Goal: Task Accomplishment & Management: Manage account settings

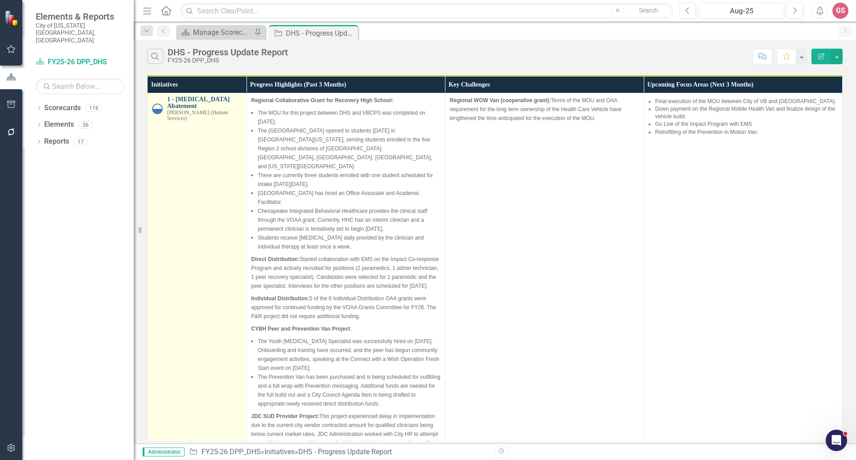
click at [196, 99] on link "1 - [MEDICAL_DATA] Abatement" at bounding box center [204, 103] width 74 height 14
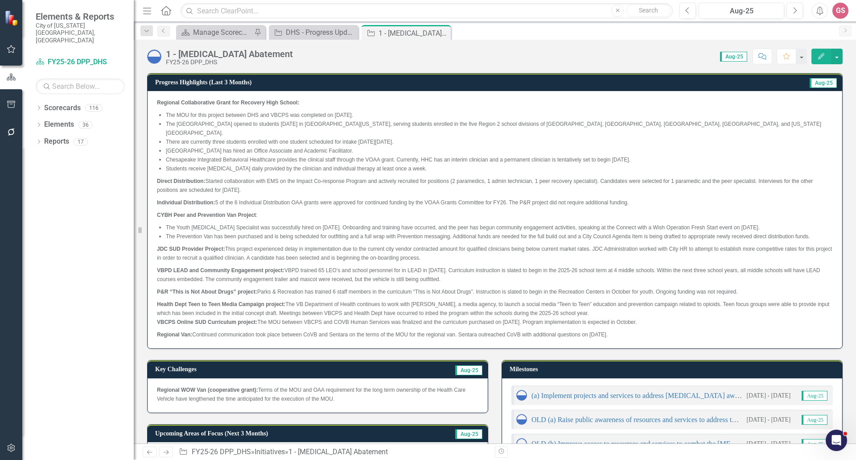
click at [593, 319] on span "VBCPS Online SUD Curriculum project: The MOU between VBCPS and COVB Human Servi…" at bounding box center [397, 322] width 480 height 6
click at [347, 103] on p "Regional Collaborative Grant for Recovery High School:" at bounding box center [495, 103] width 676 height 11
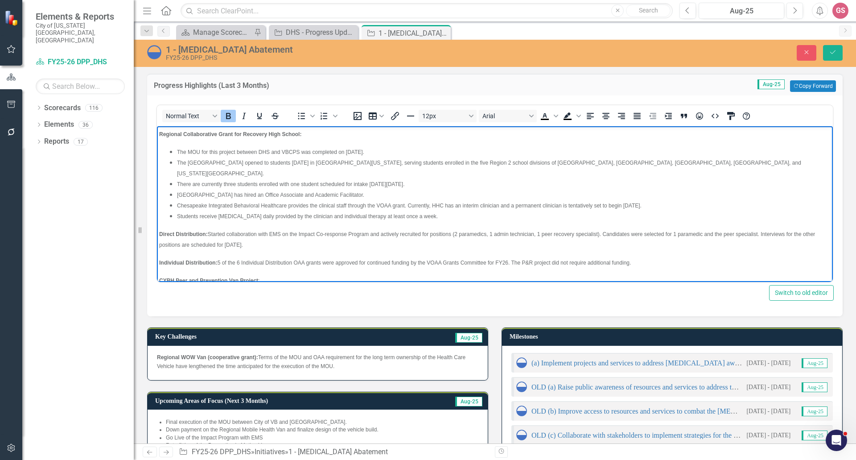
click at [160, 133] on strong "Regional Collaborative Grant for Recovery High School:" at bounding box center [230, 134] width 142 height 6
click at [301, 115] on icon "Bullet list" at bounding box center [301, 116] width 11 height 11
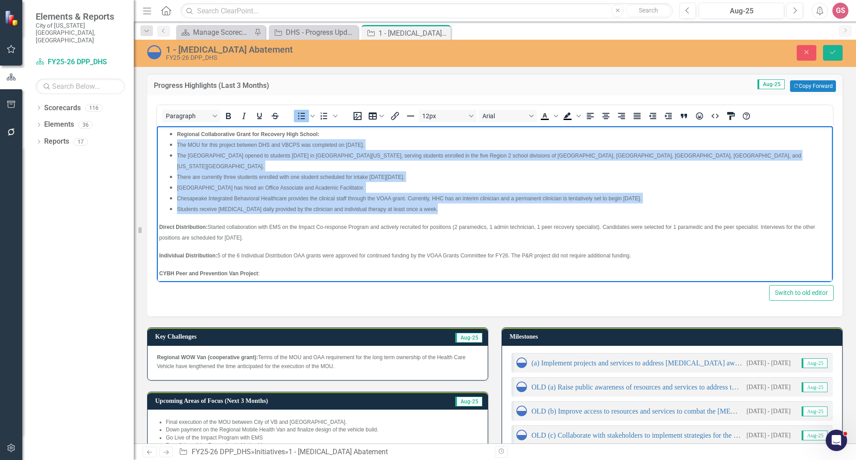
drag, startPoint x: 429, startPoint y: 198, endPoint x: 172, endPoint y: 148, distance: 261.7
click at [172, 148] on ul "Regional Collaborative Grant for Recovery High School: The MOU for this project…" at bounding box center [495, 171] width 672 height 86
click at [671, 116] on icon "Increase indent" at bounding box center [668, 116] width 7 height 6
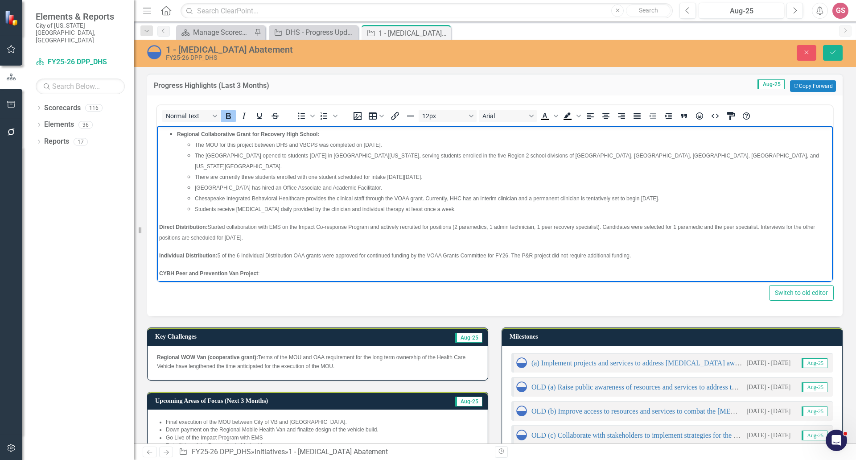
click at [159, 216] on body "Regional Collaborative Grant for Recovery High School: The MOU for this project…" at bounding box center [495, 287] width 676 height 322
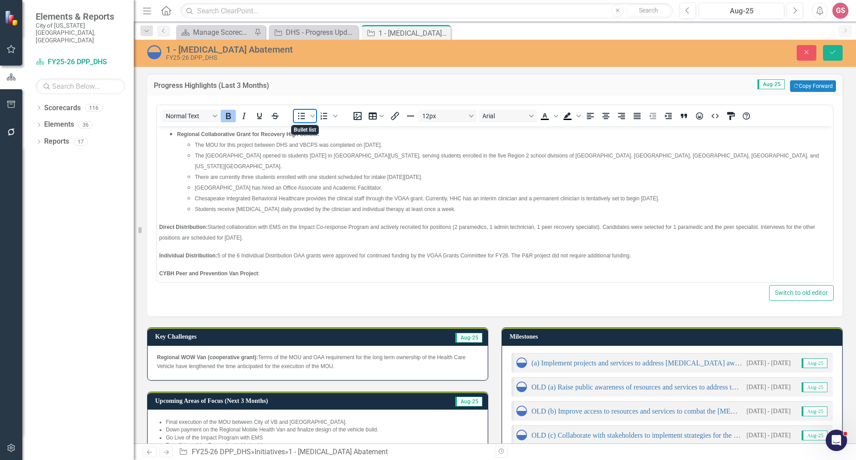
click at [297, 122] on span "Bullet list" at bounding box center [301, 116] width 15 height 12
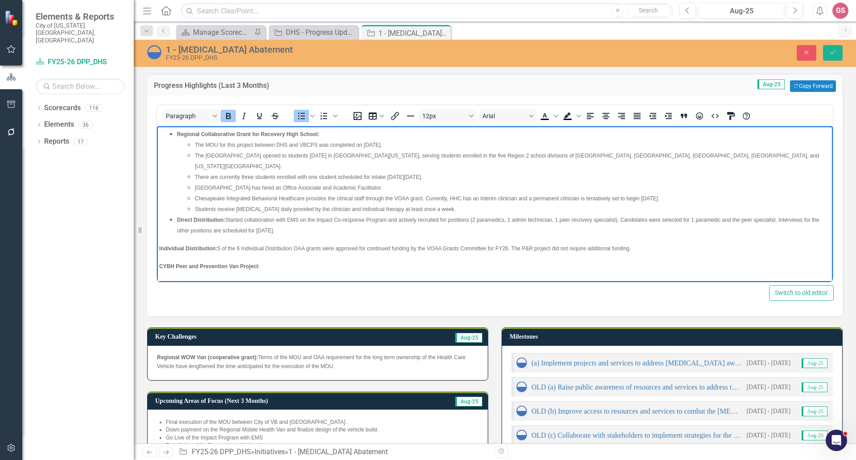
click at [158, 240] on body "Regional Collaborative Grant for Recovery High School: The MOU for this project…" at bounding box center [495, 283] width 676 height 315
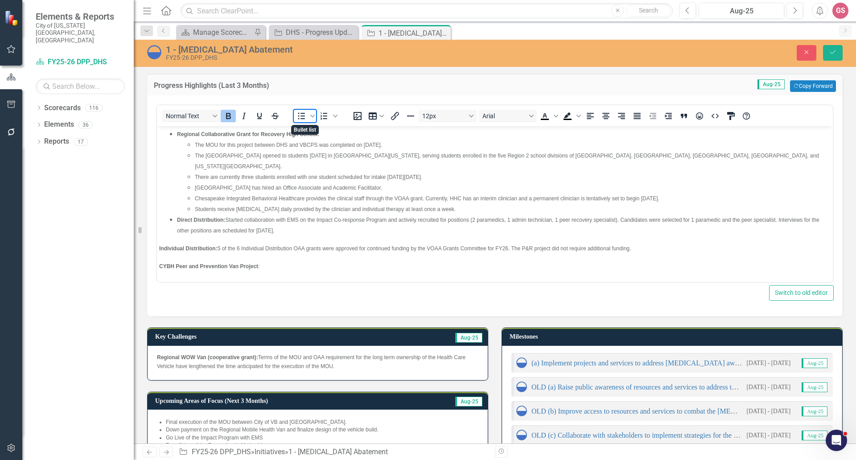
click at [301, 114] on icon "Bullet list" at bounding box center [301, 116] width 11 height 11
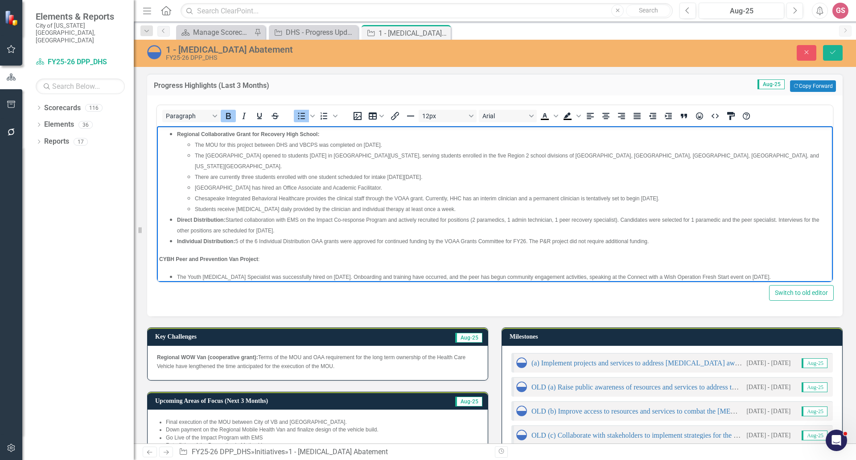
click at [160, 256] on strong "CYBH Peer and Prevention Van Project" at bounding box center [208, 259] width 99 height 6
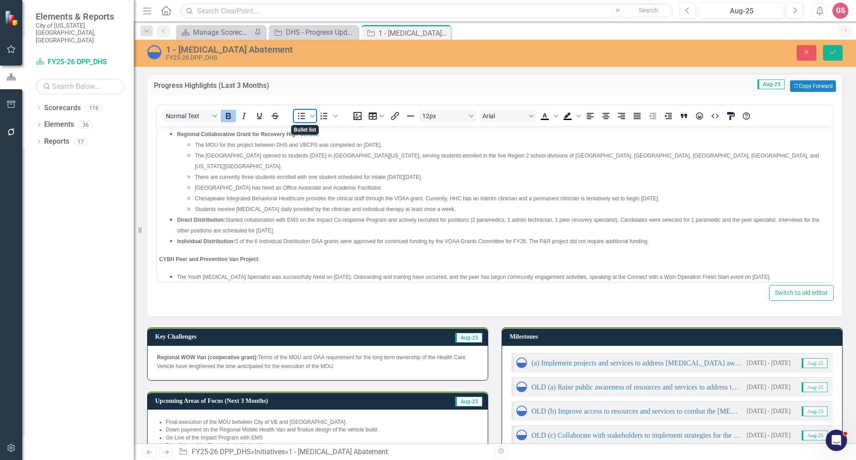
click at [297, 115] on icon "Bullet list" at bounding box center [301, 116] width 11 height 11
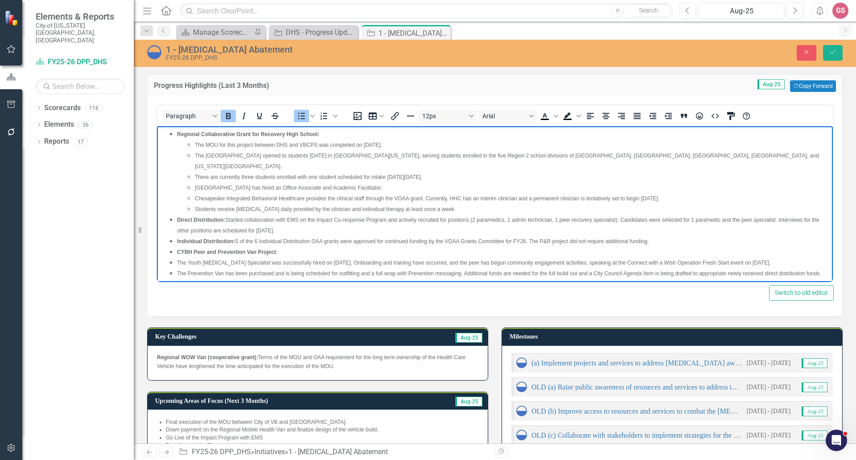
scroll to position [45, 0]
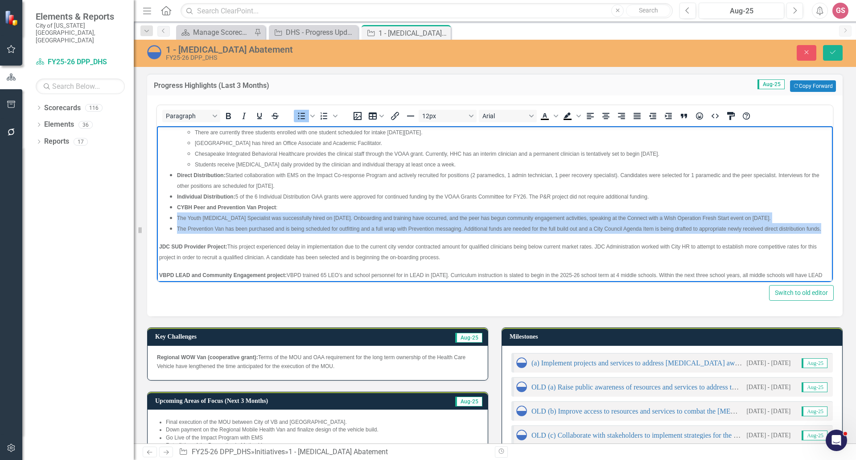
drag, startPoint x: 188, startPoint y: 229, endPoint x: 177, endPoint y: 207, distance: 24.3
click at [177, 207] on ul "Regional Collaborative Grant for Recovery High School: The MOU for this project…" at bounding box center [495, 159] width 672 height 150
click at [666, 115] on icon "Increase indent" at bounding box center [668, 116] width 11 height 11
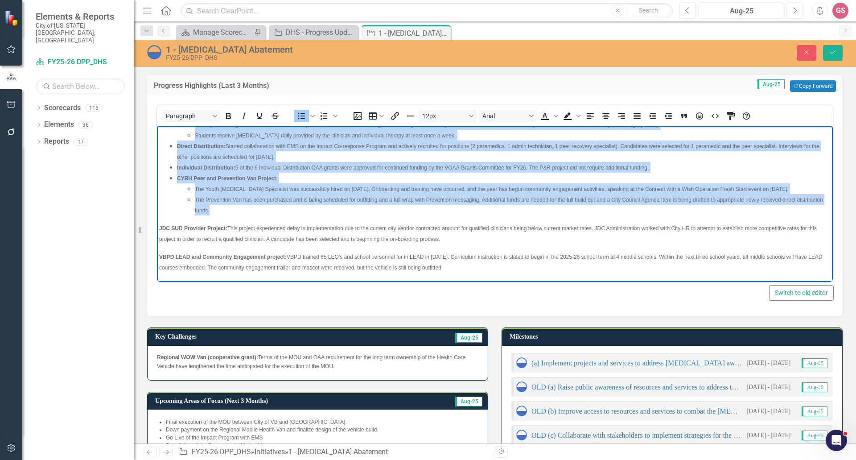
scroll to position [89, 0]
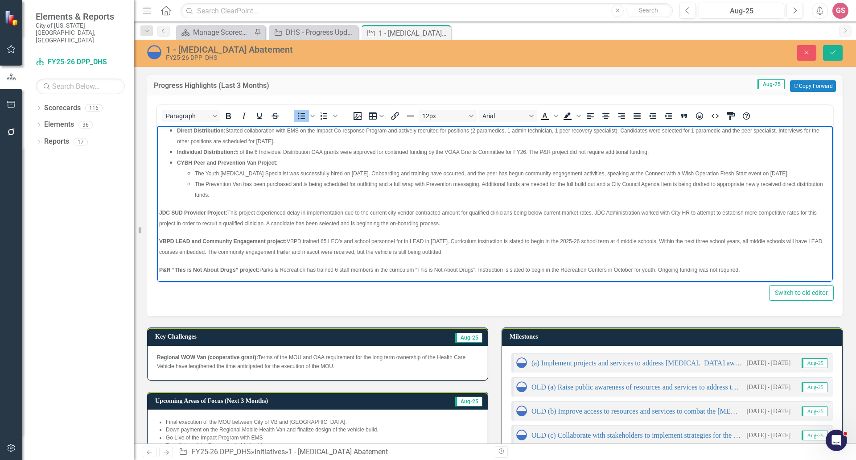
click at [160, 210] on strong "JDC SUD Provider Project:" at bounding box center [193, 213] width 68 height 6
click at [300, 116] on icon "Bullet list" at bounding box center [301, 116] width 11 height 11
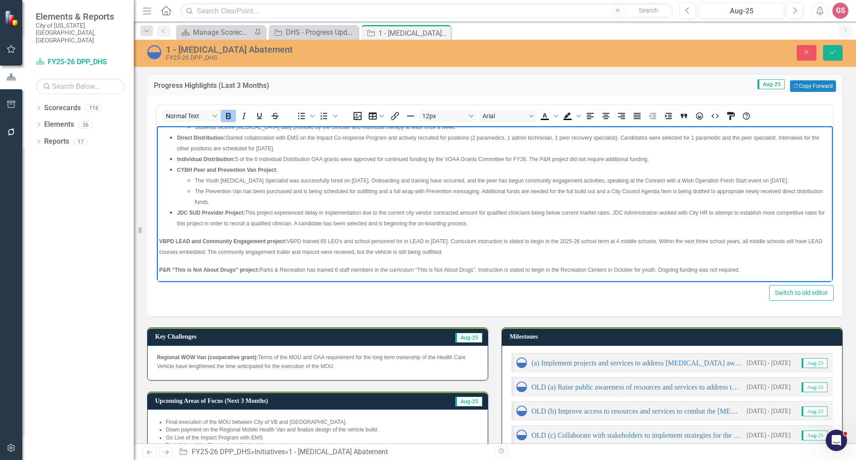
click at [160, 238] on span "VBPD LEAD and Community Engagement project:" at bounding box center [223, 241] width 128 height 6
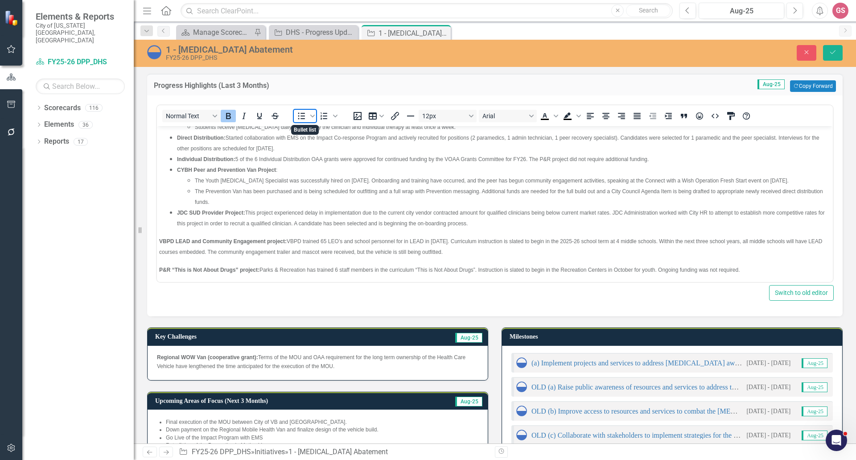
click at [300, 114] on icon "Bullet list" at bounding box center [301, 116] width 11 height 11
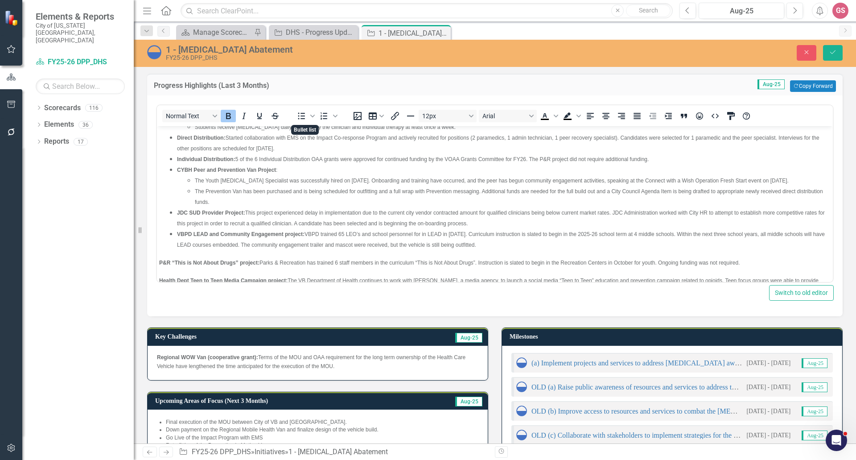
scroll to position [75, 0]
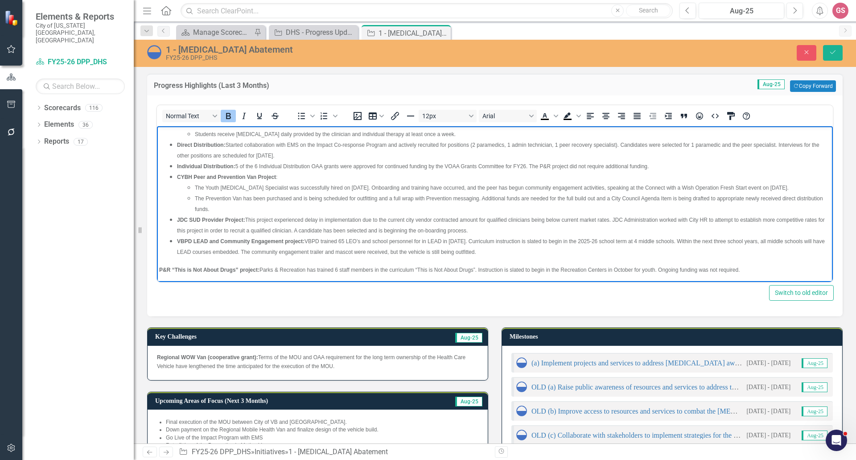
click at [157, 260] on body "Regional Collaborative Grant for Recovery High School: The MOU for this project…" at bounding box center [495, 196] width 676 height 290
click at [301, 115] on icon "Bullet list" at bounding box center [301, 116] width 11 height 11
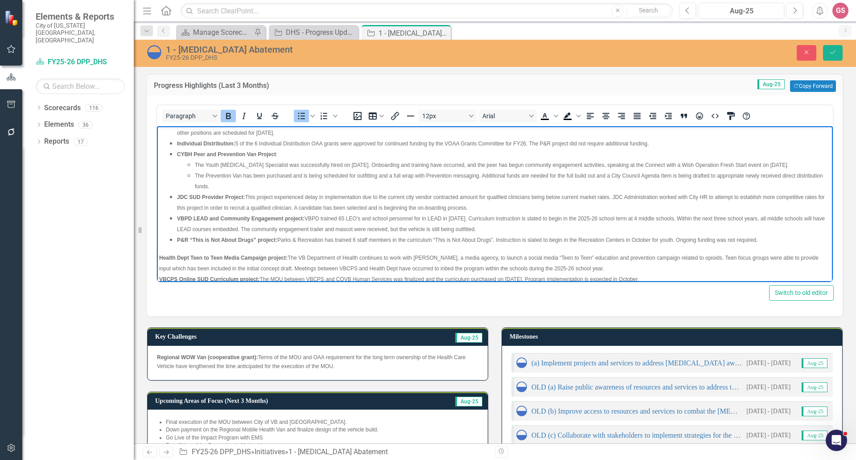
scroll to position [112, 0]
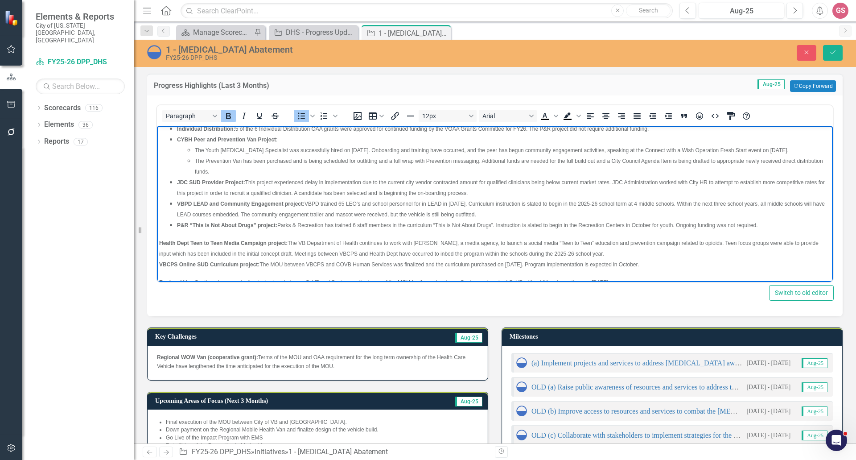
click at [160, 240] on strong "Health Dept Teen to Teen Media Campaign project:" at bounding box center [223, 243] width 128 height 6
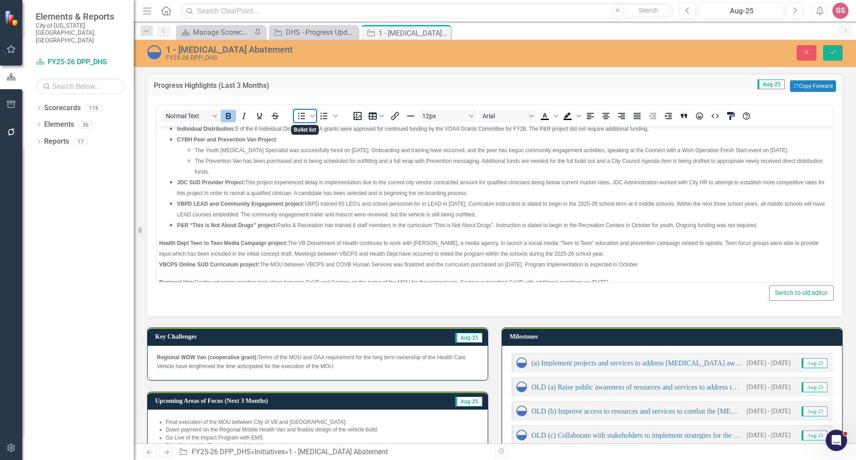
click at [303, 115] on icon "Bullet list" at bounding box center [301, 116] width 11 height 11
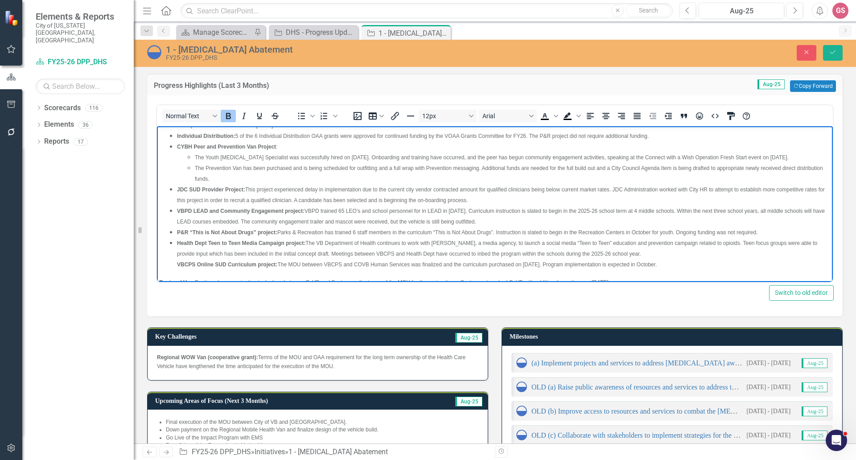
click at [160, 279] on strong "Regional Van:" at bounding box center [176, 282] width 35 height 6
click at [303, 116] on icon "Bullet list" at bounding box center [301, 116] width 7 height 7
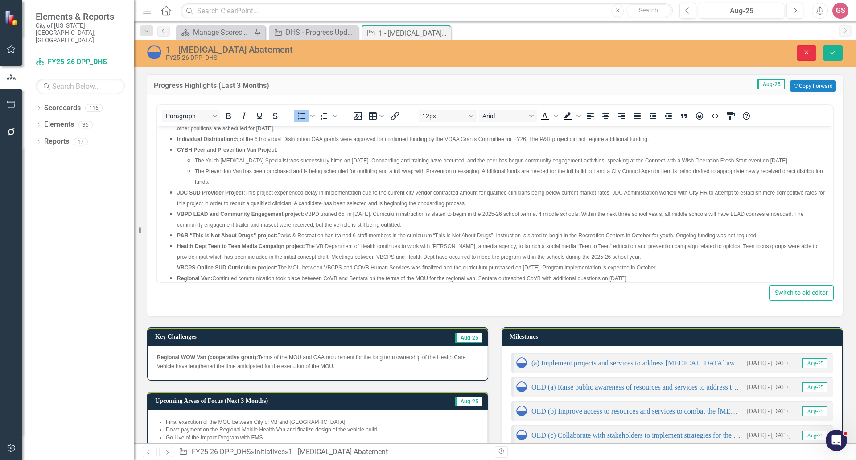
click at [805, 52] on icon "Close" at bounding box center [807, 52] width 8 height 6
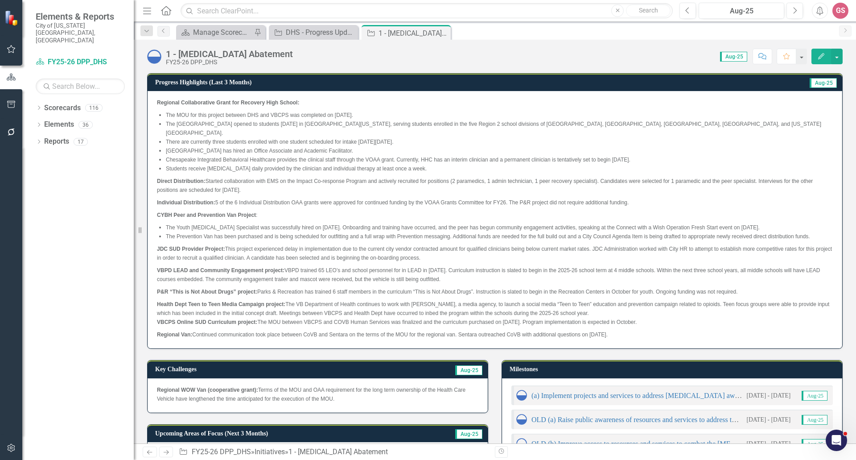
click at [157, 101] on strong "Regional Collaborative Grant for Recovery High School:" at bounding box center [228, 102] width 142 height 6
click at [338, 103] on p "Regional Collaborative Grant for Recovery High School:" at bounding box center [495, 103] width 676 height 11
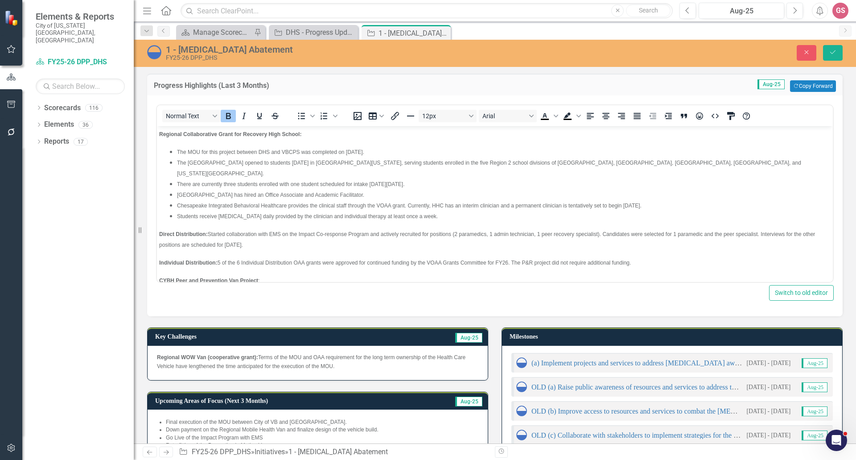
scroll to position [0, 0]
click at [159, 134] on body "Regional Collaborative Grant for Recovery High School: The MOU for this project…" at bounding box center [495, 290] width 676 height 329
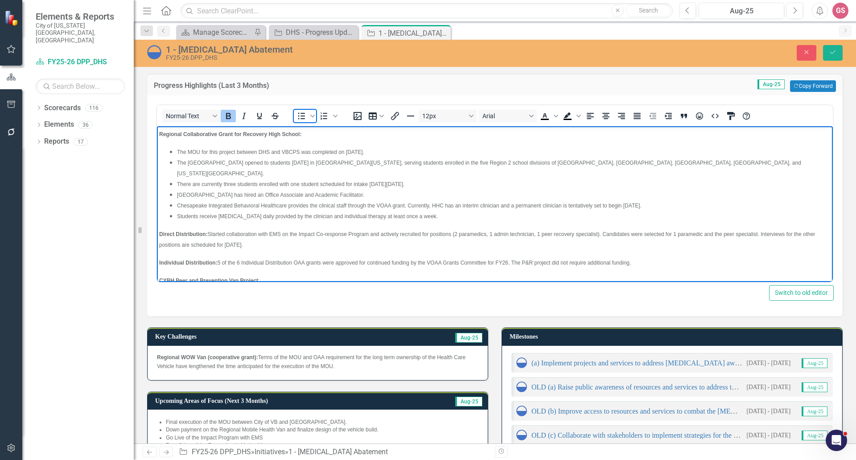
click at [296, 116] on icon "Bullet list" at bounding box center [301, 116] width 11 height 11
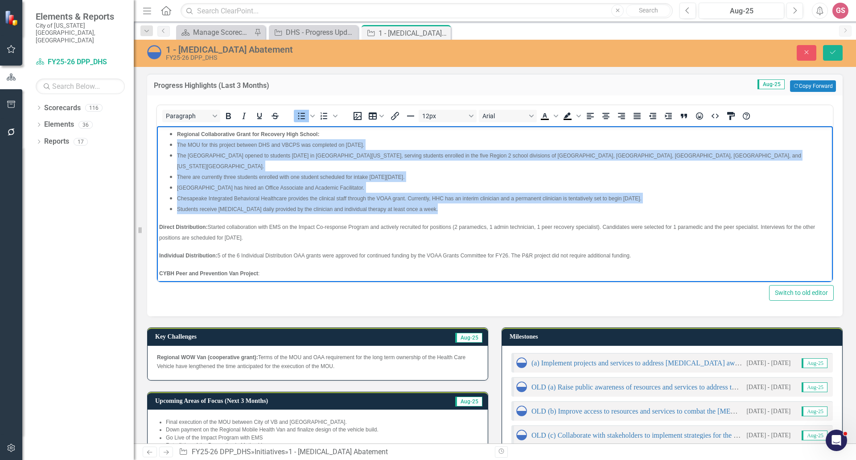
drag, startPoint x: 445, startPoint y: 200, endPoint x: 177, endPoint y: 145, distance: 273.7
click at [177, 145] on ul "Regional Collaborative Grant for Recovery High School: The MOU for this project…" at bounding box center [495, 171] width 672 height 86
click at [668, 116] on icon "Increase indent" at bounding box center [668, 116] width 11 height 11
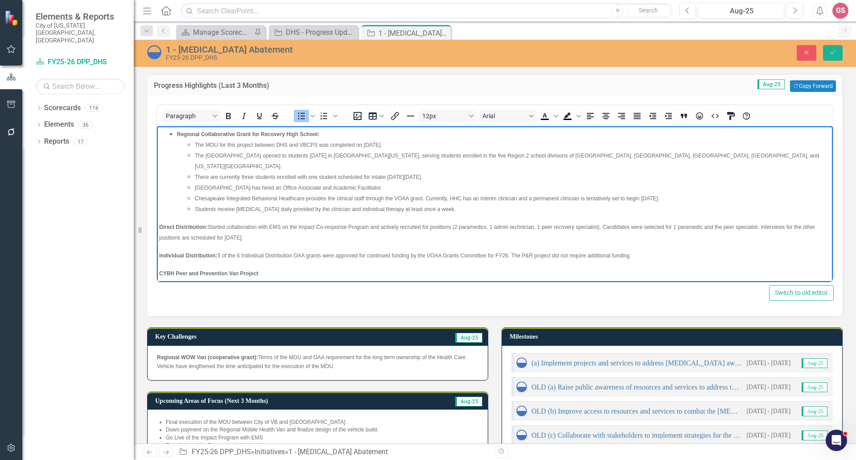
click at [157, 215] on body "Regional Collaborative Grant for Recovery High School: The MOU for this project…" at bounding box center [495, 287] width 676 height 322
click at [299, 116] on icon "Bullet list" at bounding box center [301, 116] width 7 height 7
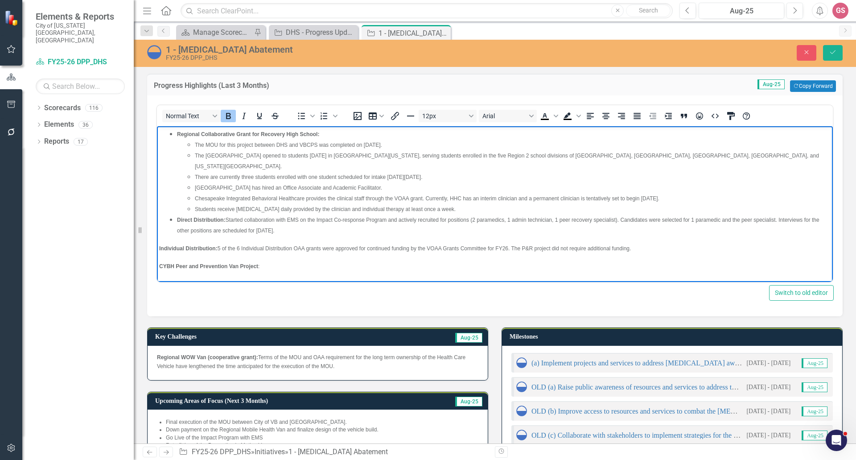
click at [159, 243] on p "Individual Distribution: 5 of the 6 Individual Distribution OAA grants were app…" at bounding box center [495, 248] width 672 height 11
click at [301, 116] on icon "Bullet list" at bounding box center [301, 116] width 11 height 11
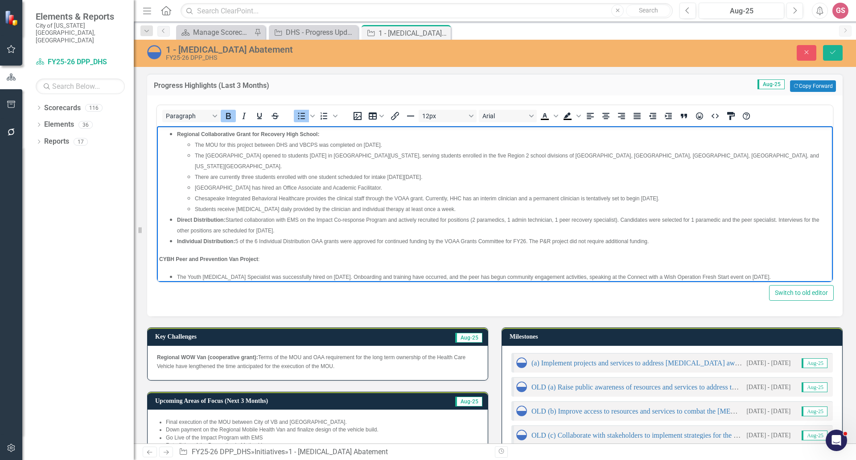
click at [158, 249] on body "Regional Collaborative Grant for Recovery High School: The MOU for this project…" at bounding box center [495, 280] width 676 height 308
click at [299, 116] on icon "Bullet list" at bounding box center [301, 116] width 7 height 7
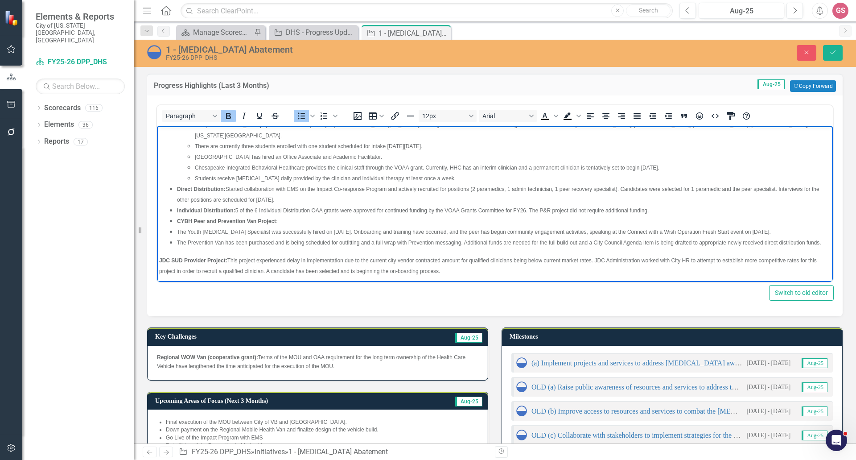
scroll to position [45, 0]
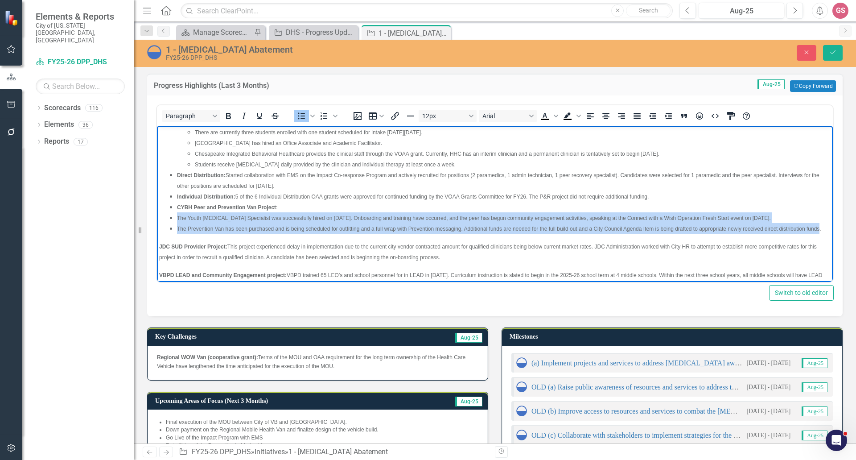
drag, startPoint x: 191, startPoint y: 230, endPoint x: 173, endPoint y: 208, distance: 28.6
click at [173, 208] on ul "Regional Collaborative Grant for Recovery High School: The MOU for this project…" at bounding box center [495, 159] width 672 height 150
click at [669, 118] on icon "Increase indent" at bounding box center [668, 116] width 11 height 11
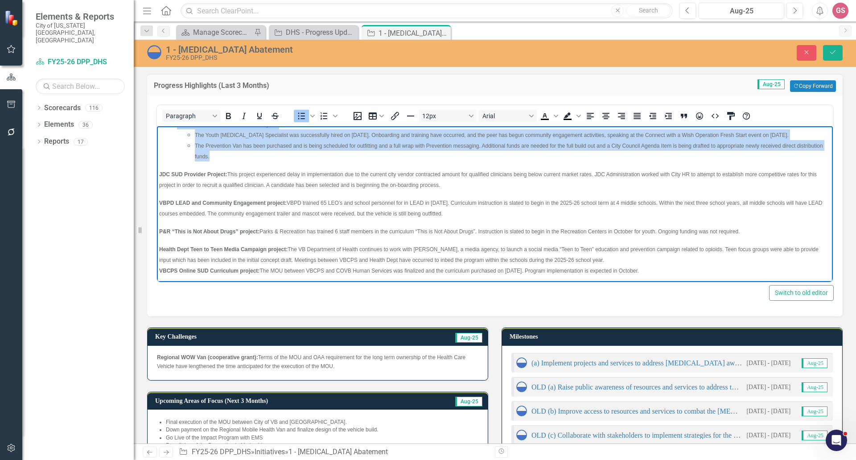
scroll to position [134, 0]
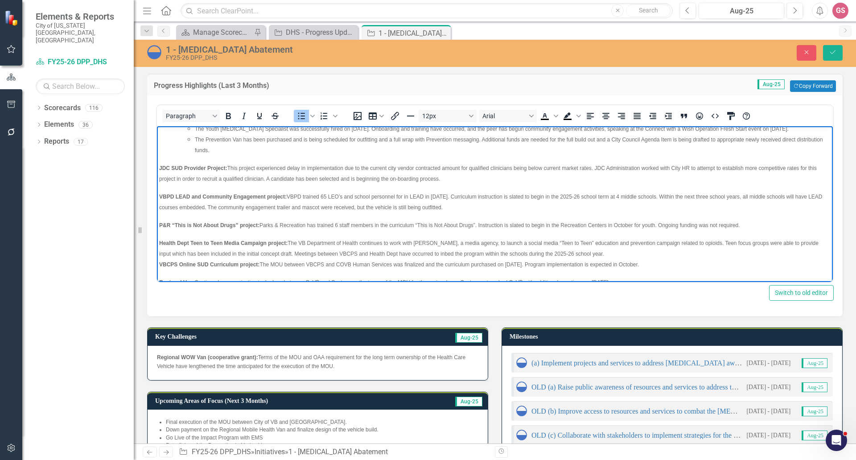
click at [159, 153] on body "Regional Collaborative Grant for Recovery High School: The MOU for this project…" at bounding box center [495, 144] width 676 height 304
click at [300, 116] on icon "Bullet list" at bounding box center [301, 116] width 11 height 11
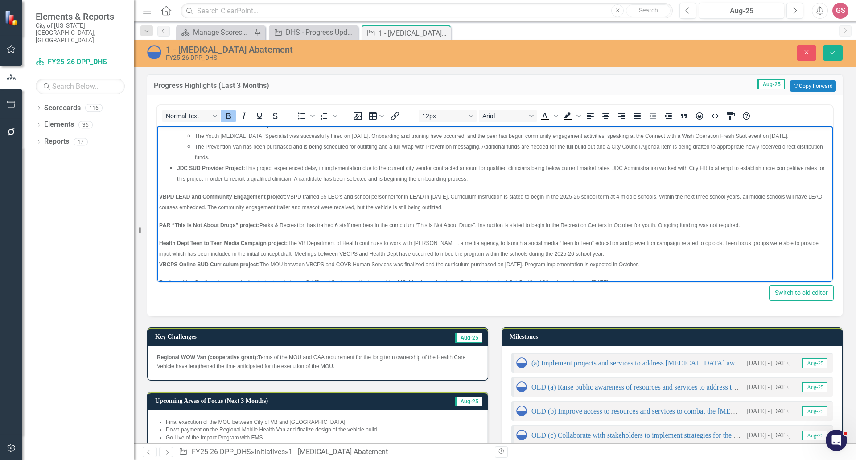
click at [159, 194] on span "VBPD LEAD and Community Engagement project:" at bounding box center [223, 197] width 128 height 6
click at [301, 116] on icon "Bullet list" at bounding box center [301, 116] width 11 height 11
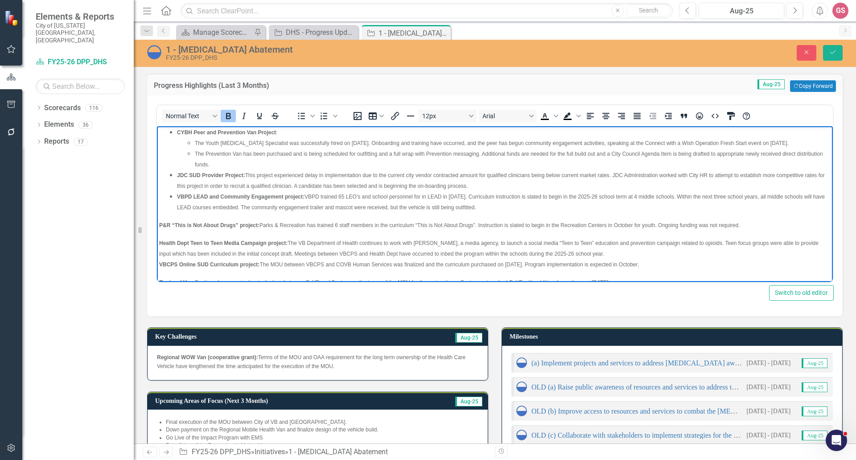
click at [158, 214] on body "Regional Collaborative Grant for Recovery High School: The MOU for this project…" at bounding box center [495, 152] width 676 height 290
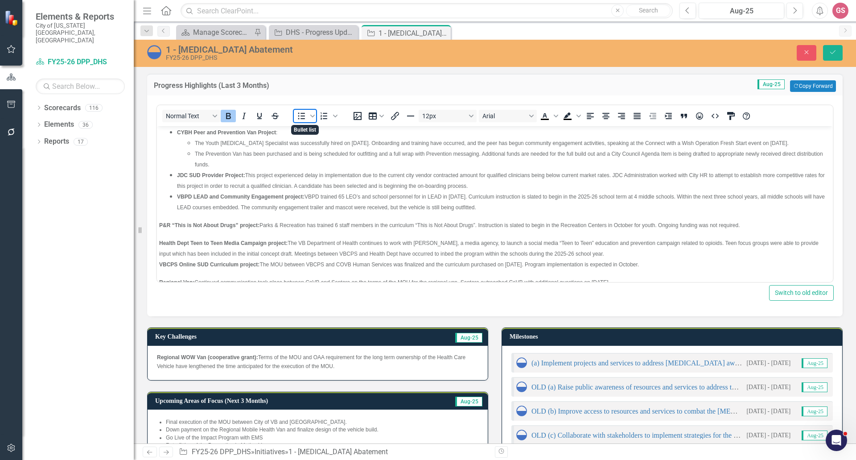
click at [297, 115] on icon "Bullet list" at bounding box center [301, 116] width 11 height 11
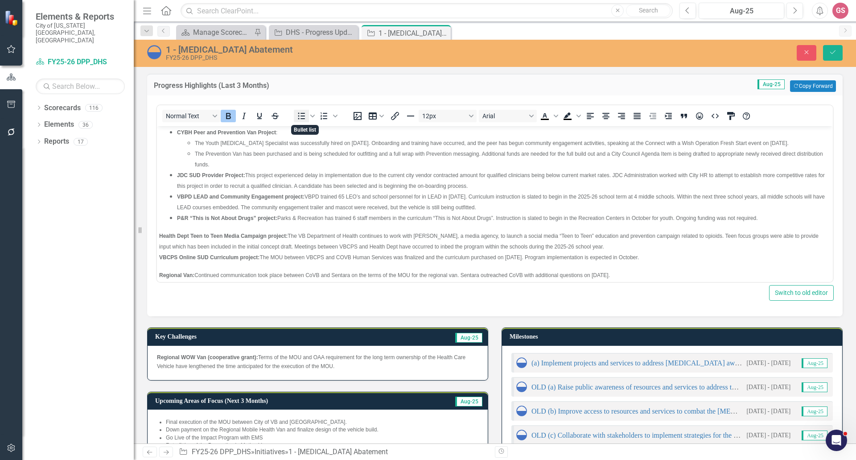
scroll to position [112, 0]
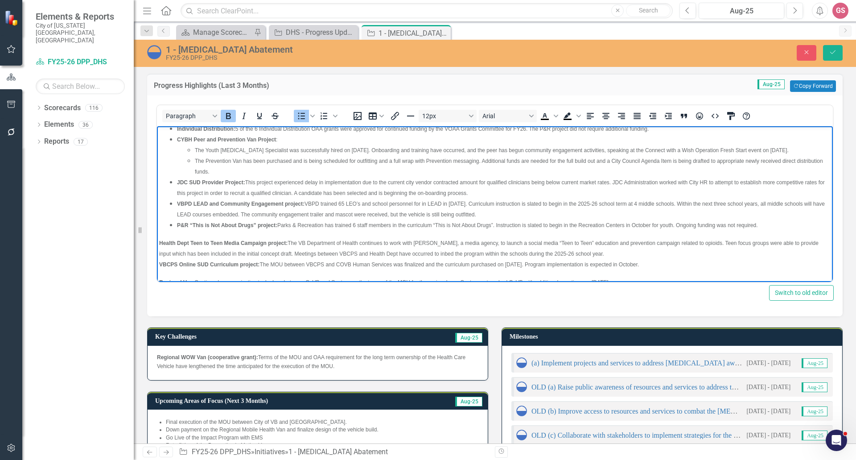
click at [158, 231] on body "Regional Collaborative Grant for Recovery High School: The MOU for this project…" at bounding box center [495, 155] width 676 height 283
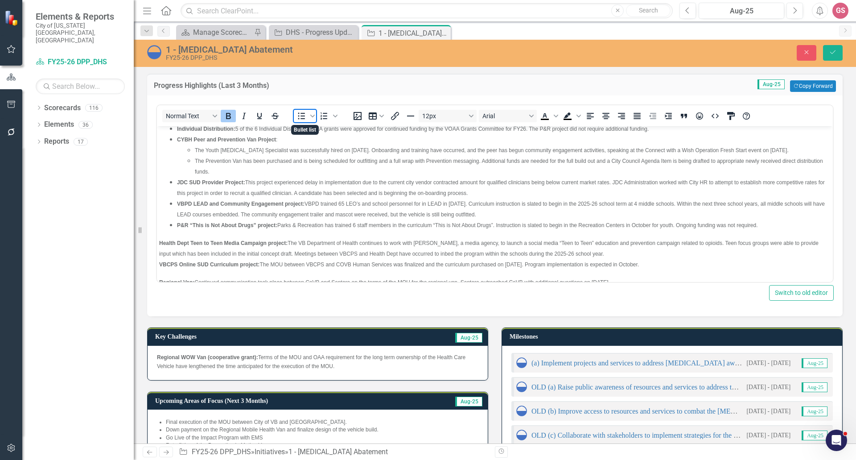
click at [297, 117] on icon "Bullet list" at bounding box center [301, 116] width 11 height 11
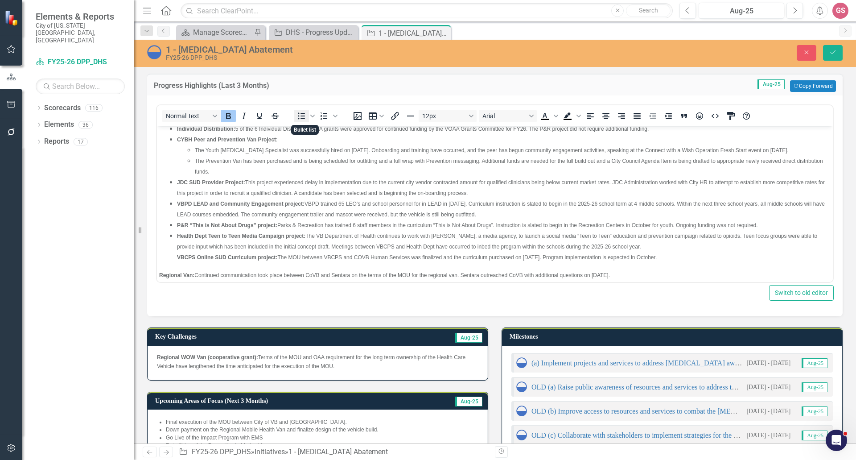
scroll to position [105, 0]
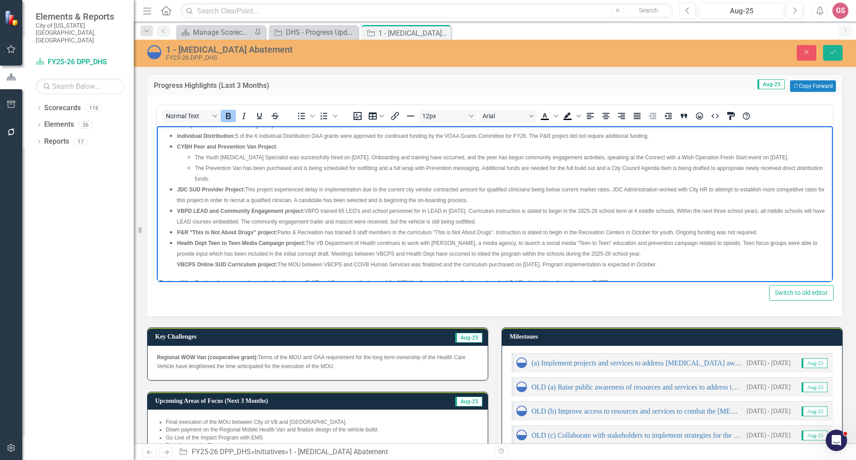
click at [160, 279] on strong "Regional Van:" at bounding box center [176, 282] width 35 height 6
click at [302, 118] on icon "Bullet list" at bounding box center [301, 116] width 11 height 11
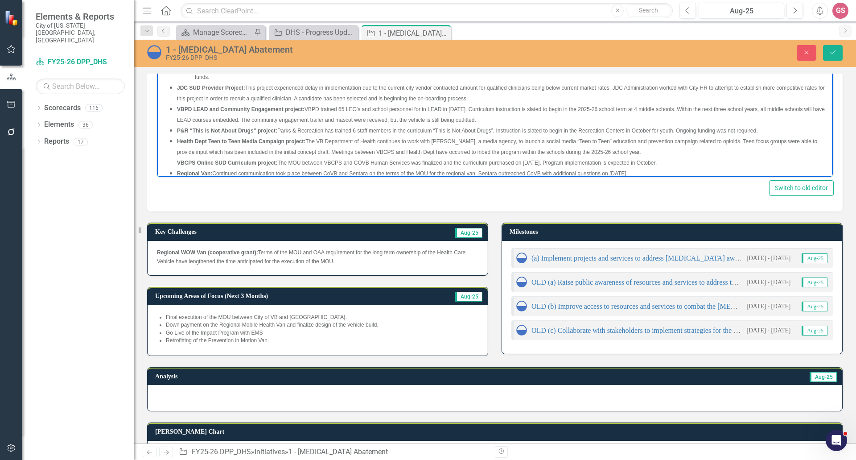
scroll to position [89, 0]
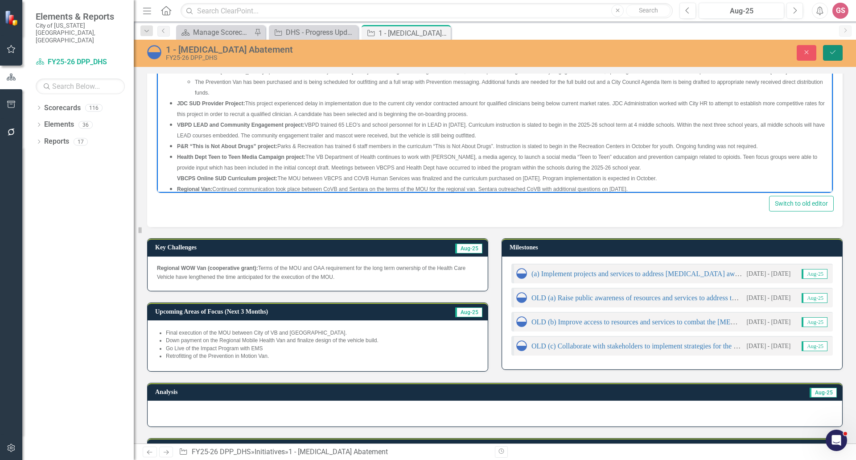
click at [837, 52] on button "Save" at bounding box center [833, 53] width 20 height 16
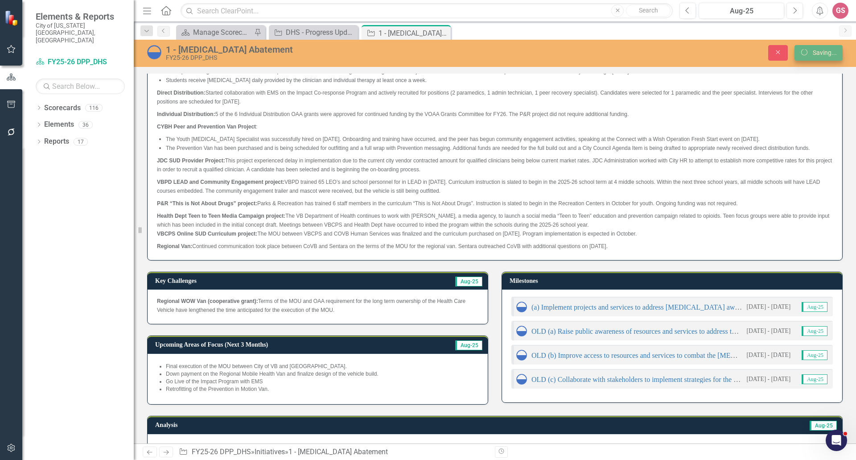
scroll to position [85, 0]
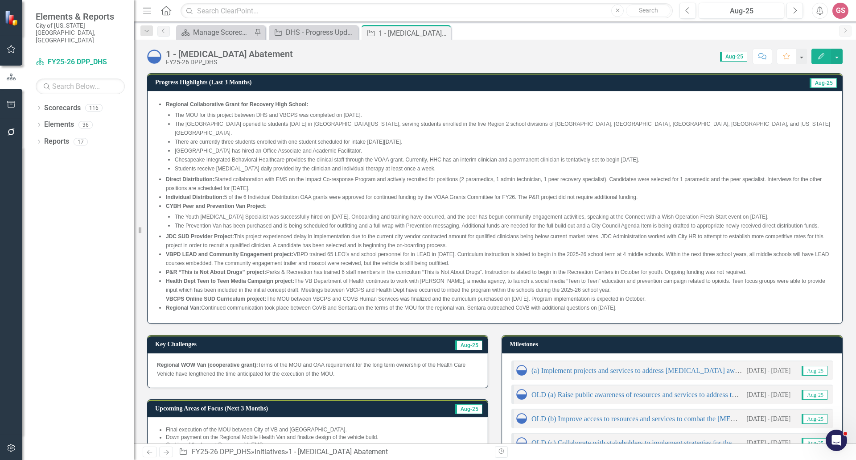
click at [595, 309] on div "Regional Collaborative Grant for Recovery High School: The MOU for this project…" at bounding box center [495, 207] width 695 height 232
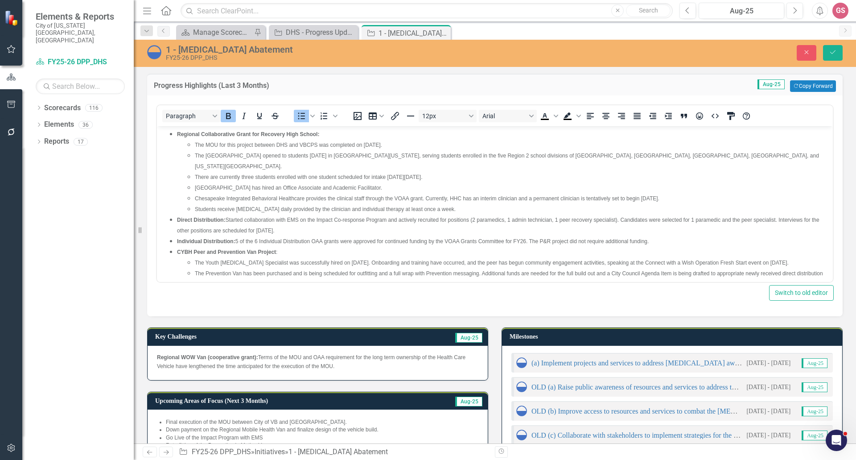
scroll to position [0, 0]
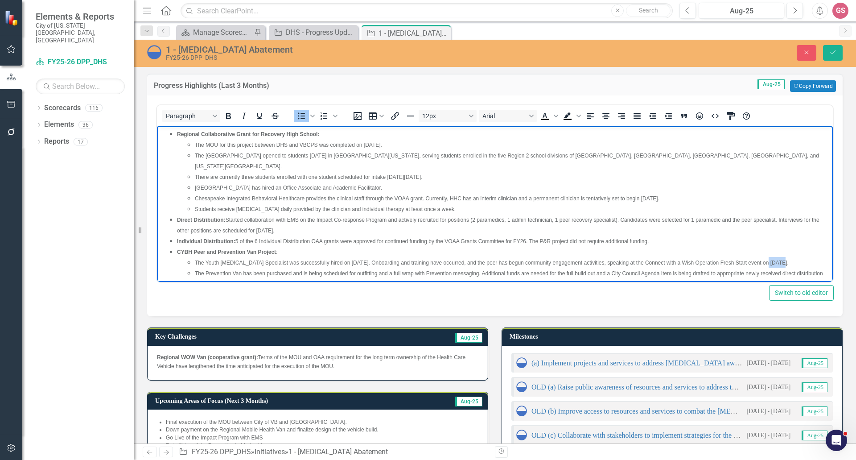
drag, startPoint x: 775, startPoint y: 251, endPoint x: 761, endPoint y: 251, distance: 13.8
click at [761, 260] on span "The Youth [MEDICAL_DATA] Specialist was successfully hired on [DATE]. Onboardin…" at bounding box center [492, 263] width 594 height 6
click at [574, 238] on span "Individual Distribution: 5 of the 6 Individual Distribution OAA grants were app…" at bounding box center [413, 241] width 472 height 6
drag, startPoint x: 471, startPoint y: 165, endPoint x: 456, endPoint y: 165, distance: 14.3
click at [422, 174] on span "There are currently three students enrolled with one student scheduled for inta…" at bounding box center [308, 177] width 227 height 6
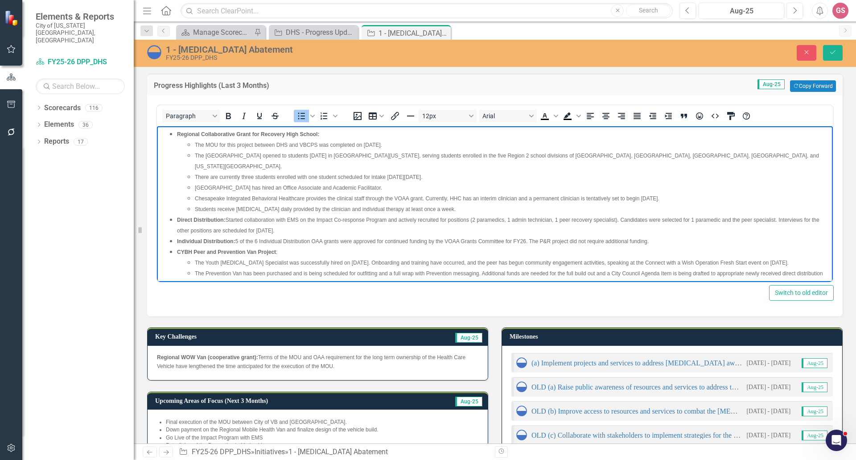
click at [422, 174] on span "There are currently three students enrolled with one student scheduled for inta…" at bounding box center [308, 177] width 227 height 6
drag, startPoint x: 446, startPoint y: 166, endPoint x: 422, endPoint y: 163, distance: 24.2
click at [422, 174] on span "There are currently three students enrolled with one student scheduled for inta…" at bounding box center [308, 177] width 227 height 6
click at [832, 49] on button "Save" at bounding box center [833, 53] width 20 height 16
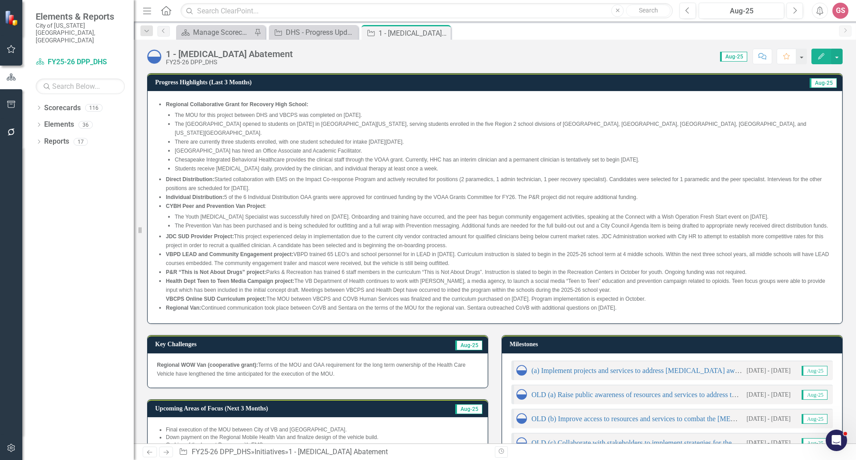
click at [625, 314] on span "Regional Collaborative Grant for Recovery High School: The MOU for this project…" at bounding box center [495, 207] width 676 height 214
click at [630, 311] on li "Regional Van: Continued communication took place between CoVB and Sentara on th…" at bounding box center [499, 307] width 667 height 9
click at [630, 311] on div "Regional Collaborative Grant for Recovery High School: The MOU for this project…" at bounding box center [495, 207] width 695 height 232
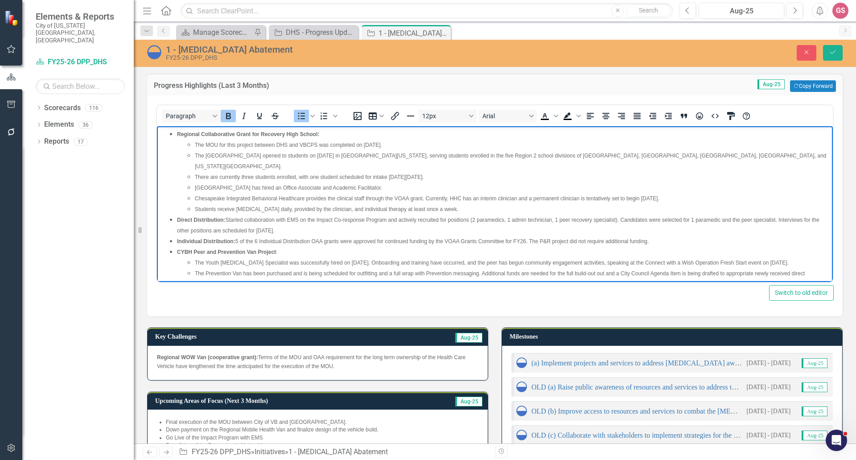
drag, startPoint x: 241, startPoint y: 272, endPoint x: 155, endPoint y: 108, distance: 185.1
click at [157, 126] on html "Regional Collaborative Grant for Recovery High School: The MOU for this project…" at bounding box center [495, 260] width 676 height 268
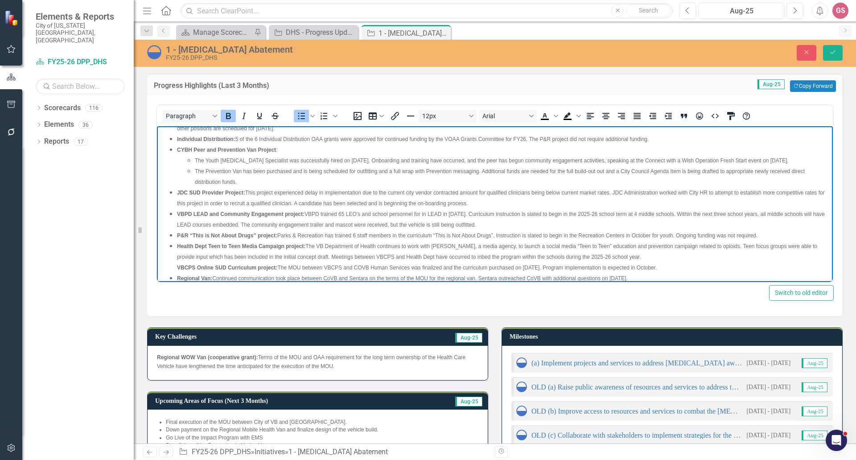
drag, startPoint x: 606, startPoint y: 274, endPoint x: 627, endPoint y: 272, distance: 21.1
click at [606, 274] on body "Regional Collaborative Grant for Recovery High School: The MOU for this project…" at bounding box center [495, 158] width 676 height 268
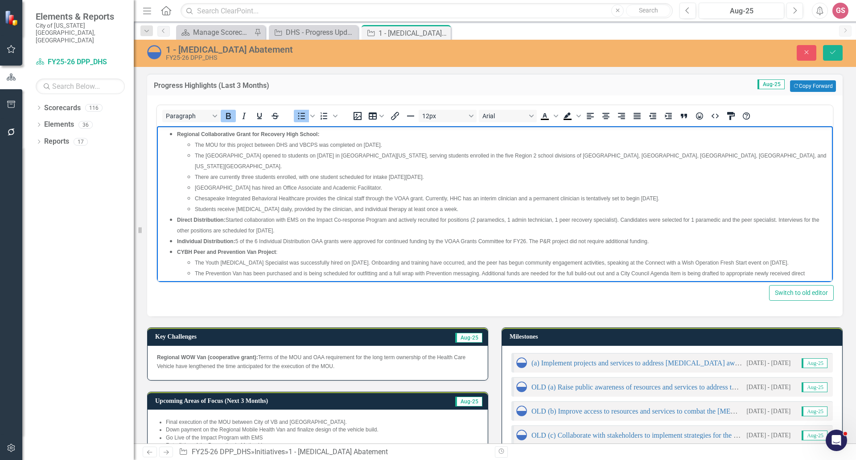
drag, startPoint x: 649, startPoint y: 269, endPoint x: 175, endPoint y: 130, distance: 494.0
click at [175, 130] on ul "Regional Collaborative Grant for Recovery High School: The MOU for this project…" at bounding box center [495, 256] width 672 height 257
copy ul "Loremips Dolorsitametc Adipi eli Seddoeiu Temp Incidi: Utl ETD mag aliq enimadm…"
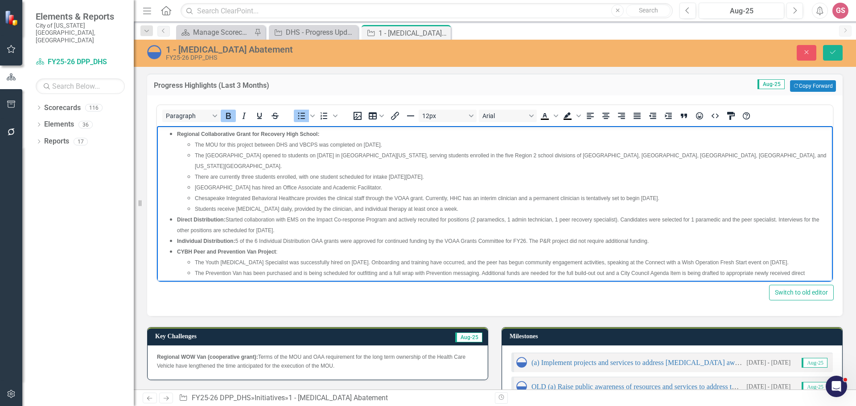
click at [488, 182] on li "[GEOGRAPHIC_DATA] has hired an Office Associate and Academic Facilitator." at bounding box center [513, 187] width 636 height 11
drag, startPoint x: 646, startPoint y: 268, endPoint x: 343, endPoint y: 229, distance: 305.8
click at [157, 126] on html "Regional Collaborative Grant for Recovery High School: The MOU for this project…" at bounding box center [495, 260] width 676 height 268
paste body "Rich Text Area. Press ALT-0 for help."
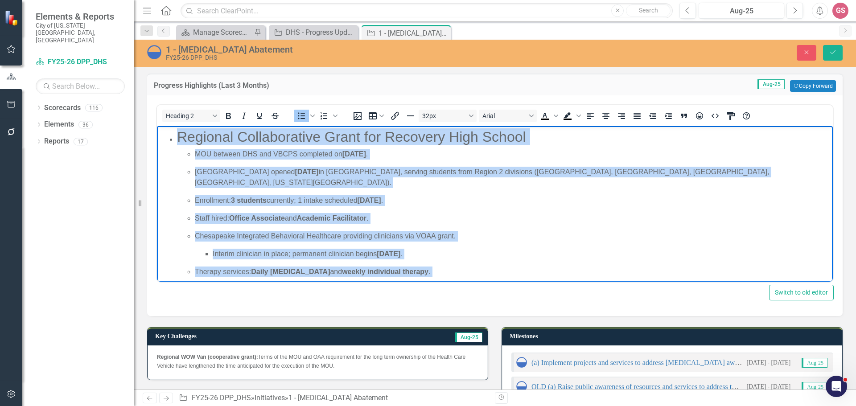
drag, startPoint x: 351, startPoint y: 267, endPoint x: 292, endPoint y: 246, distance: 62.9
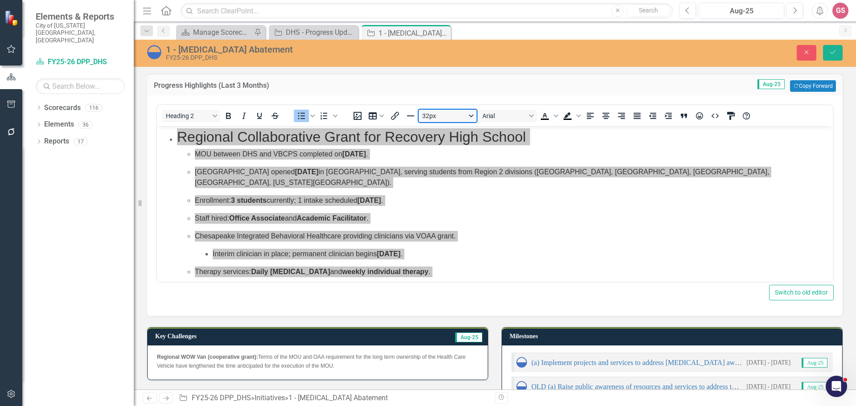
click at [472, 117] on button "32px" at bounding box center [448, 116] width 58 height 12
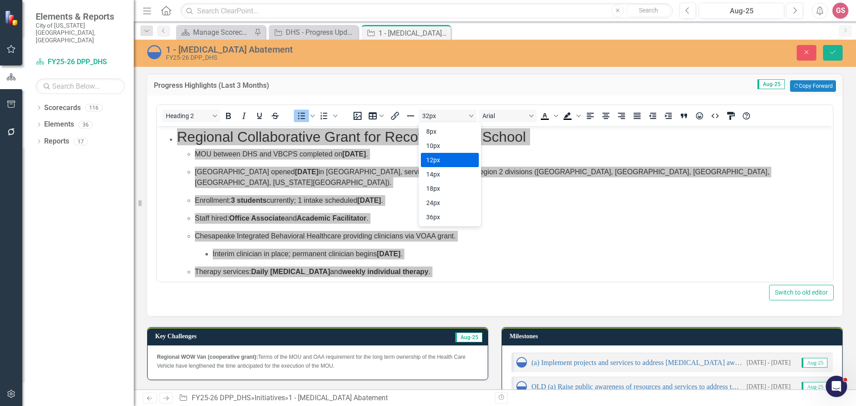
click at [449, 157] on div "12px" at bounding box center [443, 160] width 35 height 11
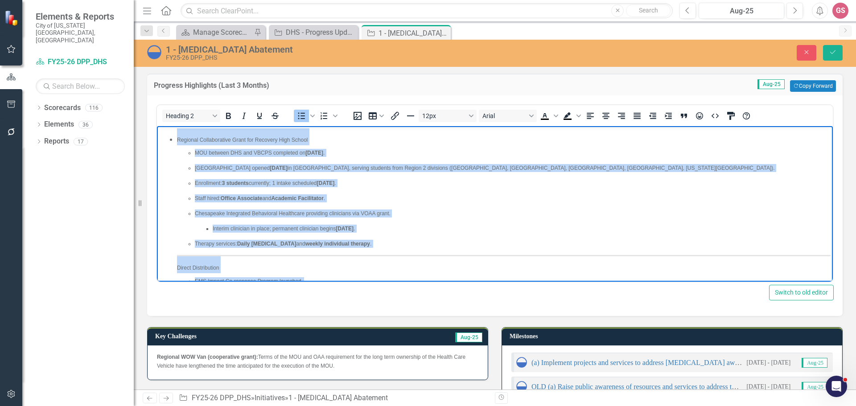
scroll to position [2, 0]
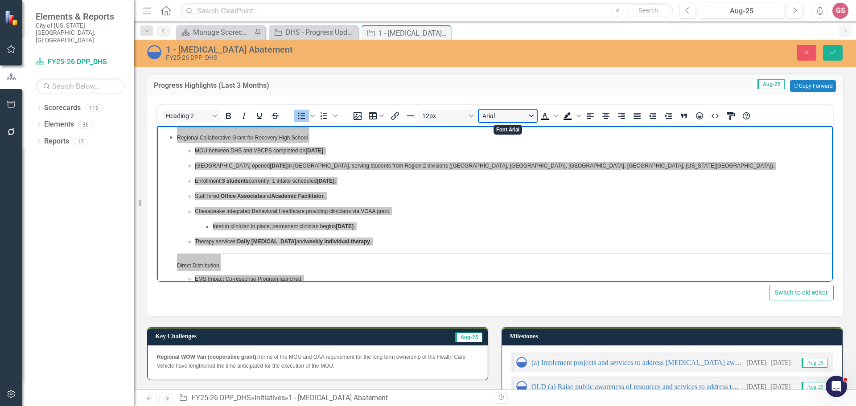
click at [529, 113] on button "Arial" at bounding box center [508, 116] width 58 height 12
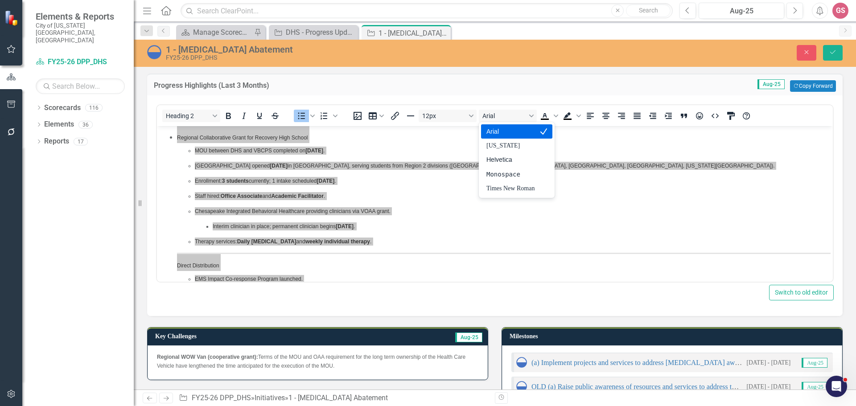
click at [517, 132] on div "Arial" at bounding box center [511, 131] width 48 height 11
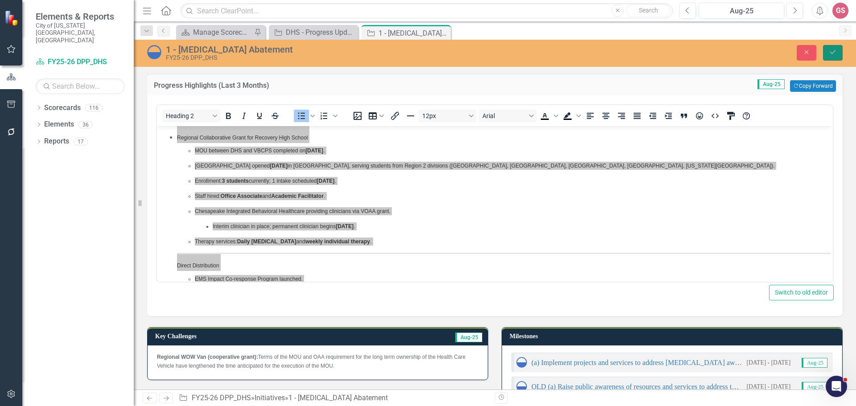
click at [836, 47] on button "Save" at bounding box center [833, 53] width 20 height 16
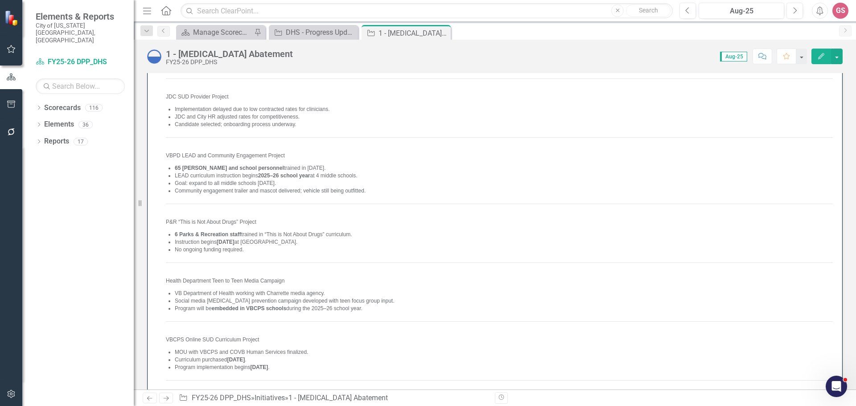
scroll to position [446, 0]
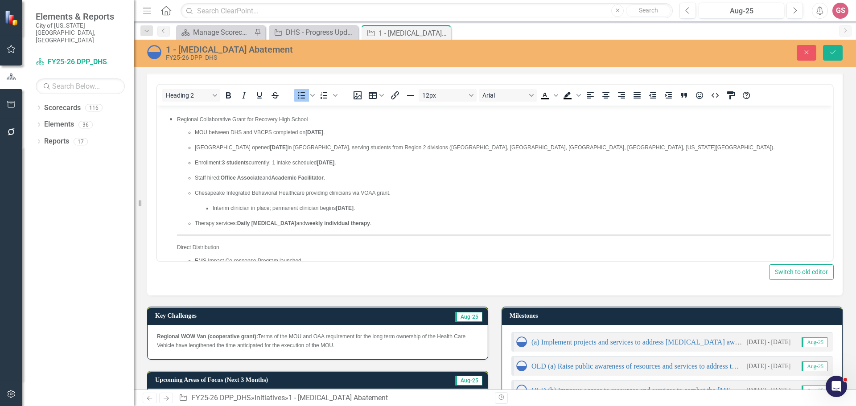
scroll to position [0, 0]
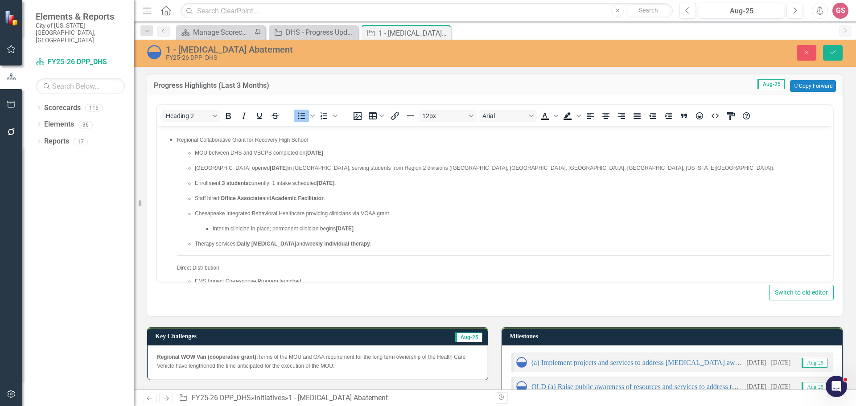
click at [442, 256] on h2 "Direct Distribution" at bounding box center [504, 264] width 654 height 17
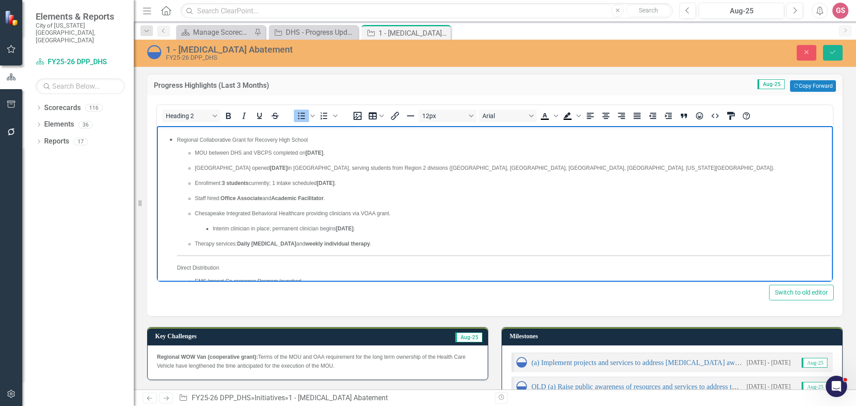
click at [442, 256] on h2 "Direct Distribution" at bounding box center [504, 264] width 654 height 17
drag, startPoint x: 442, startPoint y: 256, endPoint x: 439, endPoint y: 252, distance: 4.6
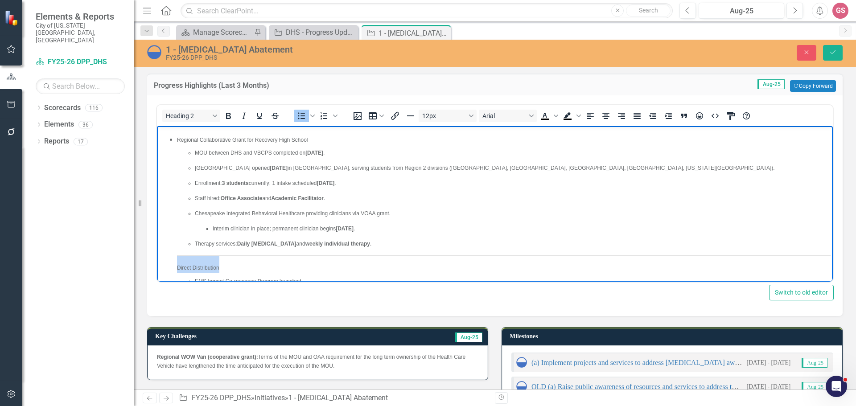
click at [442, 256] on h2 "Direct Distribution" at bounding box center [504, 264] width 654 height 17
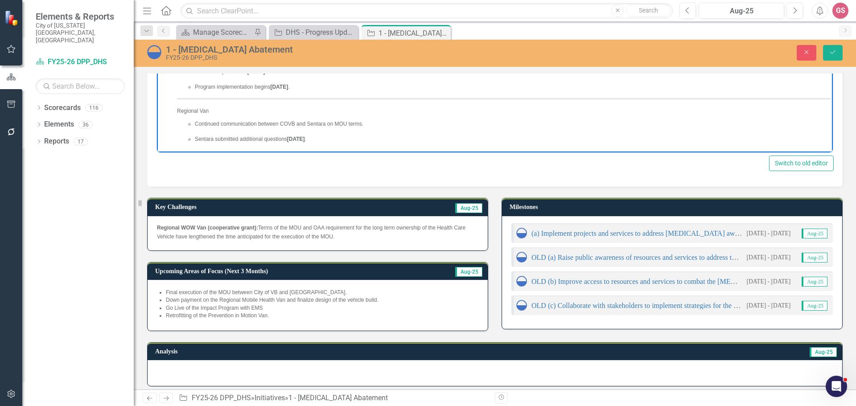
scroll to position [134, 0]
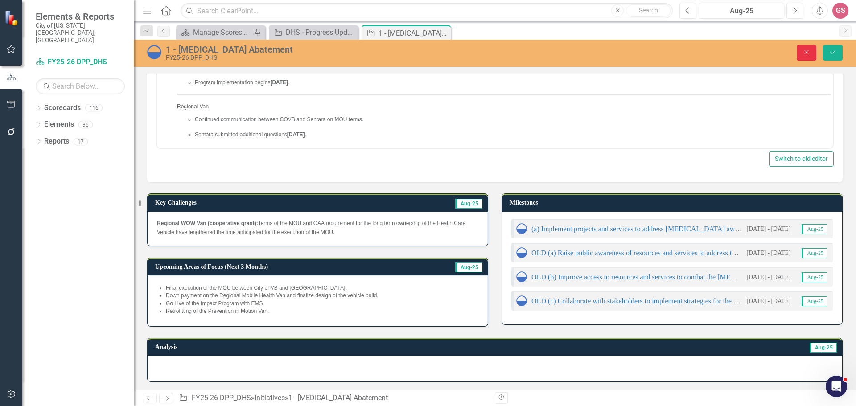
click at [810, 54] on icon "Close" at bounding box center [807, 52] width 8 height 6
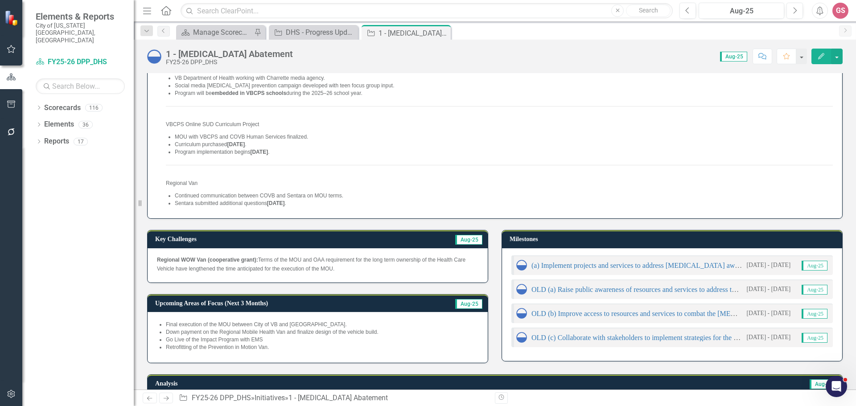
scroll to position [446, 0]
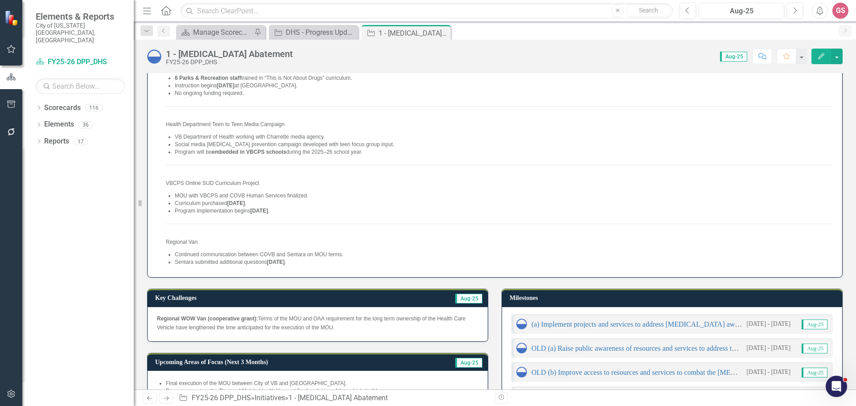
click at [471, 203] on p "Curriculum purchased [DATE] ." at bounding box center [504, 204] width 658 height 8
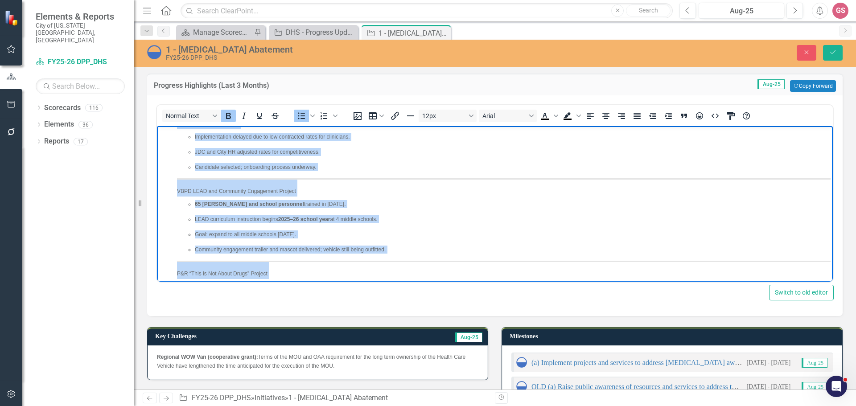
scroll to position [0, 0]
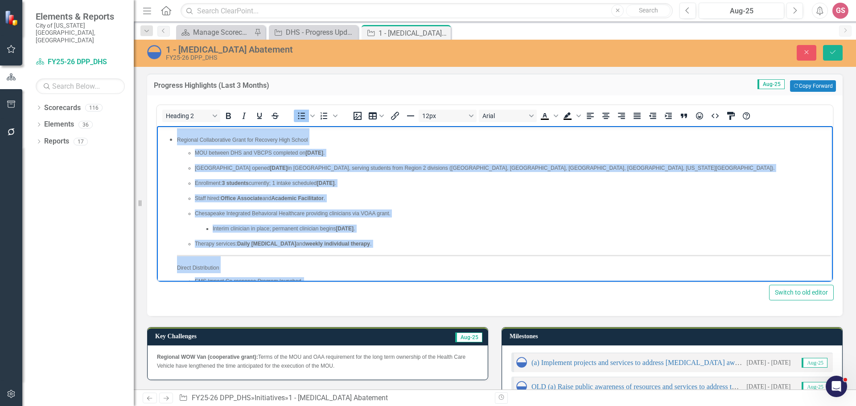
drag, startPoint x: 361, startPoint y: 264, endPoint x: 182, endPoint y: 130, distance: 223.4
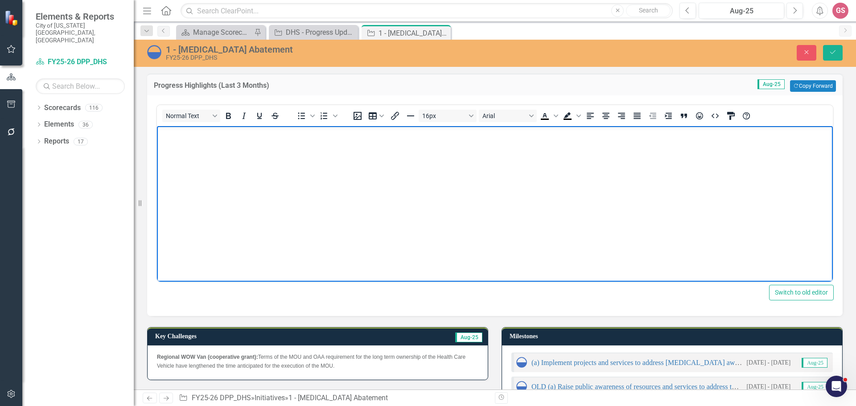
click at [166, 139] on body "Rich Text Area. Press ALT-0 for help." at bounding box center [495, 193] width 676 height 134
paste body "Rich Text Area. Press ALT-0 for help."
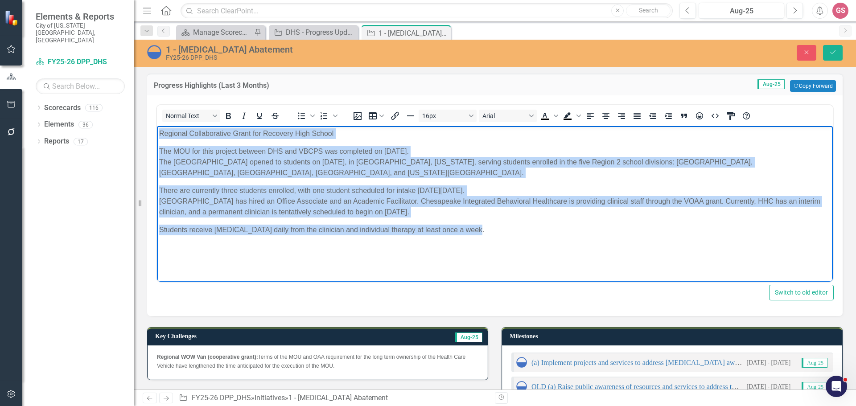
drag, startPoint x: 476, startPoint y: 234, endPoint x: 139, endPoint y: 122, distance: 355.1
click at [157, 126] on html "Regional Collaborative Grant for Recovery High School The MOU for this project …" at bounding box center [495, 193] width 676 height 134
click at [495, 245] on body "Regional Collaborative Grant for Recovery High School The MOU for this project …" at bounding box center [495, 193] width 676 height 134
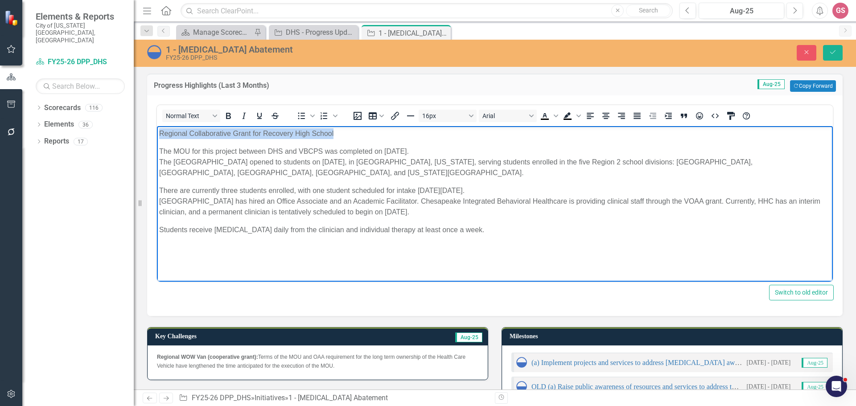
drag, startPoint x: 343, startPoint y: 136, endPoint x: 120, endPoint y: 111, distance: 223.8
click at [157, 126] on html "Regional Collaborative Grant for Recovery High School The MOU for this project …" at bounding box center [495, 193] width 676 height 134
click at [231, 116] on icon "Bold" at bounding box center [228, 116] width 11 height 11
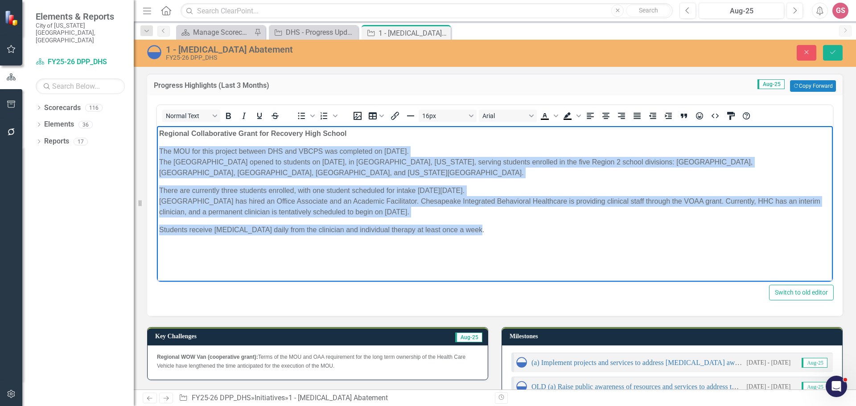
drag, startPoint x: 471, startPoint y: 234, endPoint x: 156, endPoint y: 145, distance: 326.7
click at [157, 145] on html "Regional Collaborative Grant for Recovery High School The MOU for this project …" at bounding box center [495, 193] width 676 height 134
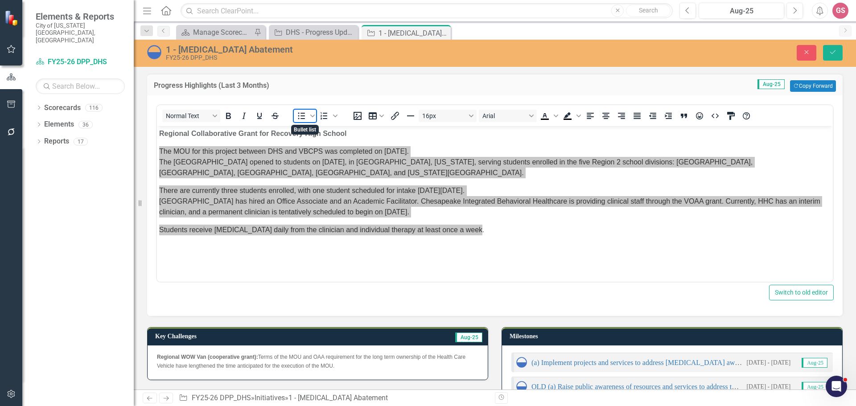
click at [299, 117] on icon "Bullet list" at bounding box center [301, 116] width 11 height 11
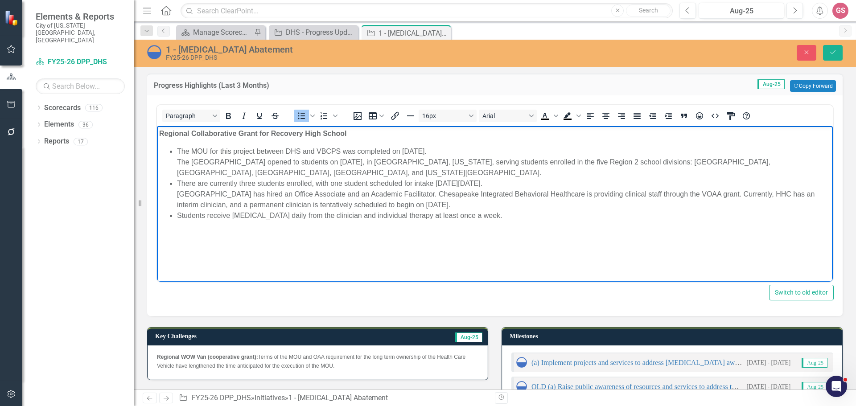
drag, startPoint x: 392, startPoint y: 206, endPoint x: 505, endPoint y: 230, distance: 115.3
click at [392, 206] on li "There are currently three students enrolled, with one student scheduled for int…" at bounding box center [504, 194] width 654 height 32
click at [517, 222] on body "Regional Collaborative Grant for Recovery High School The MOU for this project …" at bounding box center [495, 193] width 676 height 134
drag, startPoint x: 469, startPoint y: 251, endPoint x: 465, endPoint y: 247, distance: 6.0
click at [469, 251] on body "Regional Collaborative Grant for Recovery High School The MOU for this project …" at bounding box center [495, 193] width 676 height 134
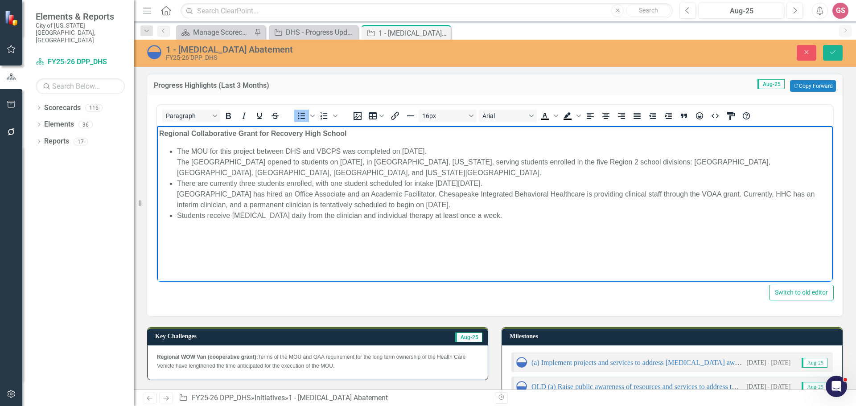
click at [508, 217] on li "Students receive [MEDICAL_DATA] daily from the clinician and individual therapy…" at bounding box center [504, 216] width 654 height 11
click at [180, 231] on li "Rich Text Area. Press ALT-0 for help." at bounding box center [504, 226] width 654 height 11
drag, startPoint x: 180, startPoint y: 229, endPoint x: 264, endPoint y: 225, distance: 83.5
click at [259, 260] on html "Regional Collaborative Grant for Recovery High School The MOU for this project …" at bounding box center [495, 193] width 676 height 134
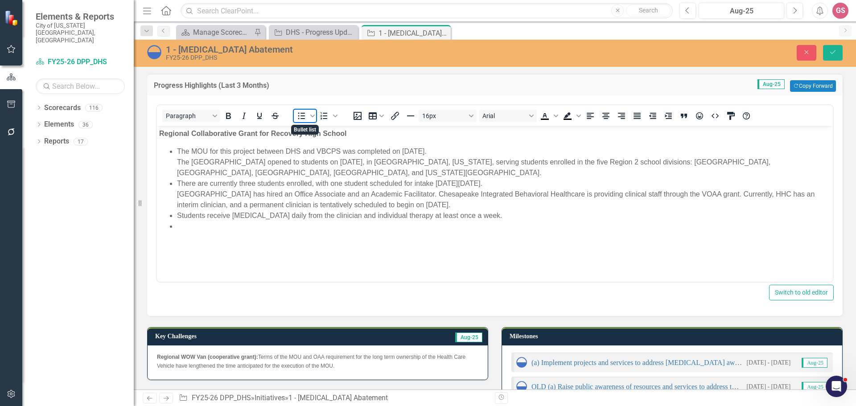
click at [301, 118] on icon "Bullet list" at bounding box center [301, 116] width 11 height 11
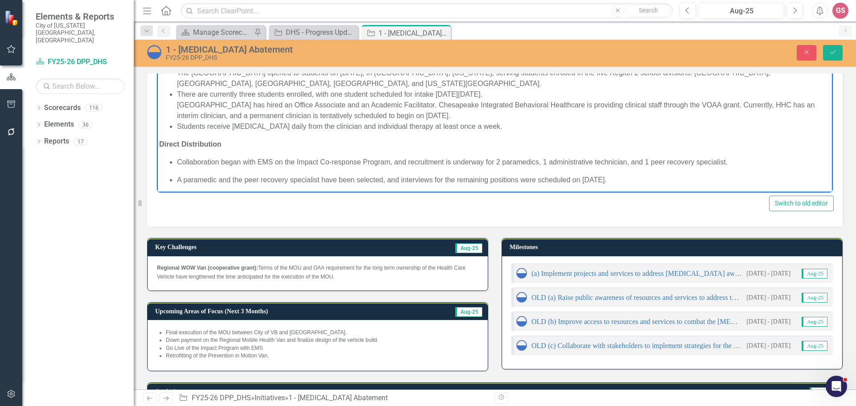
click at [167, 169] on ul "Collaboration began with EMS on the Impact Co-response Program, and recruitment…" at bounding box center [495, 171] width 672 height 29
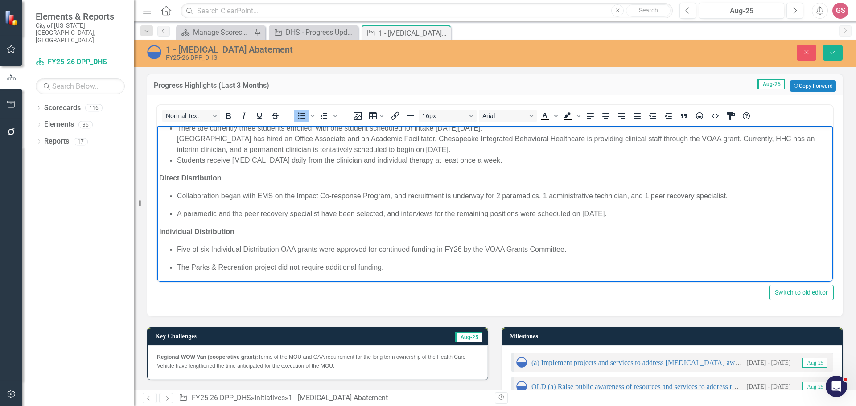
scroll to position [56, 0]
drag, startPoint x: 554, startPoint y: 213, endPoint x: 158, endPoint y: 198, distance: 395.9
click at [158, 198] on body "Regional Collaborative Grant for Recovery High School The MOU for this project …" at bounding box center [495, 175] width 676 height 211
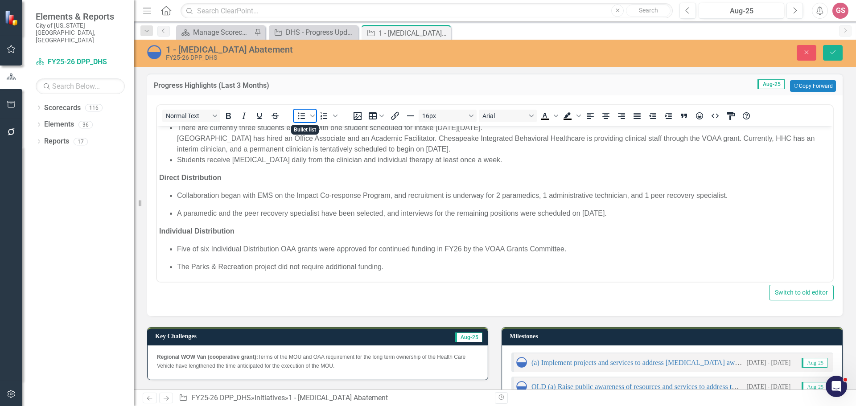
click at [300, 120] on icon "Bullet list" at bounding box center [301, 116] width 11 height 11
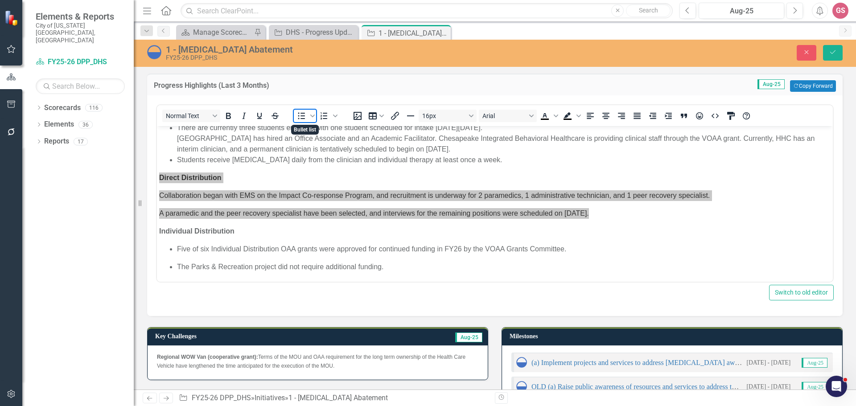
click at [300, 120] on icon "Bullet list" at bounding box center [301, 116] width 11 height 11
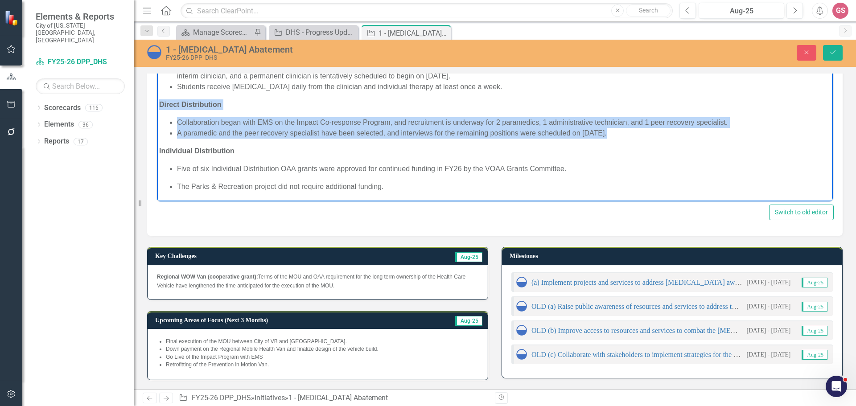
scroll to position [89, 0]
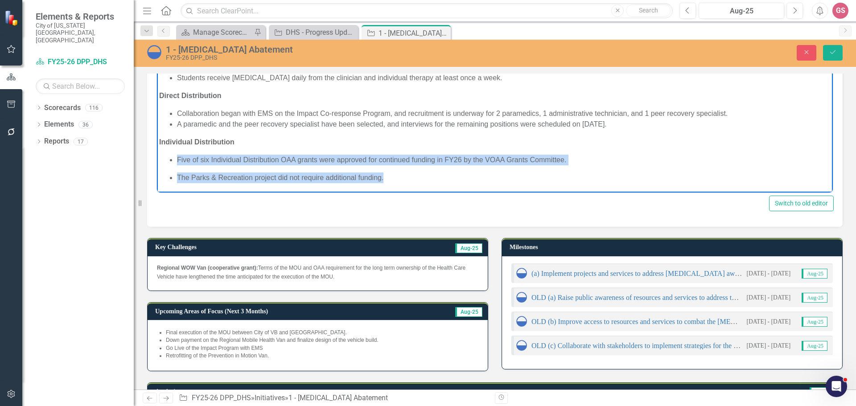
drag, startPoint x: 335, startPoint y: 181, endPoint x: 170, endPoint y: 158, distance: 166.1
click at [170, 158] on ul "Five of six Individual Distribution OAA grants were approved for continued fund…" at bounding box center [495, 169] width 672 height 29
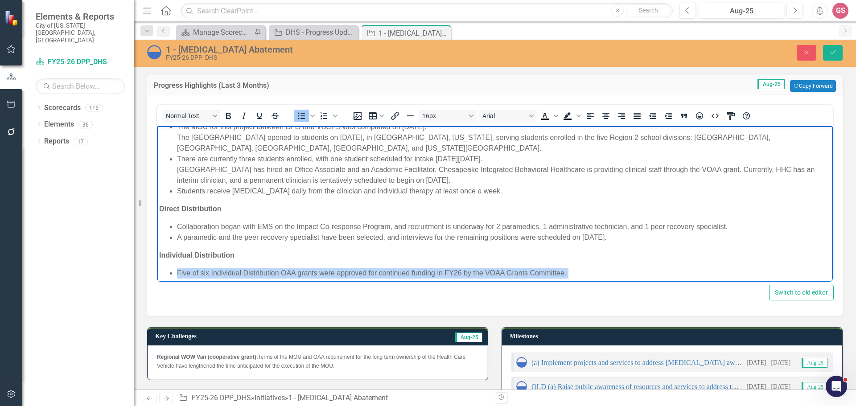
scroll to position [49, 0]
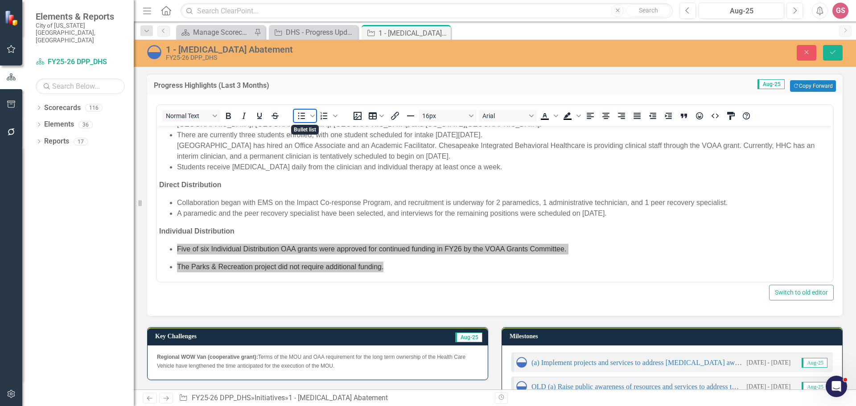
click at [298, 117] on icon "Bullet list" at bounding box center [301, 116] width 11 height 11
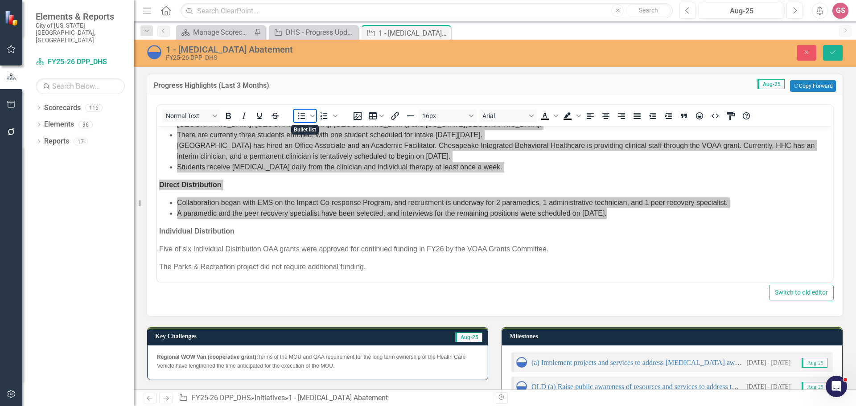
click at [298, 117] on icon "Bullet list" at bounding box center [301, 116] width 11 height 11
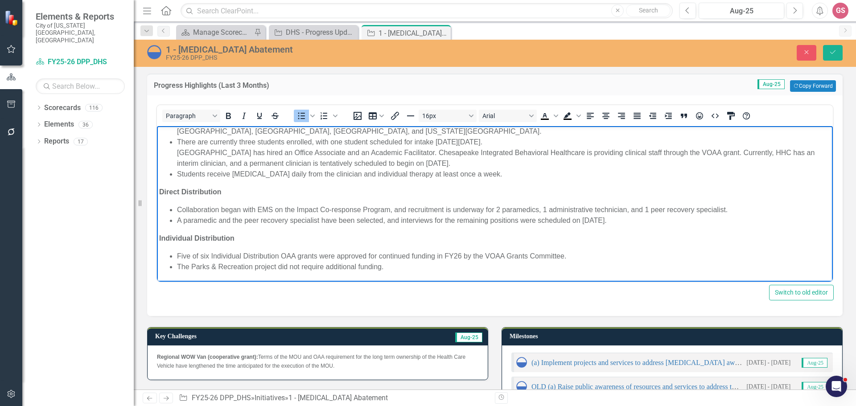
scroll to position [89, 0]
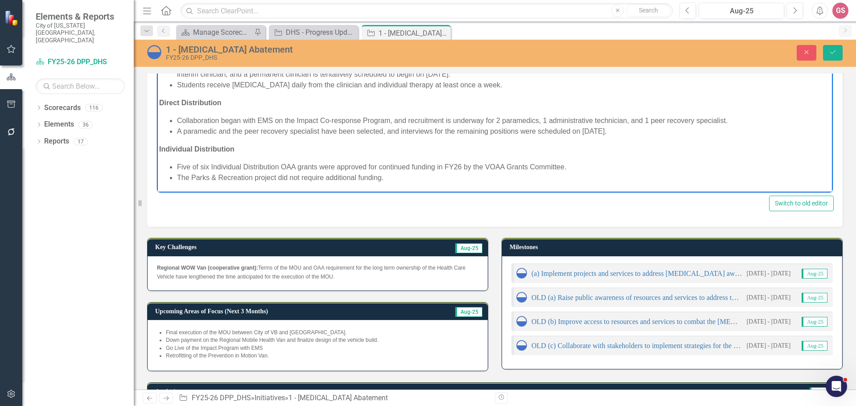
click at [401, 183] on li "The Parks & Recreation project did not require additional funding." at bounding box center [504, 178] width 654 height 11
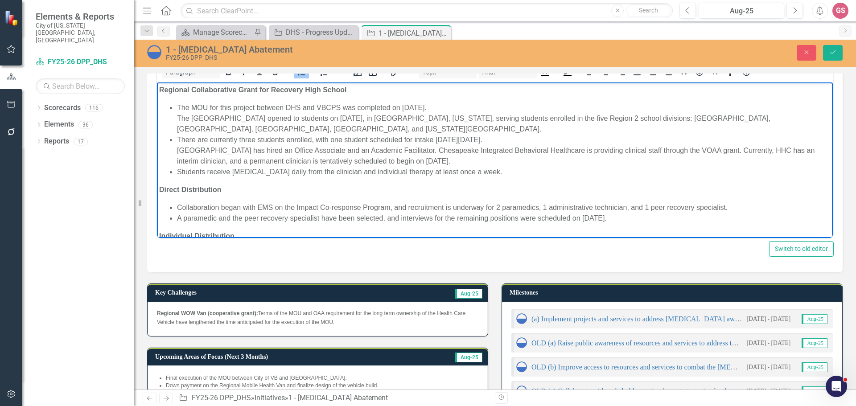
scroll to position [0, 0]
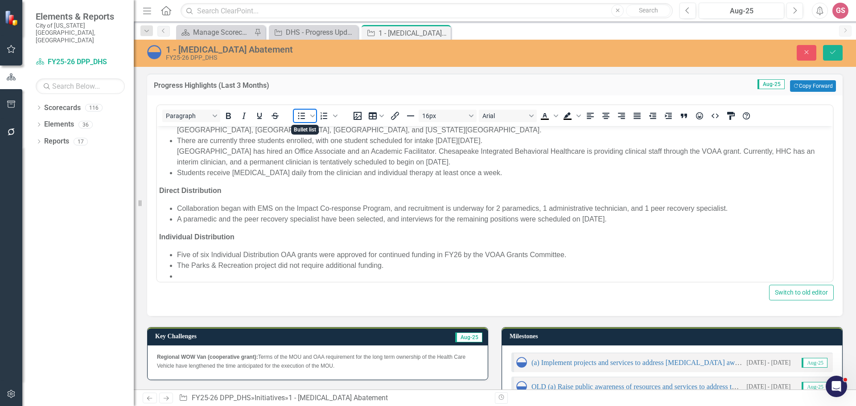
click at [295, 115] on span "Bullet list" at bounding box center [301, 116] width 15 height 12
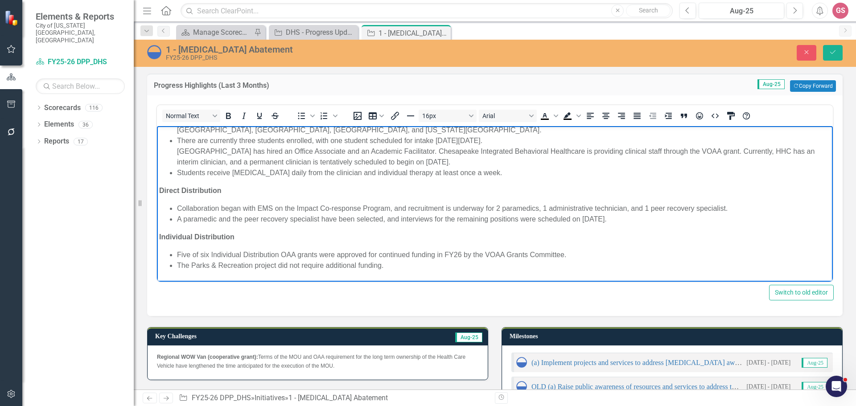
click at [169, 276] on body "Regional Collaborative Grant for Recovery High School The MOU for this project …" at bounding box center [495, 190] width 676 height 215
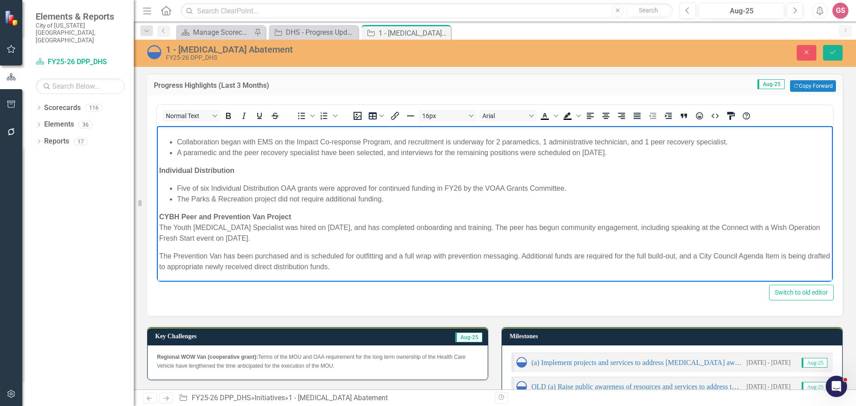
scroll to position [118, 0]
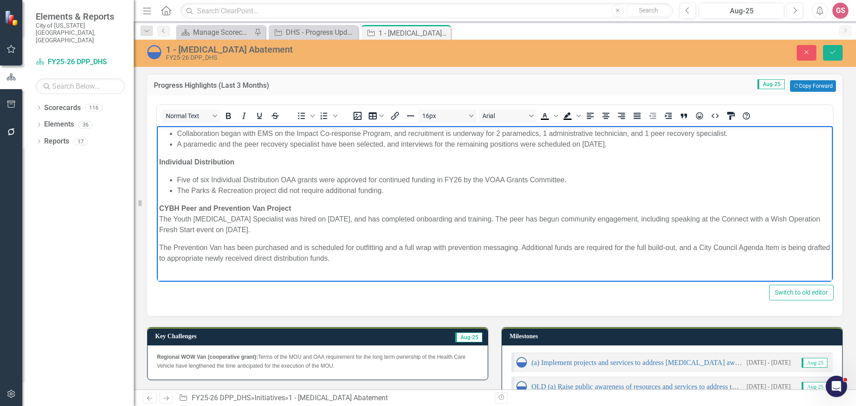
click at [161, 273] on p "Rich Text Area. Press ALT-0 for help." at bounding box center [495, 276] width 672 height 11
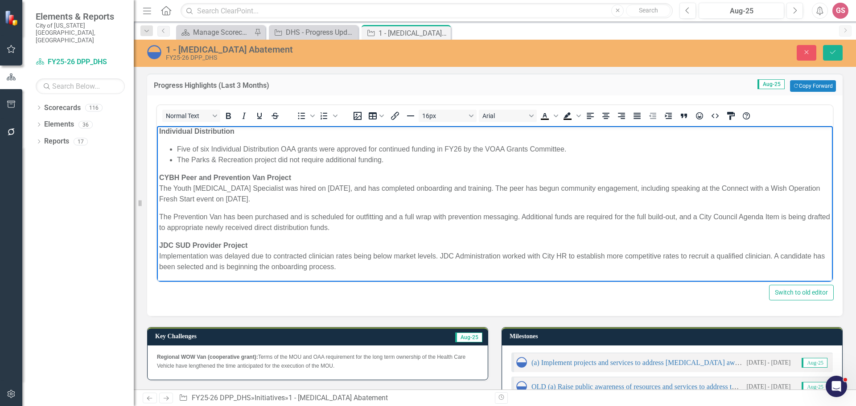
scroll to position [157, 0]
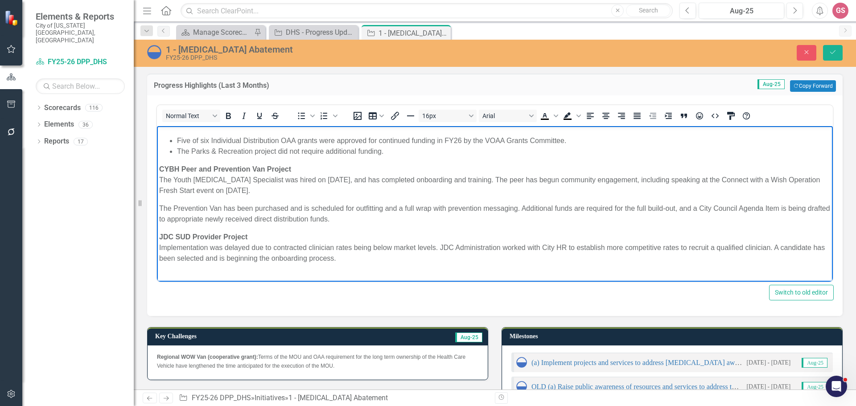
click at [165, 271] on p "Rich Text Area. Press ALT-0 for help." at bounding box center [495, 276] width 672 height 11
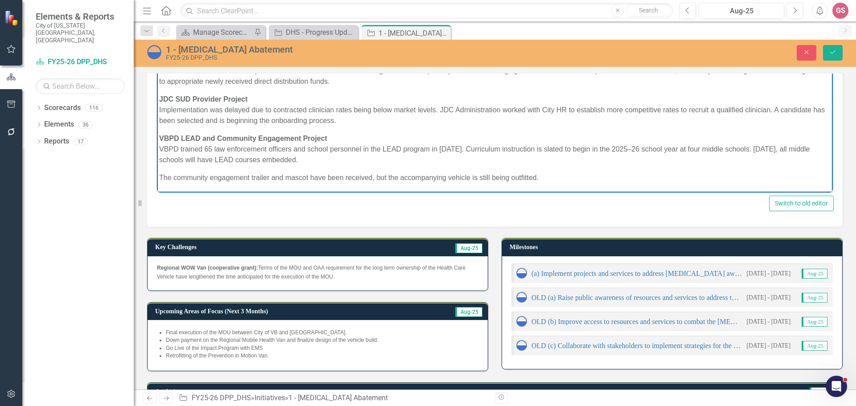
scroll to position [214, 0]
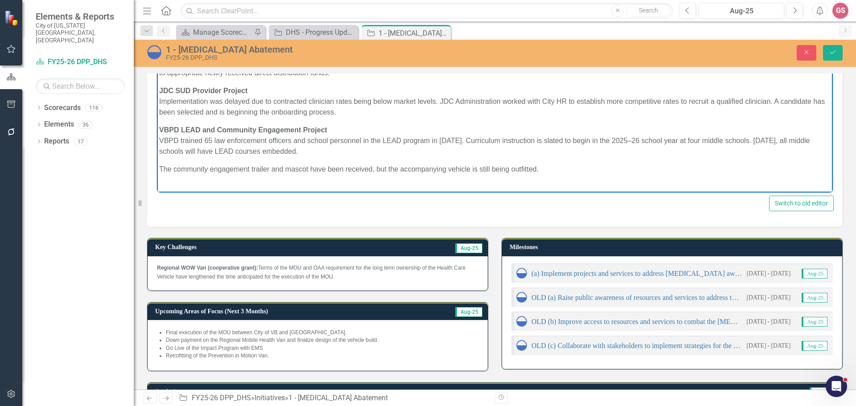
click at [162, 182] on p "Rich Text Area. Press ALT-0 for help." at bounding box center [495, 187] width 672 height 11
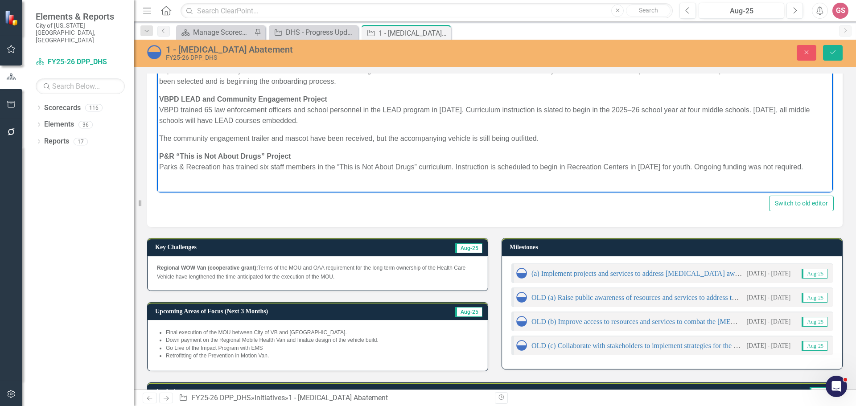
scroll to position [253, 0]
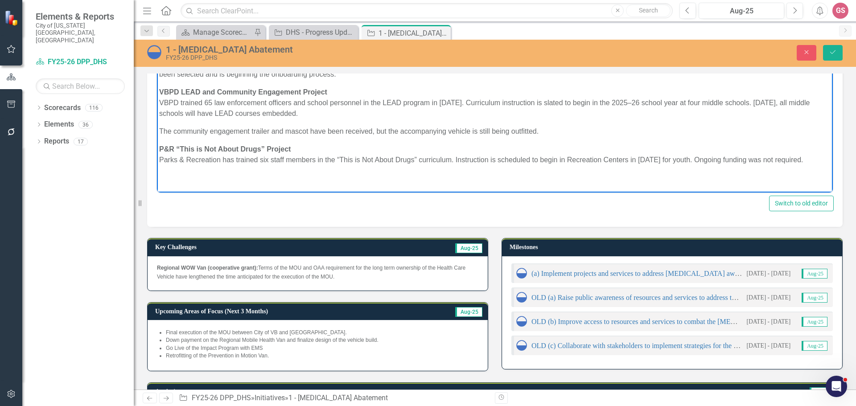
click at [162, 183] on p "Rich Text Area. Press ALT-0 for help." at bounding box center [495, 178] width 672 height 11
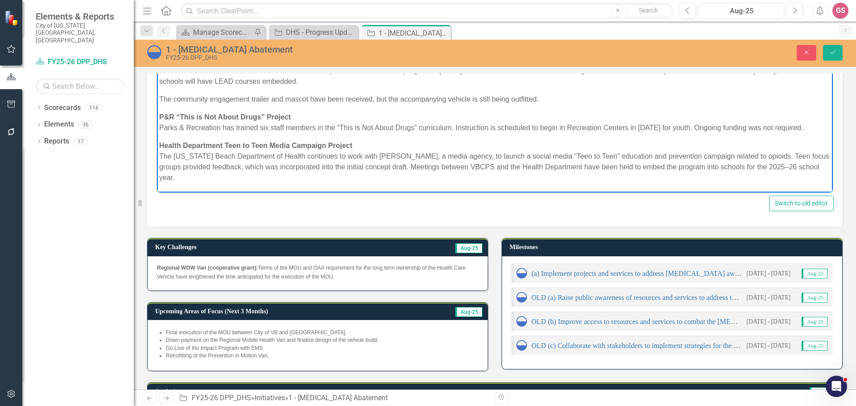
scroll to position [293, 0]
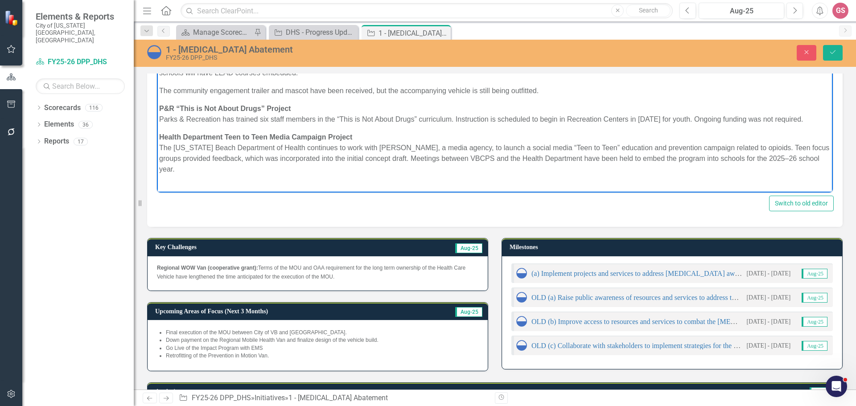
click at [162, 182] on p "Rich Text Area. Press ALT-0 for help." at bounding box center [495, 187] width 672 height 11
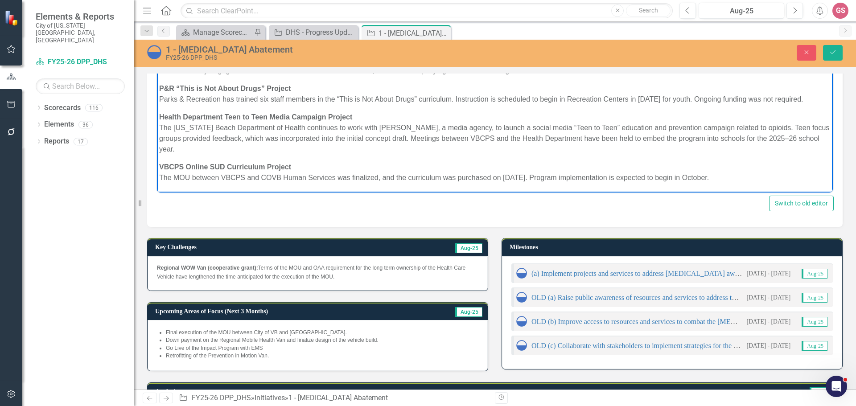
scroll to position [321, 0]
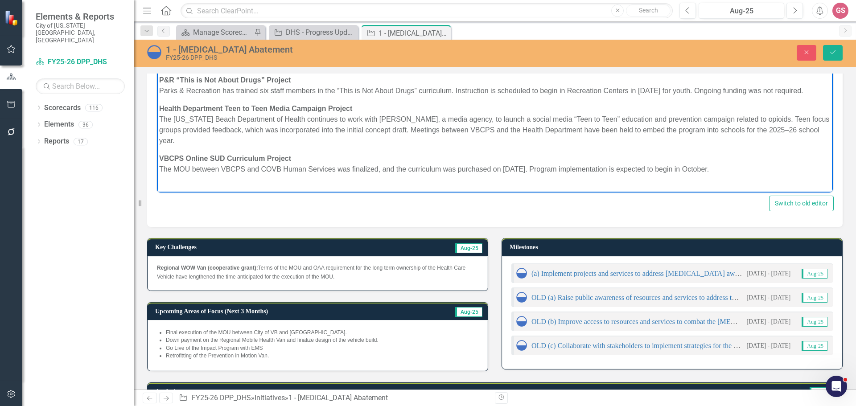
click at [174, 185] on p "Rich Text Area. Press ALT-0 for help." at bounding box center [495, 187] width 672 height 11
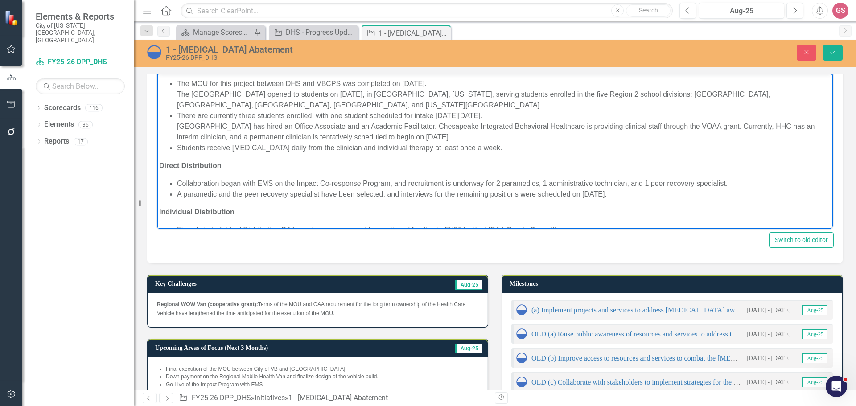
scroll to position [0, 0]
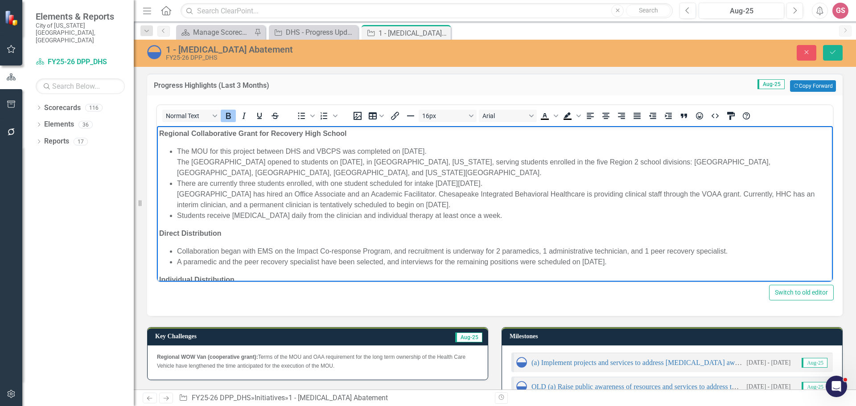
drag, startPoint x: 772, startPoint y: 267, endPoint x: 255, endPoint y: 202, distance: 521.4
click at [157, 126] on html "Regional Collaborative Grant for Recovery High School The MOU for this project …" at bounding box center [495, 374] width 676 height 497
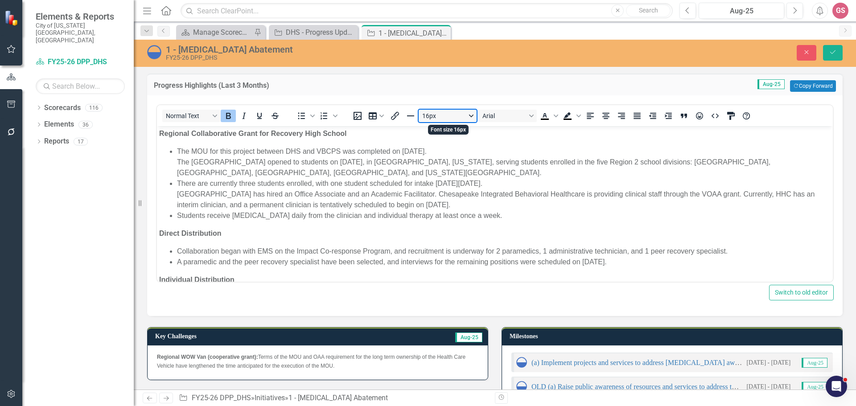
click at [471, 118] on button "16px" at bounding box center [448, 116] width 58 height 12
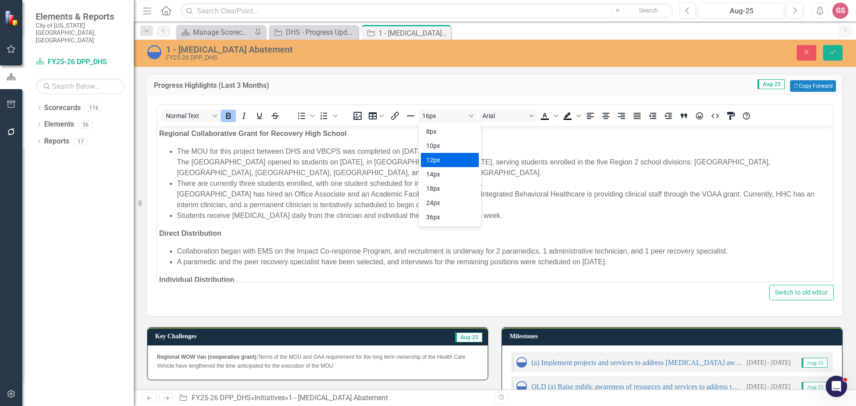
drag, startPoint x: 454, startPoint y: 161, endPoint x: 297, endPoint y: 33, distance: 202.3
click at [454, 161] on div "12px" at bounding box center [443, 160] width 35 height 11
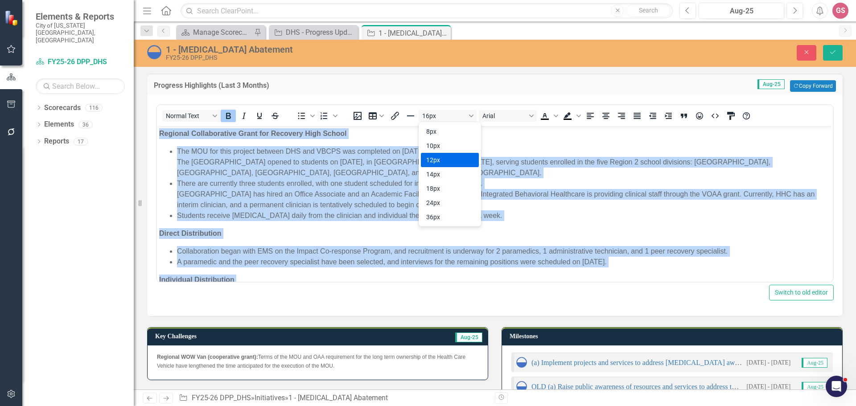
scroll to position [2, 0]
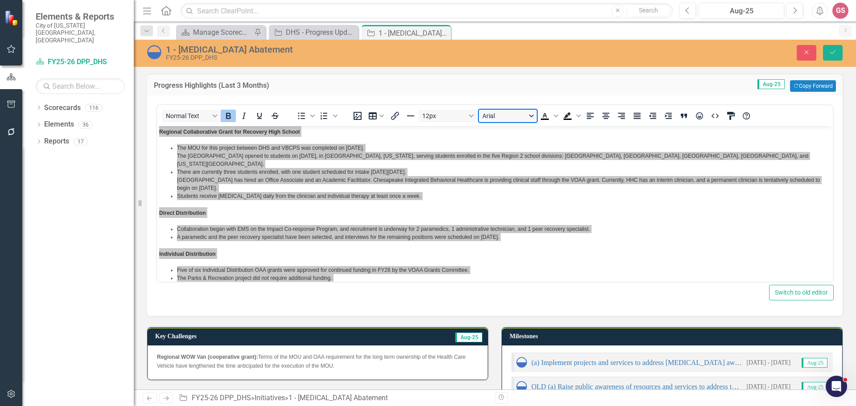
click at [532, 115] on button "Arial" at bounding box center [508, 116] width 58 height 12
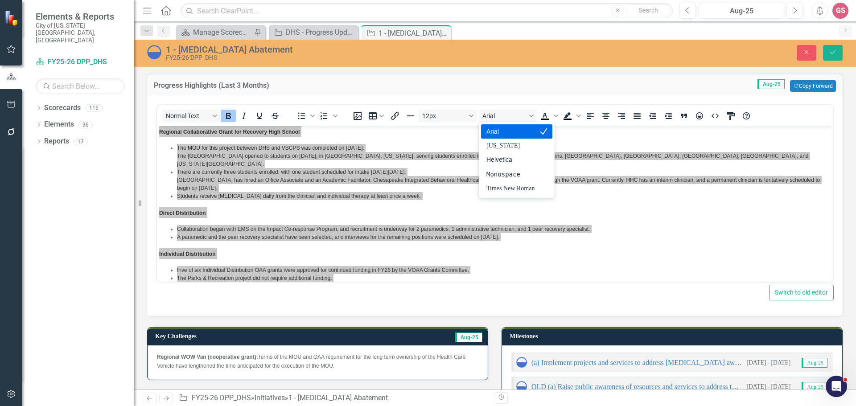
click at [503, 134] on div "Arial" at bounding box center [511, 131] width 48 height 11
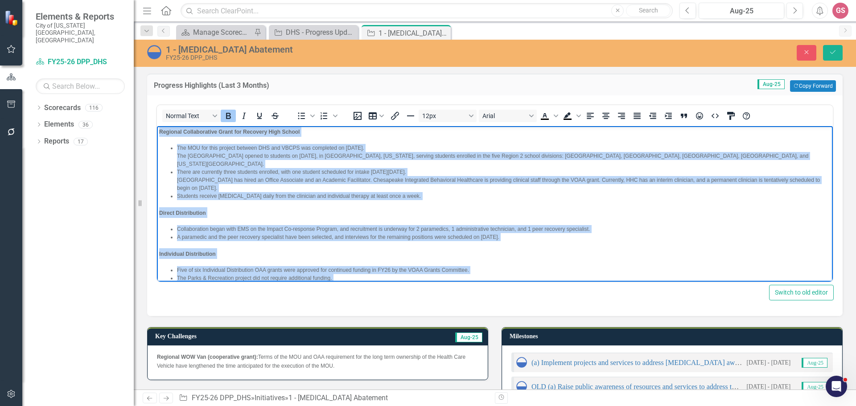
click at [297, 211] on body "Regional Collaborative Grant for Recovery High School The MOU for this project …" at bounding box center [495, 331] width 676 height 414
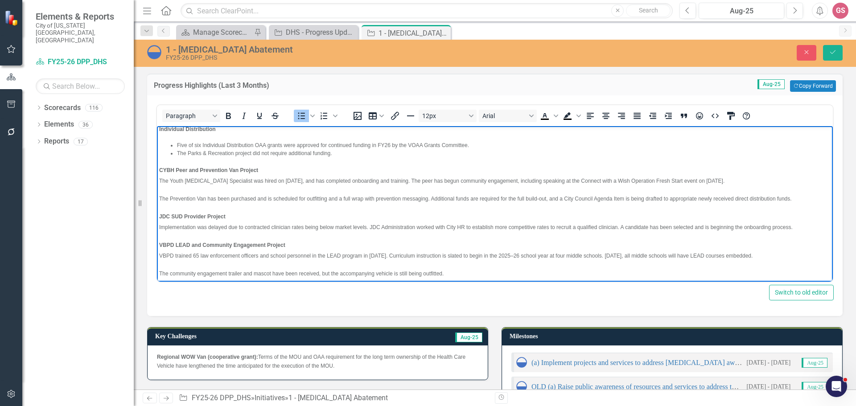
scroll to position [136, 0]
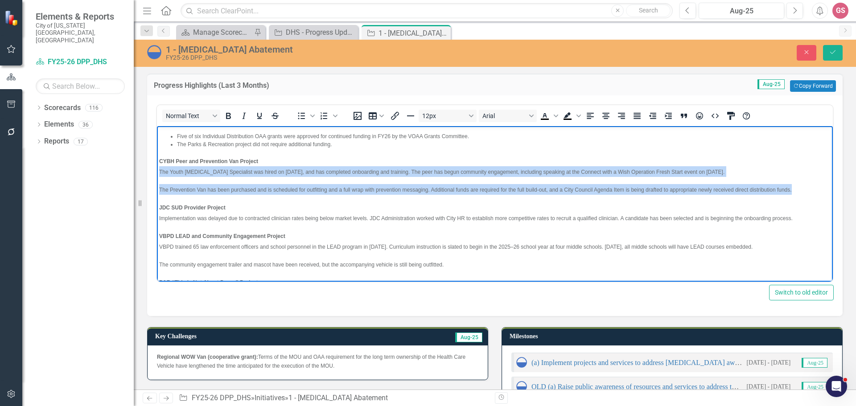
drag, startPoint x: 788, startPoint y: 183, endPoint x: 141, endPoint y: 161, distance: 647.0
click at [157, 161] on html "Regional Collaborative Grant for Recovery High School The MOU for this project …" at bounding box center [495, 197] width 676 height 414
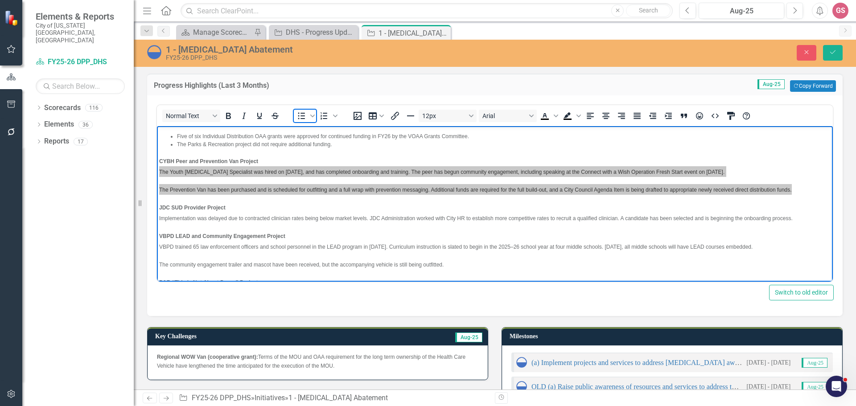
click at [301, 114] on icon "Bullet list" at bounding box center [301, 116] width 11 height 11
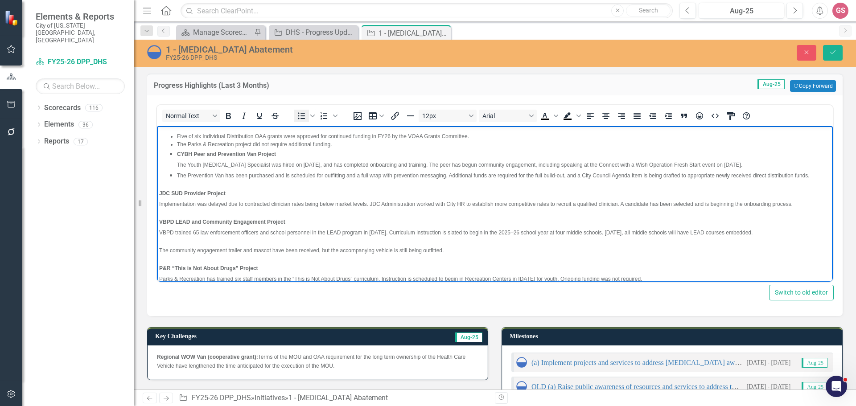
scroll to position [122, 0]
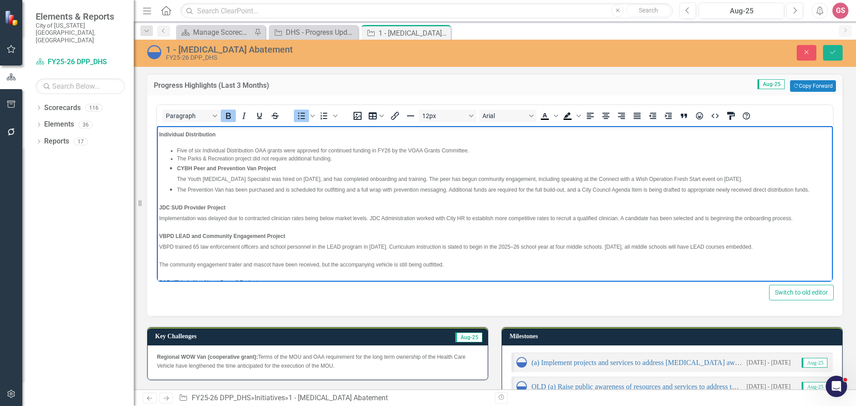
click at [178, 165] on strong "CYBH Peer and Prevention Van Project" at bounding box center [226, 168] width 99 height 6
click at [299, 117] on icon "Bullet list" at bounding box center [301, 116] width 11 height 11
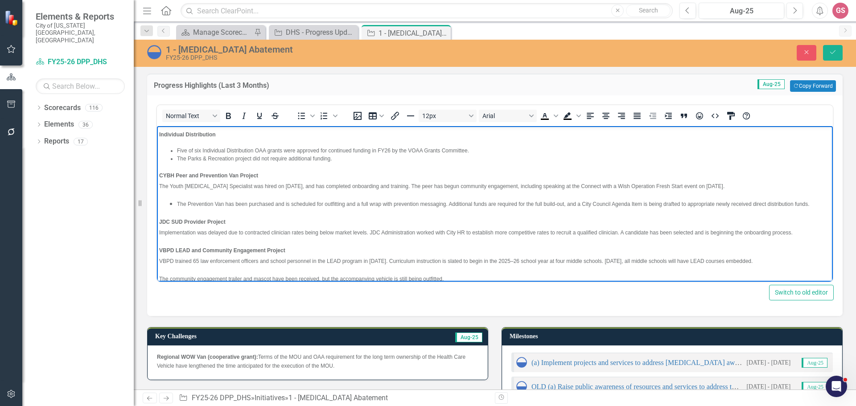
click at [160, 183] on span "The Youth [MEDICAL_DATA] Specialist was hired on [DATE], and has completed onbo…" at bounding box center [442, 186] width 566 height 6
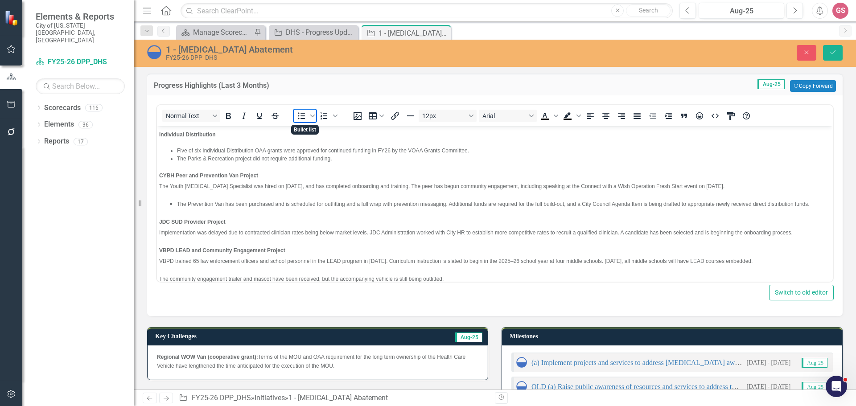
click at [302, 117] on icon "Bullet list" at bounding box center [301, 116] width 11 height 11
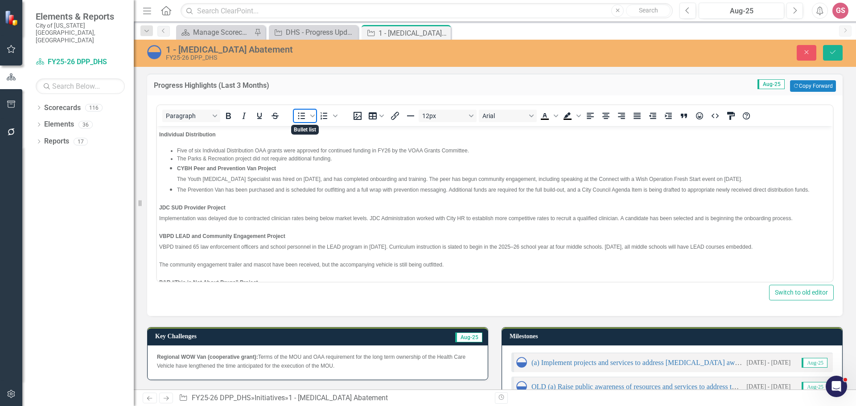
click at [298, 119] on icon "Bullet list" at bounding box center [301, 116] width 11 height 11
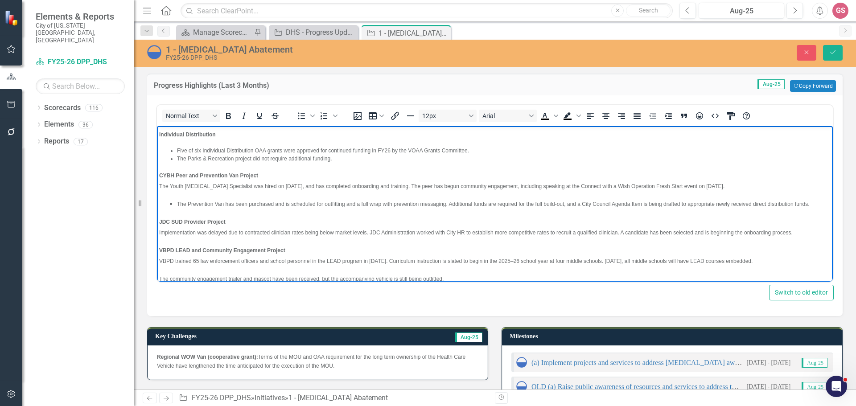
click at [177, 198] on ul "The Prevention Van has been purchased and is scheduled for outfitting and a ful…" at bounding box center [495, 203] width 672 height 11
click at [158, 178] on body "Regional Collaborative Grant for Recovery High School The MOU for this project …" at bounding box center [495, 211] width 676 height 414
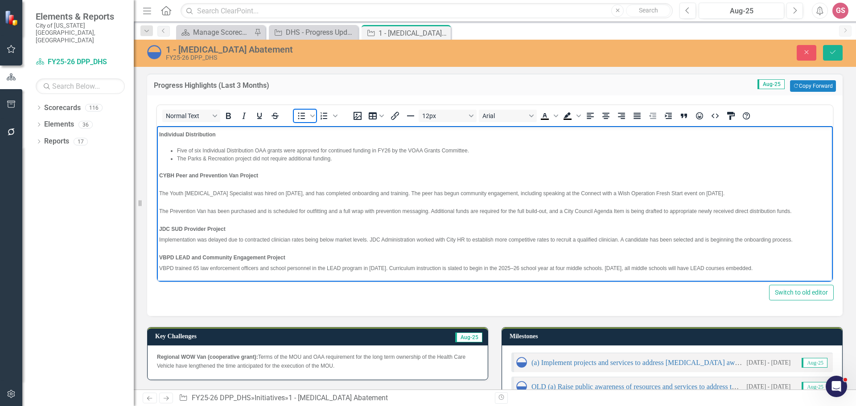
click at [301, 116] on icon "Bullet list" at bounding box center [301, 116] width 7 height 7
click at [160, 208] on span "The Prevention Van has been purchased and is scheduled for outfitting and a ful…" at bounding box center [475, 211] width 633 height 6
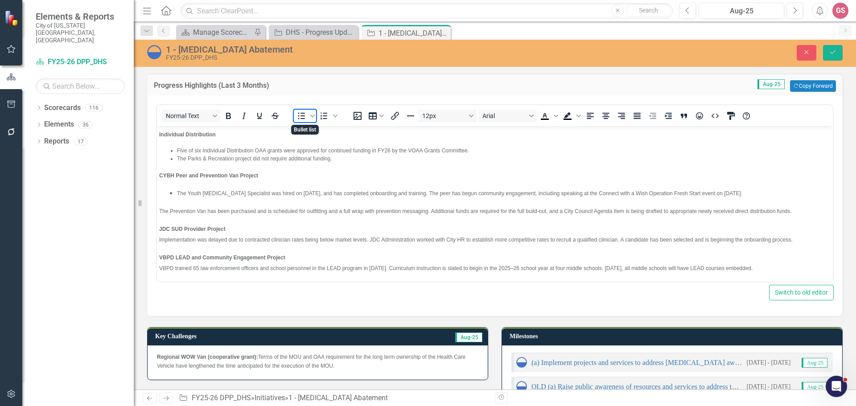
click at [305, 116] on icon "Bullet list" at bounding box center [301, 116] width 7 height 7
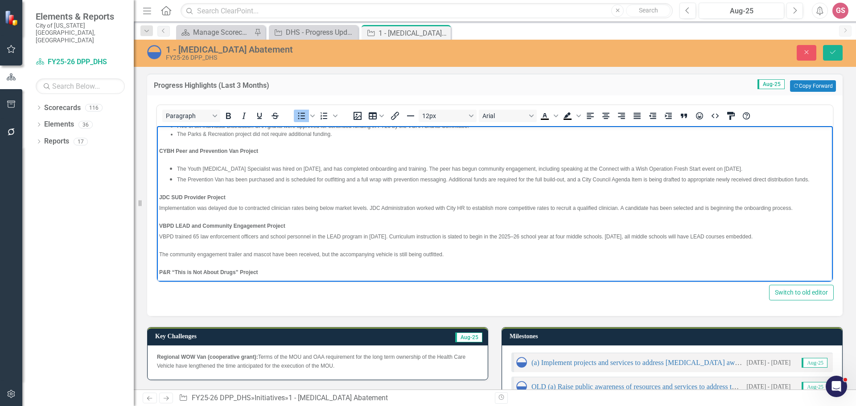
scroll to position [166, 0]
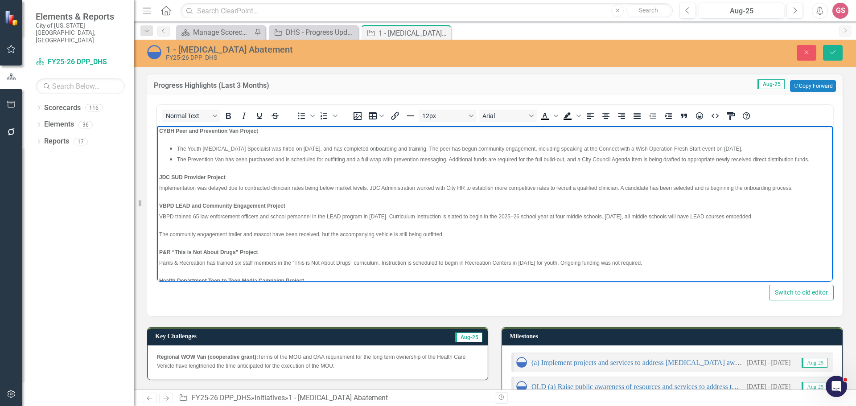
click at [159, 185] on span "Implementation was delayed due to contracted clinician rates being below market…" at bounding box center [476, 188] width 634 height 6
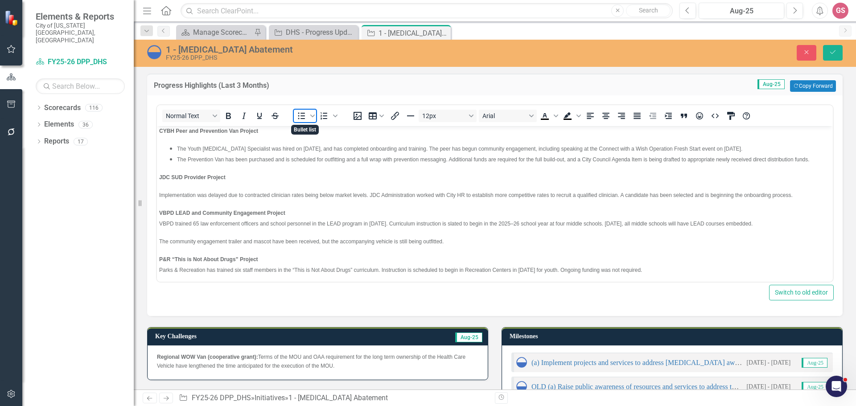
click at [304, 116] on icon "Bullet list" at bounding box center [301, 116] width 7 height 7
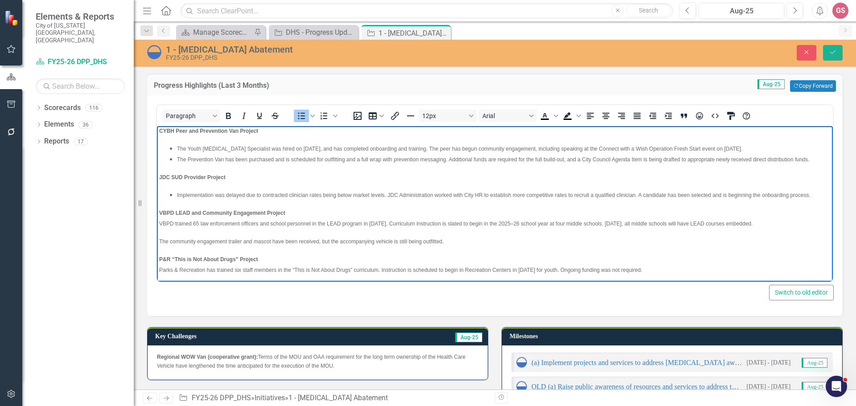
click at [164, 220] on p "VBPD LEAD and Community Engagement Project VBPD trained 65 law enforcement offi…" at bounding box center [495, 217] width 672 height 21
click at [163, 221] on span "VBPD trained 65 law enforcement officers and school personnel in the LEAD progr…" at bounding box center [456, 224] width 594 height 6
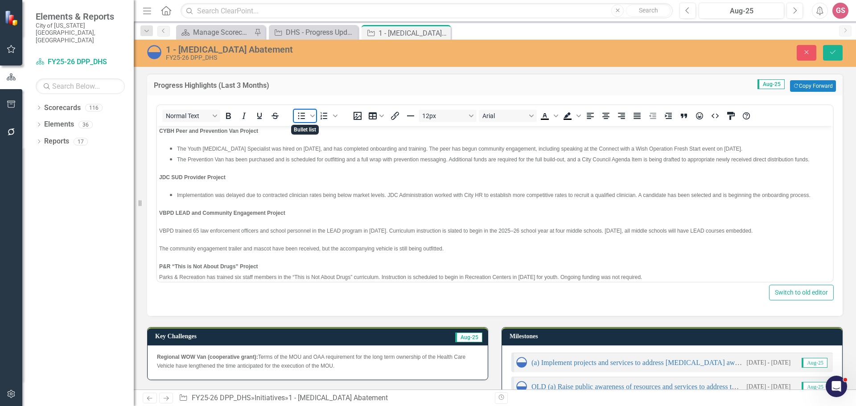
click at [300, 116] on icon "Bullet list" at bounding box center [301, 116] width 11 height 11
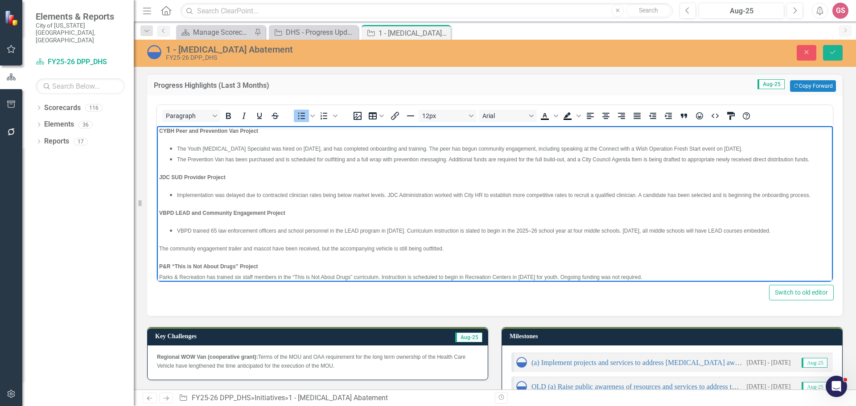
drag, startPoint x: 159, startPoint y: 239, endPoint x: 188, endPoint y: 220, distance: 34.8
click at [159, 246] on span "The community engagement trailer and mascot have been received, but the accompa…" at bounding box center [301, 249] width 285 height 6
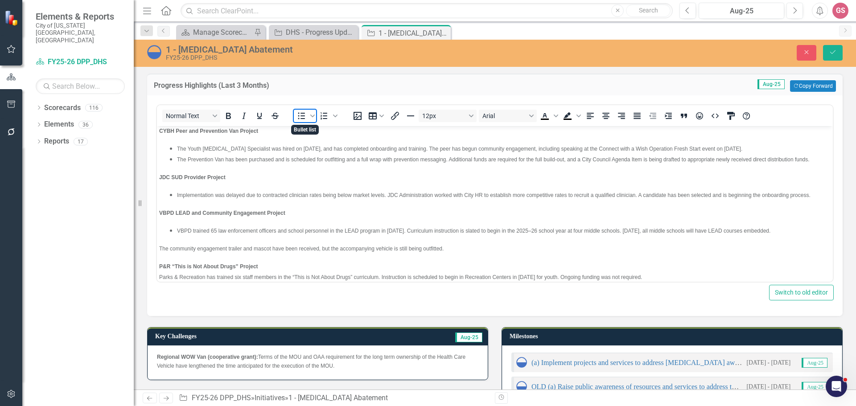
click at [301, 112] on icon "Bullet list" at bounding box center [301, 116] width 11 height 11
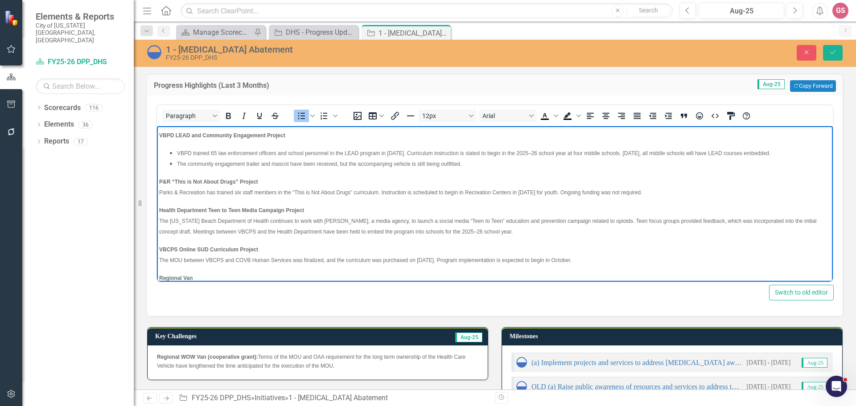
scroll to position [256, 0]
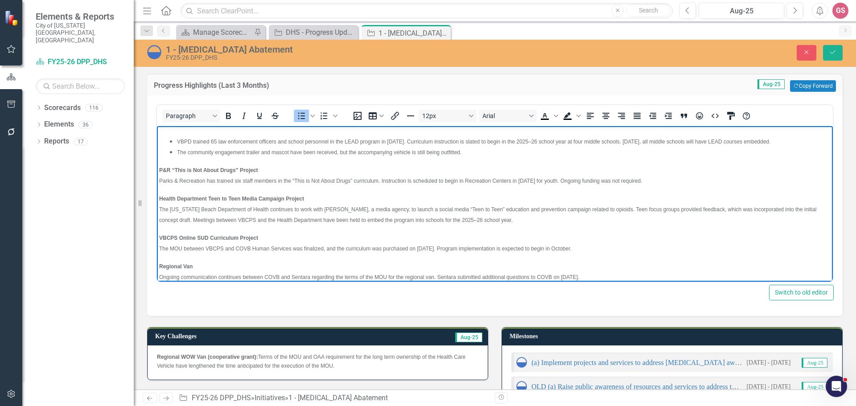
drag, startPoint x: 160, startPoint y: 172, endPoint x: 197, endPoint y: 174, distance: 37.1
click at [160, 178] on span "Parks & Recreation has trained six staff members in the “This is Not About Drug…" at bounding box center [400, 181] width 483 height 6
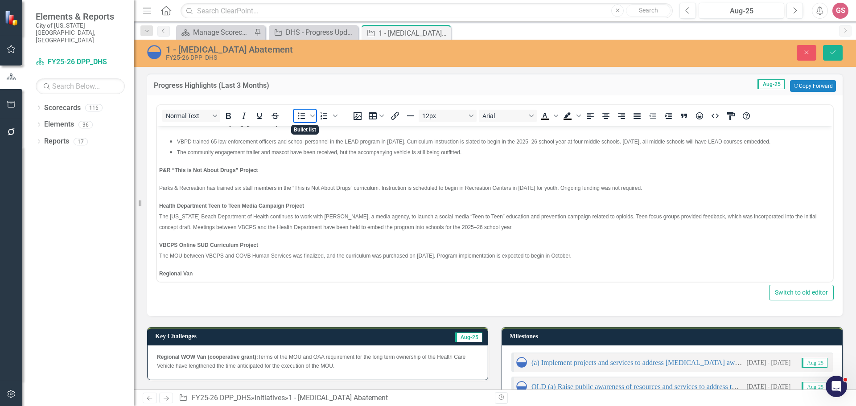
click at [300, 118] on icon "Bullet list" at bounding box center [301, 116] width 11 height 11
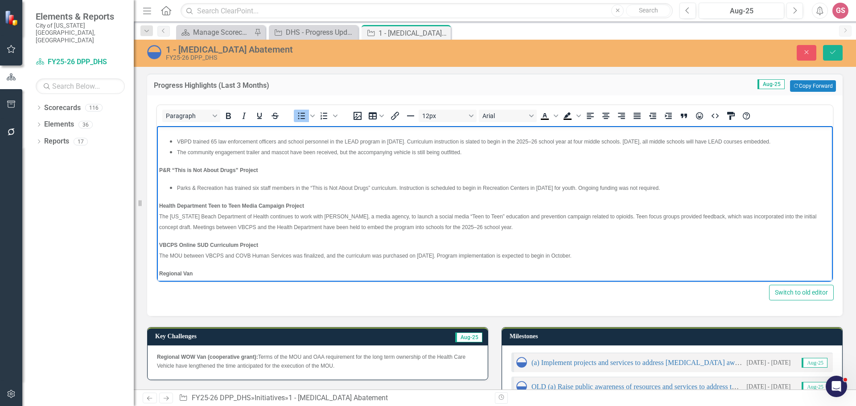
click at [160, 214] on span "The [US_STATE] Beach Department of Health continues to work with [PERSON_NAME],…" at bounding box center [487, 222] width 657 height 17
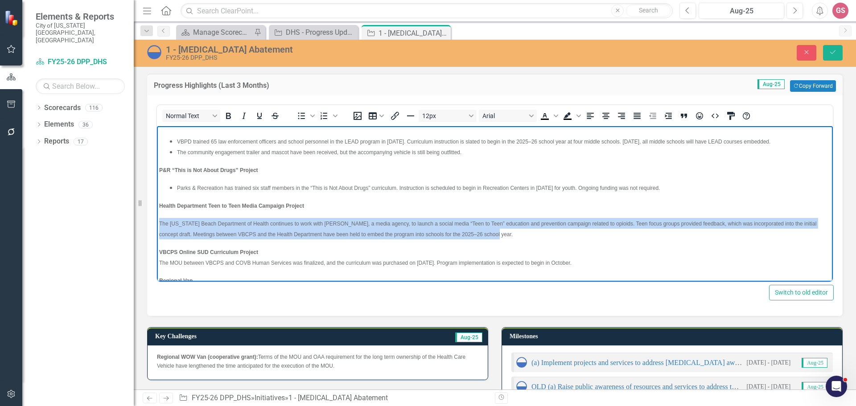
drag, startPoint x: 484, startPoint y: 226, endPoint x: 203, endPoint y: 202, distance: 282.0
click at [157, 217] on html "Regional Collaborative Grant for Recovery High School The MOU for this project …" at bounding box center [495, 88] width 676 height 435
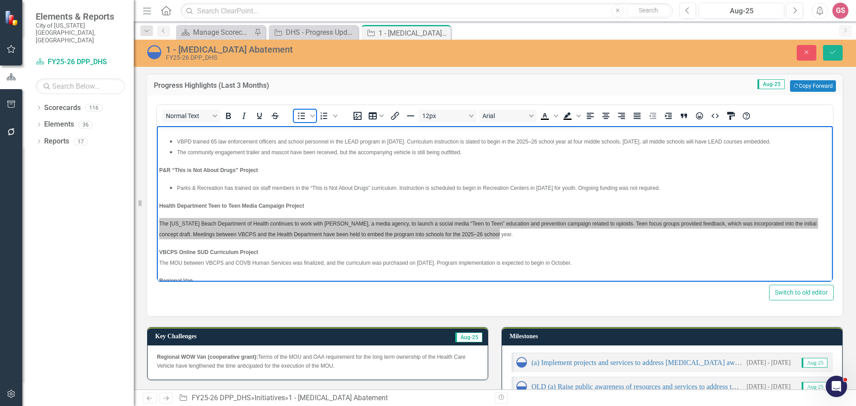
click at [300, 116] on icon "Bullet list" at bounding box center [301, 116] width 11 height 11
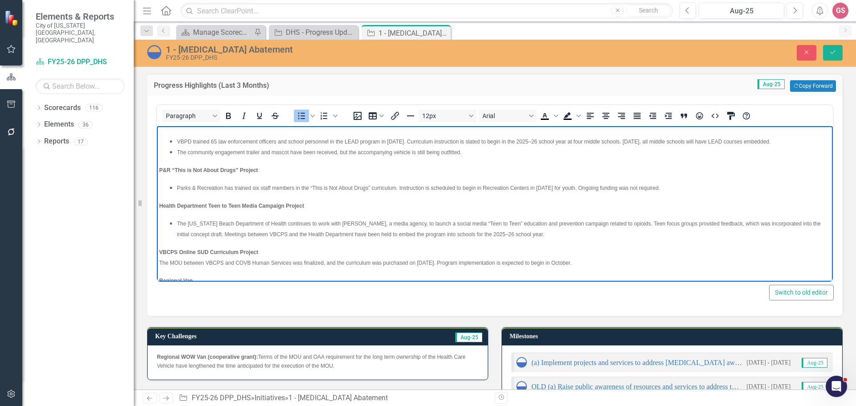
scroll to position [272, 0]
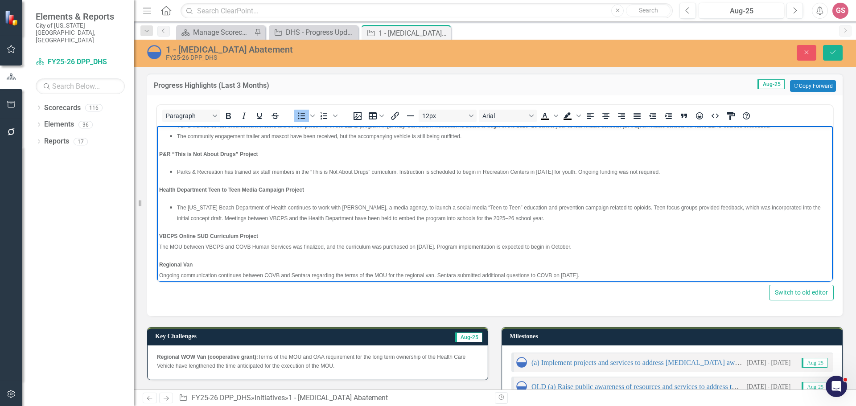
click at [211, 211] on span "The [US_STATE] Beach Department of Health continues to work with [PERSON_NAME],…" at bounding box center [499, 213] width 644 height 17
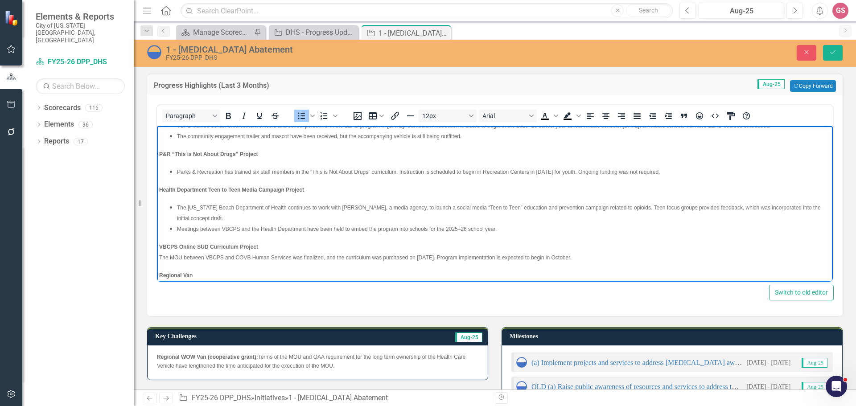
scroll to position [282, 0]
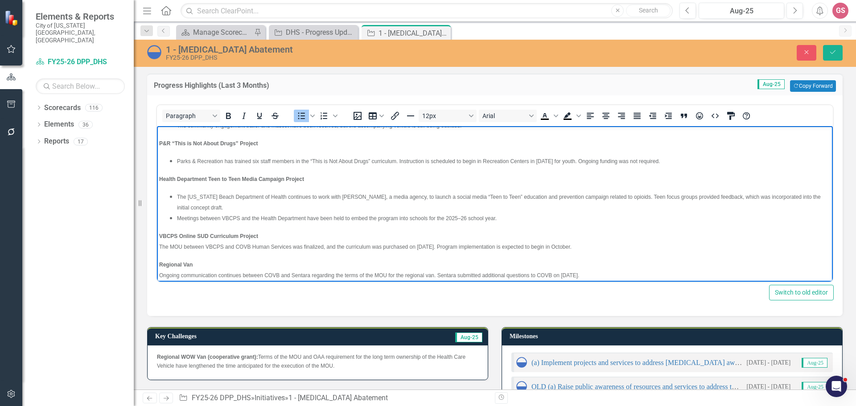
drag, startPoint x: 159, startPoint y: 239, endPoint x: 165, endPoint y: 239, distance: 5.8
click at [159, 239] on body "Regional Collaborative Grant for Recovery High School The MOU for this project …" at bounding box center [495, 67] width 676 height 446
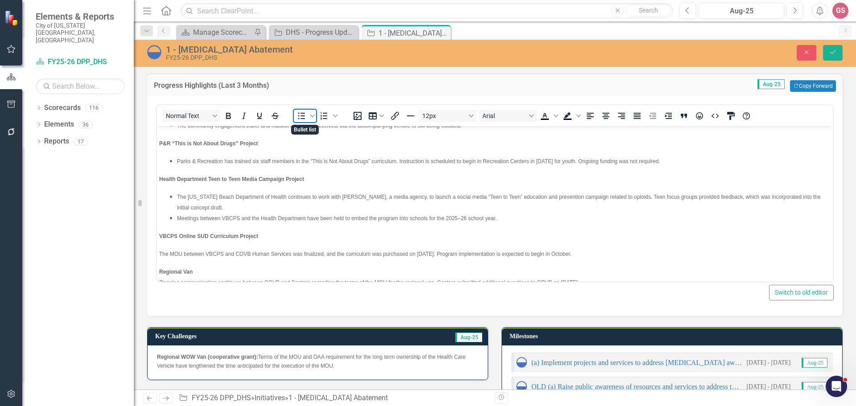
click at [303, 116] on icon "Bullet list" at bounding box center [301, 116] width 7 height 7
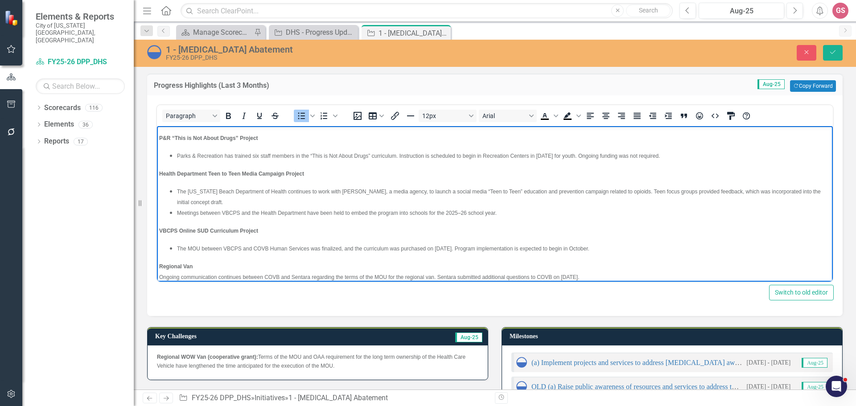
scroll to position [289, 0]
click at [156, 268] on div "Paragraph To open the popup, press Shift+Enter To open the popup, press Shift+E…" at bounding box center [495, 205] width 696 height 221
click at [158, 268] on body "Regional Collaborative Grant for Recovery High School The MOU for this project …" at bounding box center [495, 63] width 676 height 453
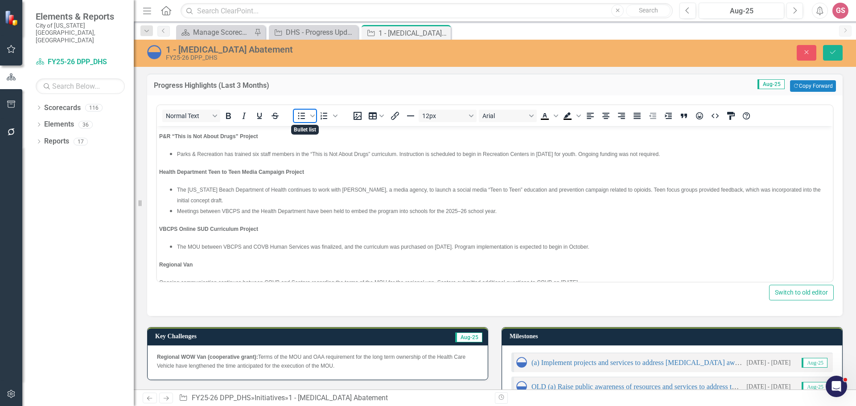
click at [298, 117] on icon "Bullet list" at bounding box center [301, 116] width 11 height 11
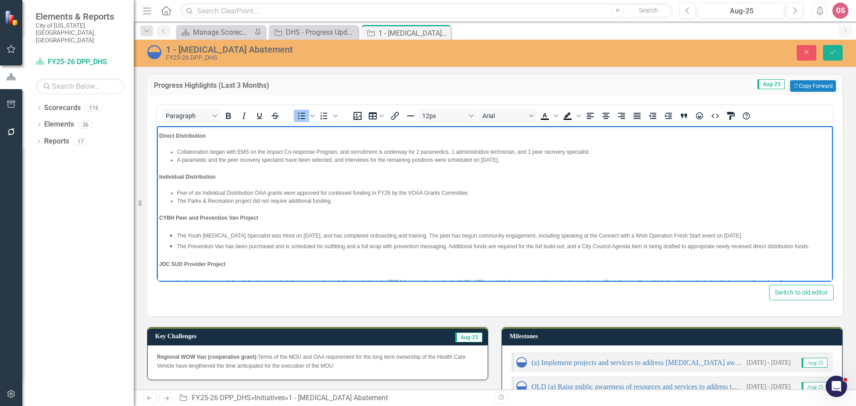
scroll to position [0, 0]
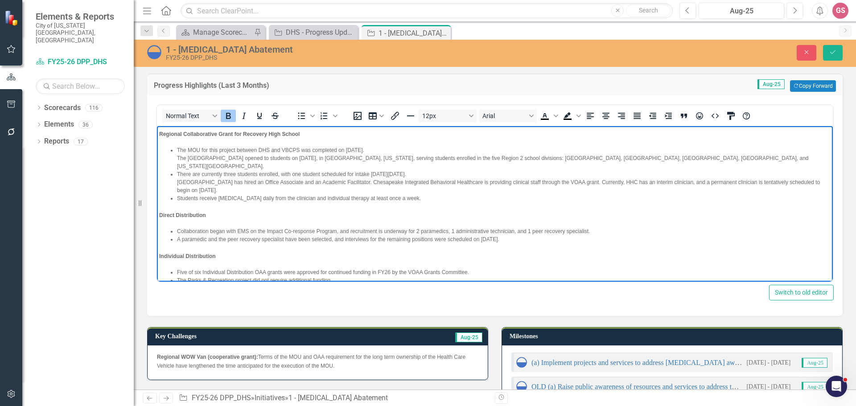
drag, startPoint x: 523, startPoint y: 267, endPoint x: 144, endPoint y: 106, distance: 411.9
click at [157, 126] on html "Regional Collaborative Grant for Recovery High School The MOU for this project …" at bounding box center [495, 356] width 676 height 460
click at [555, 120] on span "Text color Black" at bounding box center [556, 116] width 7 height 12
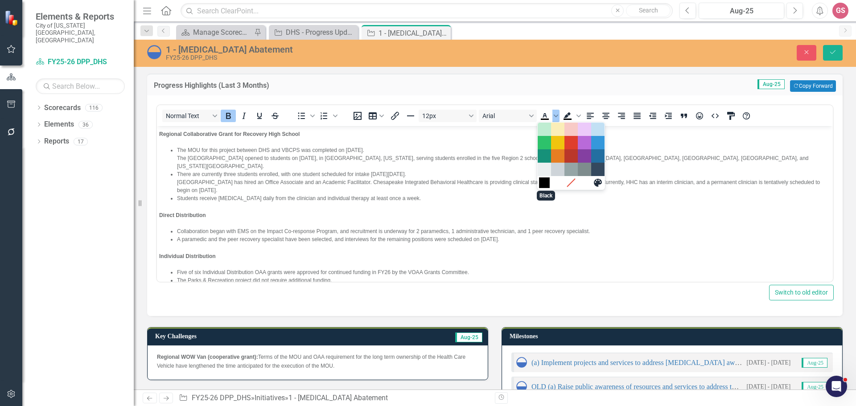
drag, startPoint x: 545, startPoint y: 184, endPoint x: 388, endPoint y: 58, distance: 201.4
click at [545, 184] on div "Black" at bounding box center [544, 183] width 11 height 11
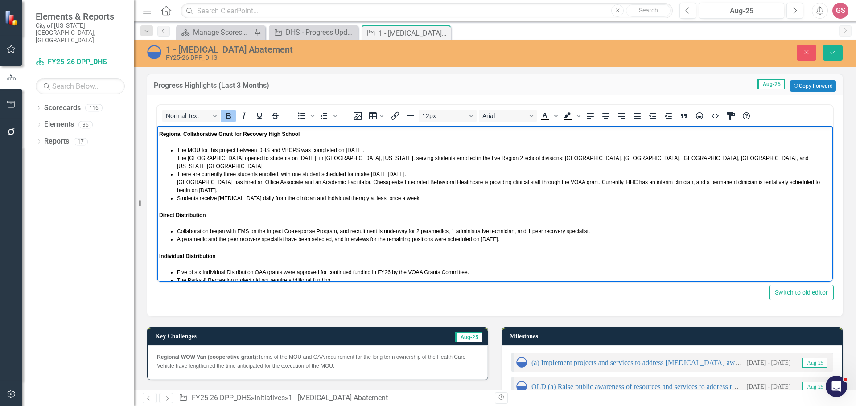
scroll to position [2, 0]
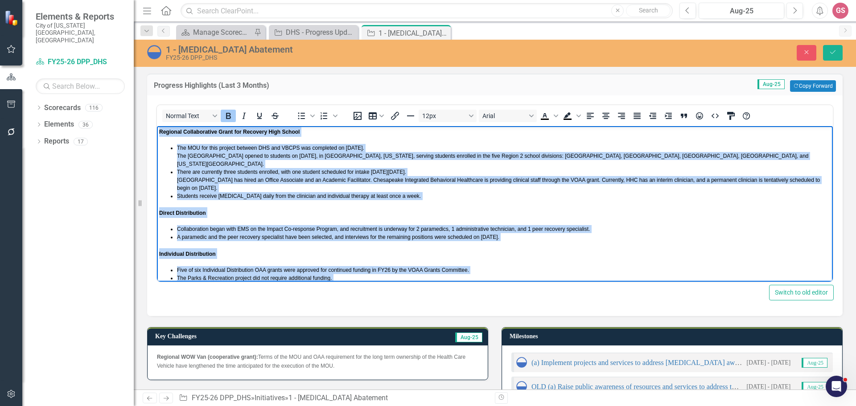
click at [340, 177] on span "[GEOGRAPHIC_DATA] has hired an Office Associate and an Academic Facilitator. Ch…" at bounding box center [498, 184] width 643 height 14
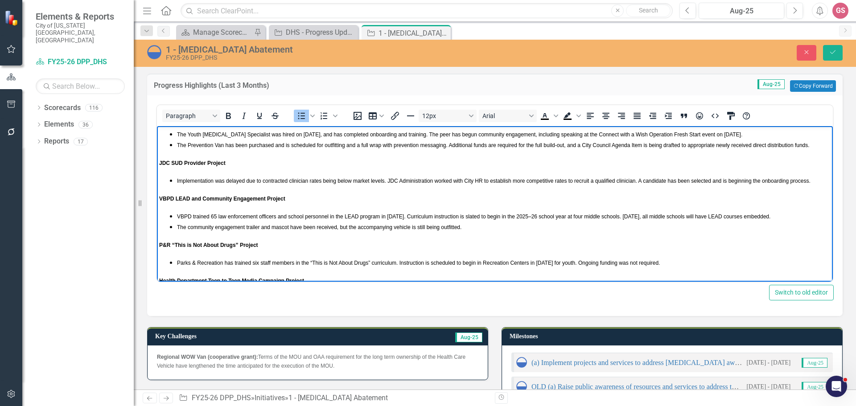
scroll to position [297, 0]
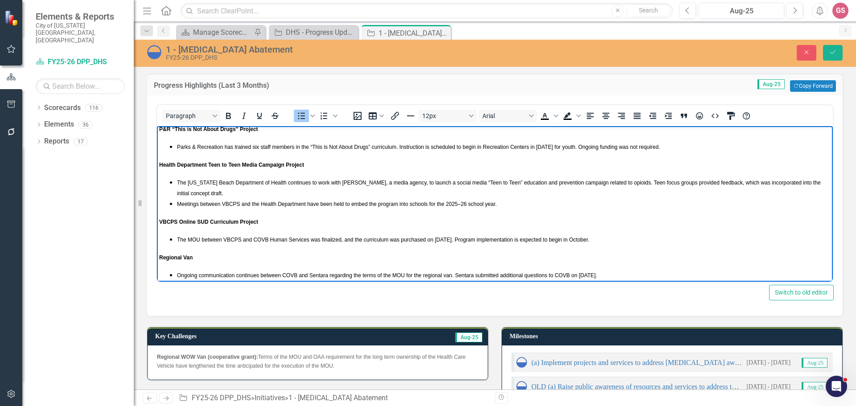
click at [163, 163] on body "Regional Collaborative Grant for Recovery High School The MOU for this project …" at bounding box center [495, 60] width 676 height 460
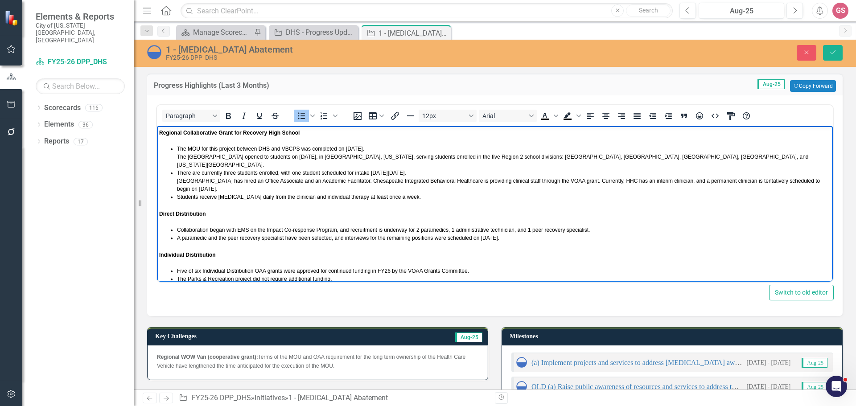
scroll to position [0, 0]
click at [716, 116] on icon "HTML Editor" at bounding box center [715, 116] width 11 height 11
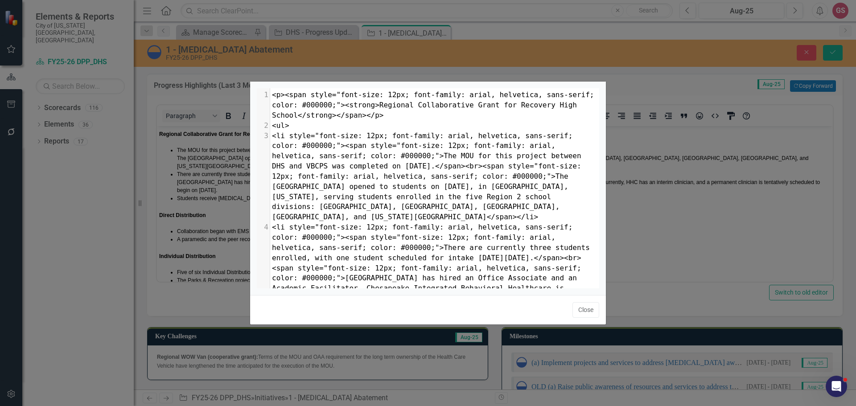
scroll to position [1, 0]
click at [292, 124] on pre "<ul>" at bounding box center [434, 126] width 329 height 10
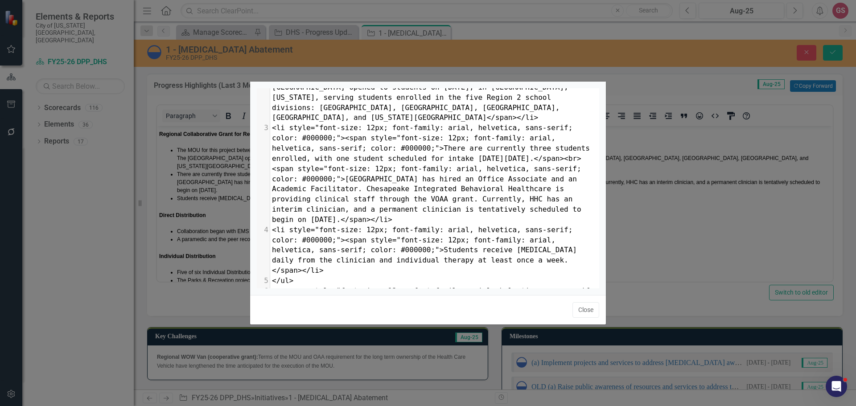
scroll to position [134, 0]
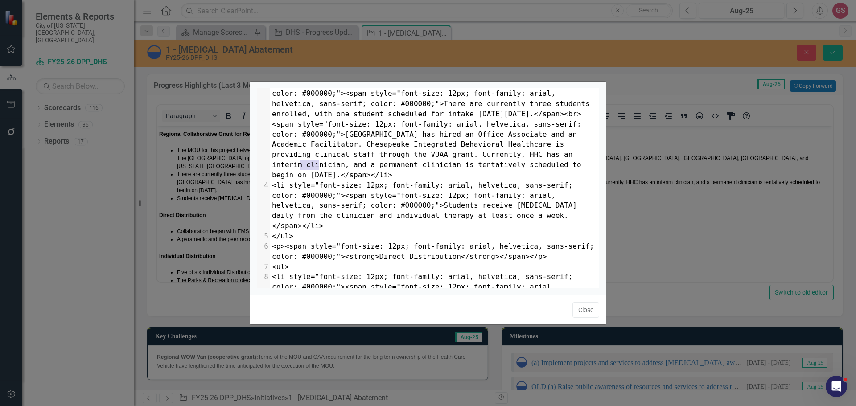
type textarea "<"
type textarea "</span></li>"
drag, startPoint x: 332, startPoint y: 167, endPoint x: 260, endPoint y: 165, distance: 72.3
click at [260, 165] on div "x </ul> 1 <p><span style="font-size: 12px; font-family: arial, helvetica, sans-…" at bounding box center [439, 199] width 365 height 223
type textarea "</ul>"
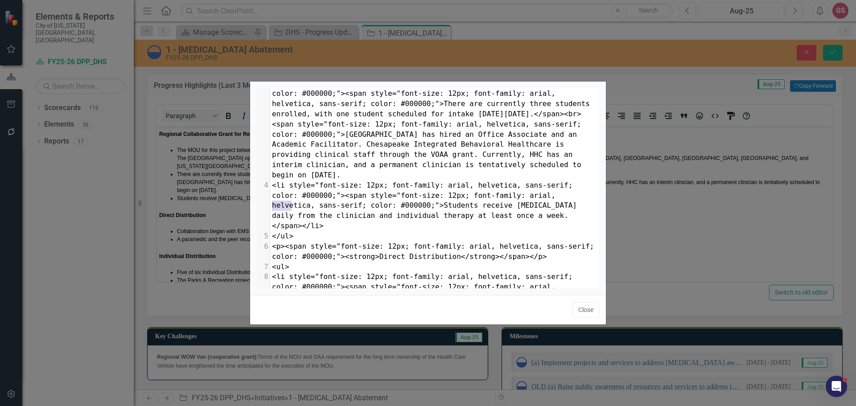
drag, startPoint x: 297, startPoint y: 209, endPoint x: 265, endPoint y: 209, distance: 32.1
click at [270, 231] on div "5 </ul>" at bounding box center [434, 236] width 329 height 10
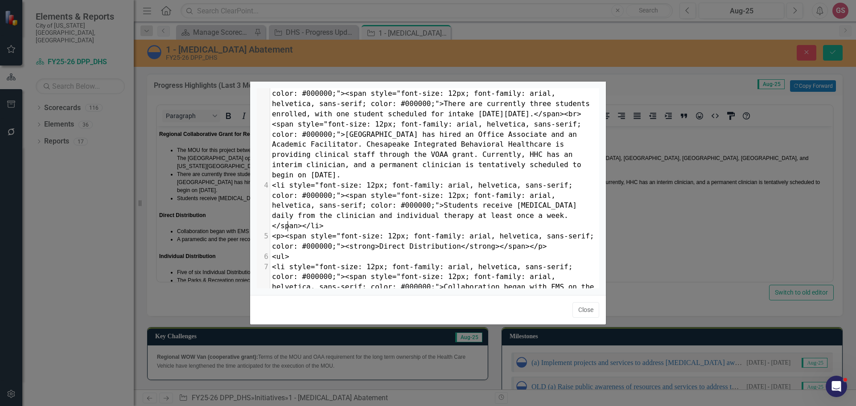
type textarea "<ul>"
drag, startPoint x: 287, startPoint y: 228, endPoint x: 261, endPoint y: 227, distance: 25.9
click at [270, 252] on div "6 <ul>" at bounding box center [434, 257] width 329 height 10
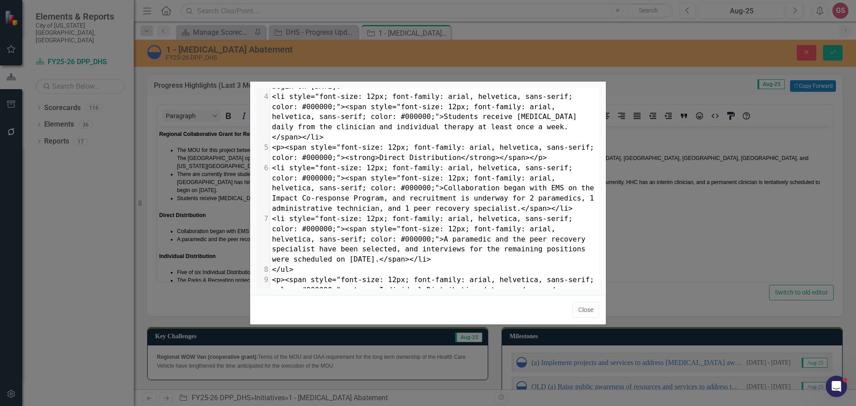
scroll to position [223, 0]
type textarea "</ul>"
drag, startPoint x: 289, startPoint y: 236, endPoint x: 271, endPoint y: 237, distance: 18.3
click at [271, 264] on pre "</ul>" at bounding box center [434, 269] width 329 height 10
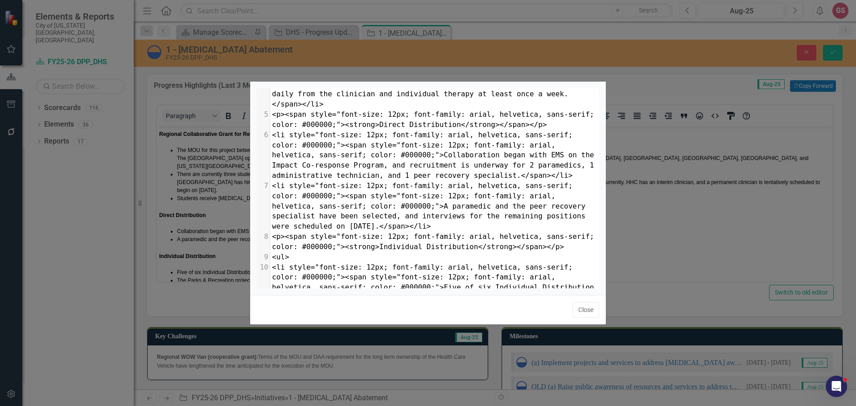
scroll to position [268, 0]
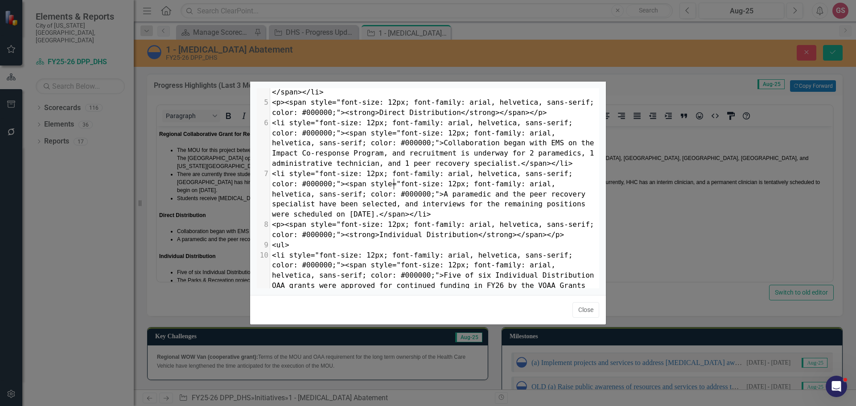
type textarea "<ul>"
drag, startPoint x: 295, startPoint y: 215, endPoint x: 260, endPoint y: 214, distance: 34.8
click at [270, 240] on div "9 <ul>" at bounding box center [434, 245] width 329 height 10
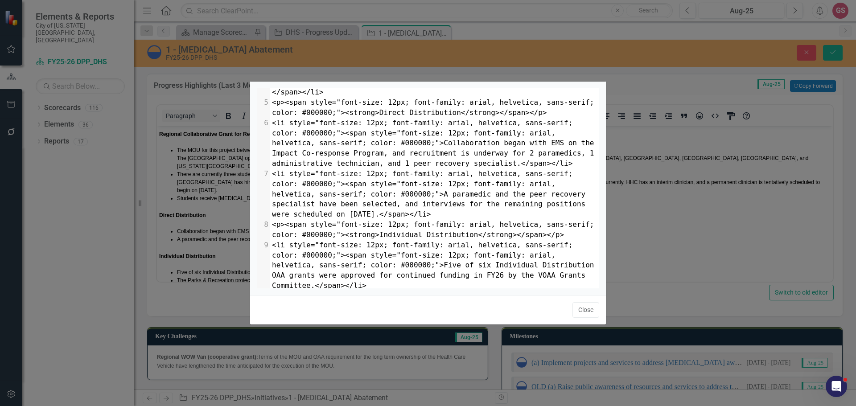
scroll to position [312, 0]
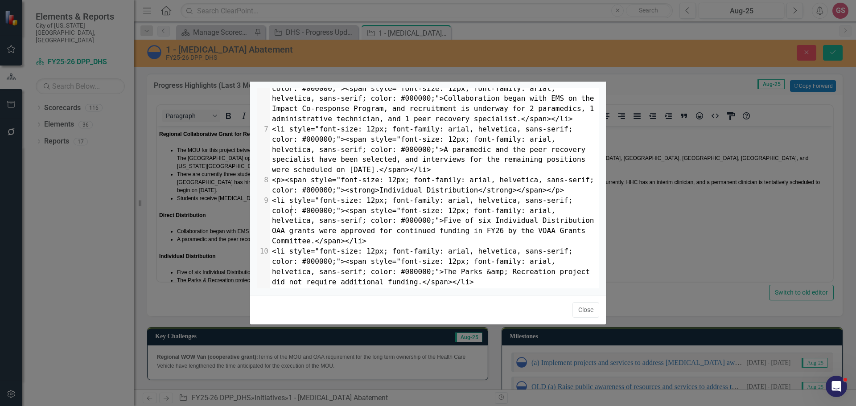
type textarea "</li>"
drag, startPoint x: 296, startPoint y: 214, endPoint x: 262, endPoint y: 213, distance: 33.9
click at [262, 213] on div "x </ul> 1 <p><span style="font-size: 12px; font-family: arial, helvetica, sans-…" at bounding box center [439, 199] width 365 height 223
type textarea "</ul>"
drag, startPoint x: 277, startPoint y: 251, endPoint x: 264, endPoint y: 250, distance: 13.0
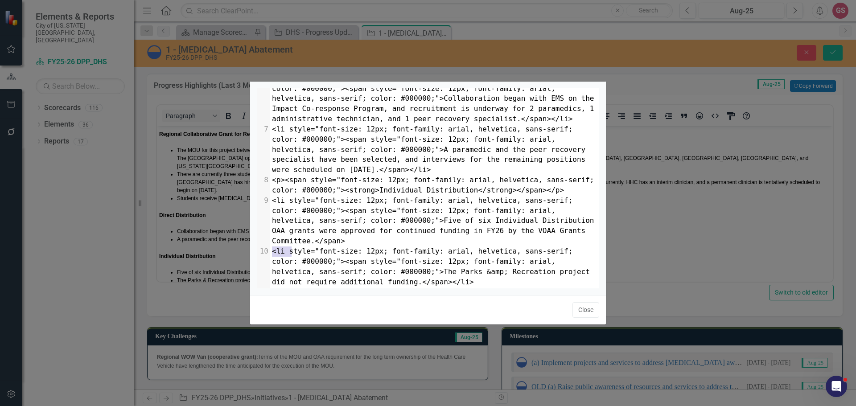
click at [270, 287] on div "11 </ul>" at bounding box center [434, 292] width 329 height 10
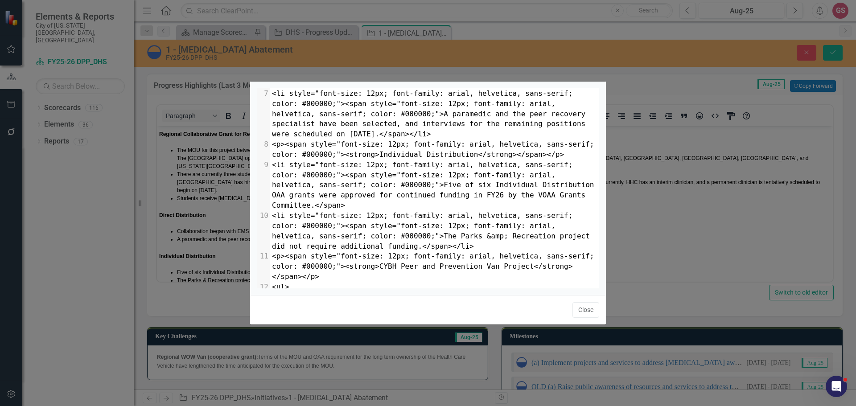
scroll to position [357, 0]
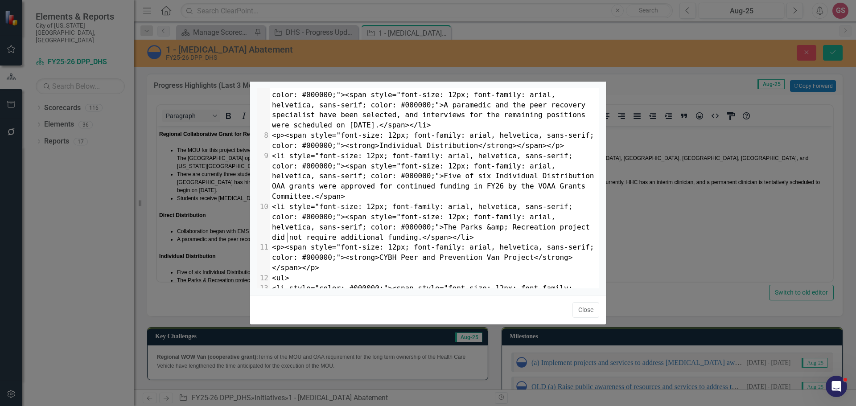
type textarea "<ul>"
drag, startPoint x: 293, startPoint y: 238, endPoint x: 254, endPoint y: 237, distance: 38.8
click at [254, 237] on div "<ul> x </ul> 1 <p><span style="font-size: 12px; font-family: arial, helvetica, …" at bounding box center [428, 189] width 356 height 214
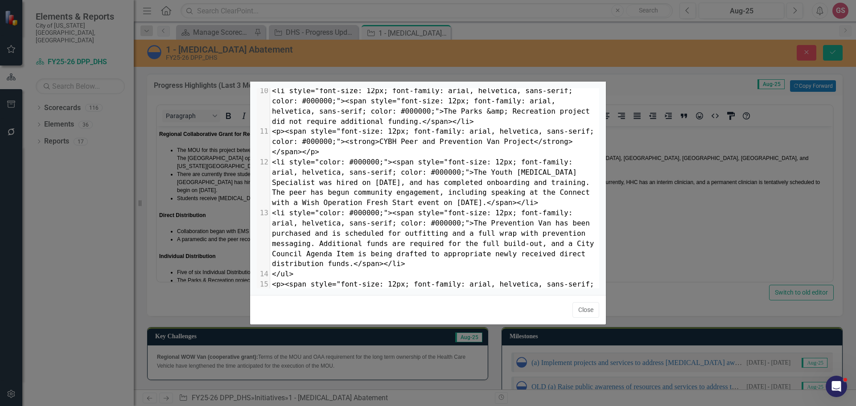
scroll to position [491, 0]
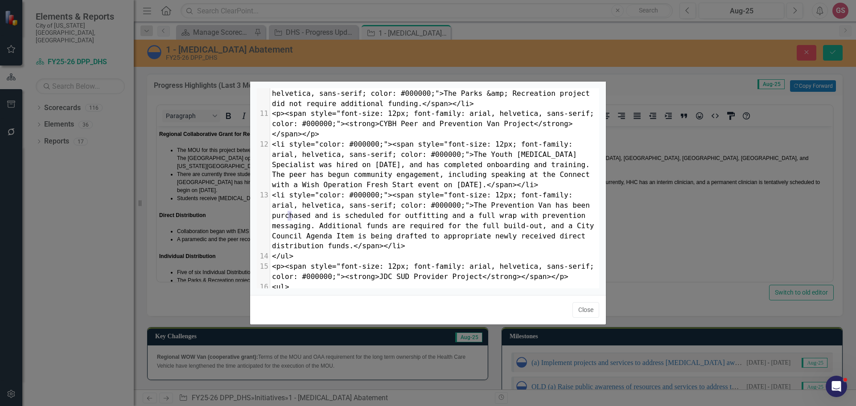
type textarea "</ul>"
drag, startPoint x: 293, startPoint y: 217, endPoint x: 258, endPoint y: 221, distance: 35.0
click at [270, 221] on div "1 <p><span style="font-size: 12px; font-family: arial, helvetica, sans-serif; c…" at bounding box center [434, 52] width 329 height 907
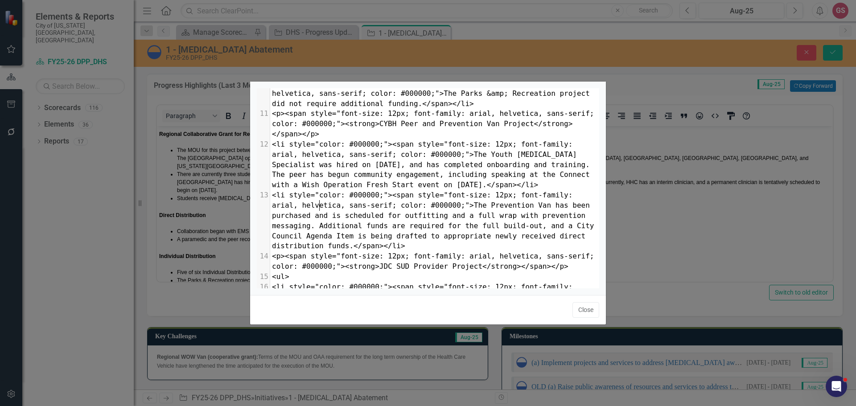
scroll to position [521, 0]
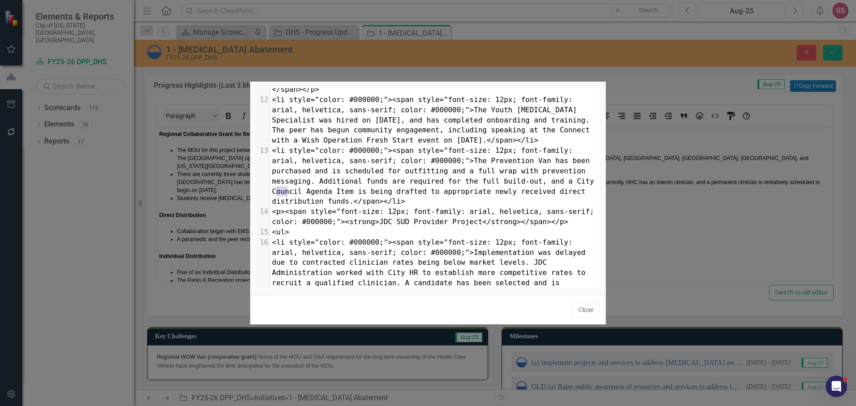
type textarea "<ul>"
drag, startPoint x: 289, startPoint y: 196, endPoint x: 264, endPoint y: 194, distance: 25.5
click at [270, 227] on div "15 <ul>" at bounding box center [434, 232] width 329 height 10
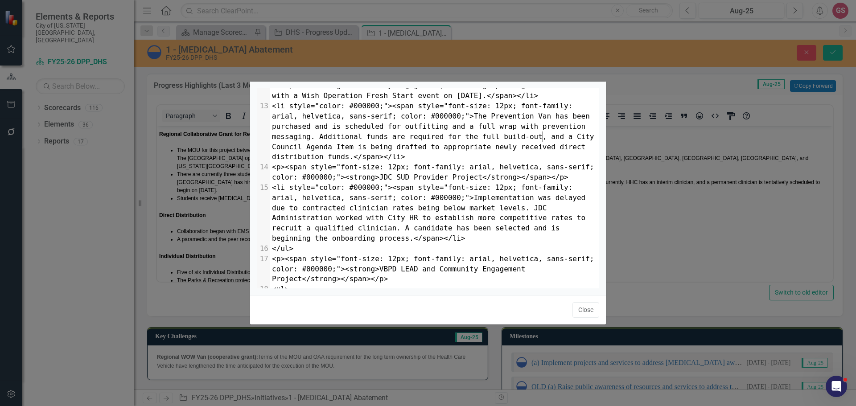
type textarea "</ul>"
drag, startPoint x: 295, startPoint y: 209, endPoint x: 243, endPoint y: 209, distance: 51.7
click at [243, 209] on div "</ul> x </ul> 1 <p><span style="font-size: 12px; font-family: arial, helvetica,…" at bounding box center [428, 203] width 856 height 406
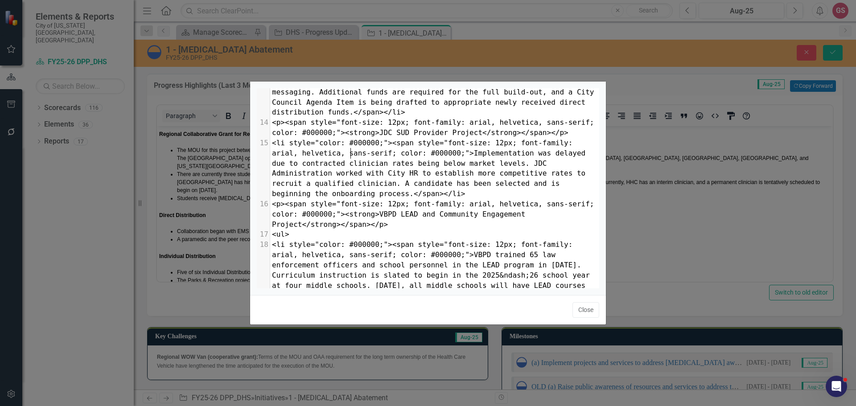
type textarea "<ul>"
click at [252, 191] on div "<ul> x </ul> 1 <p><span style="font-size: 12px; font-family: arial, helvetica, …" at bounding box center [428, 189] width 356 height 214
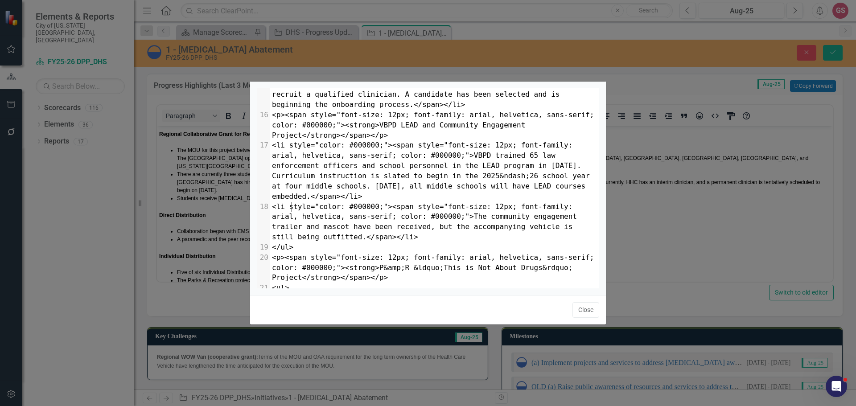
type textarea "</ul>"
drag, startPoint x: 293, startPoint y: 207, endPoint x: 261, endPoint y: 205, distance: 31.8
click at [270, 243] on div "19 </ul>" at bounding box center [434, 248] width 329 height 10
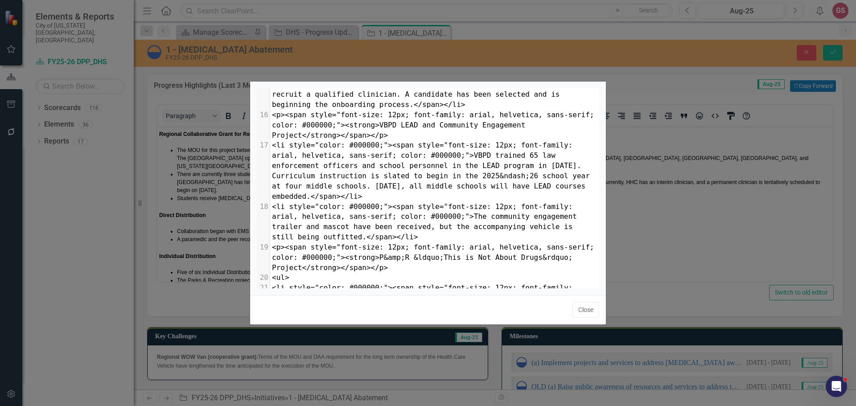
type textarea "Project</strong></span></p> <ul>"
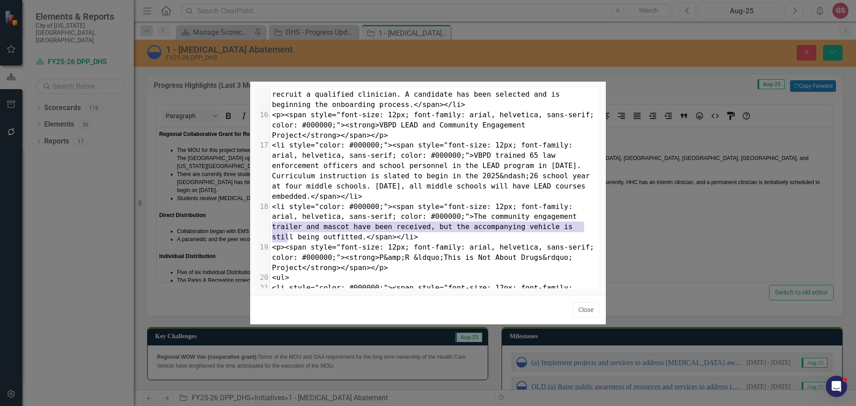
drag, startPoint x: 293, startPoint y: 234, endPoint x: 256, endPoint y: 231, distance: 38.1
click at [256, 231] on div "Project</strong></span></p> <ul> x </ul> 1 <p><span style="font-size: 12px; fon…" at bounding box center [428, 189] width 356 height 214
click at [282, 273] on span "<ul>" at bounding box center [280, 277] width 17 height 8
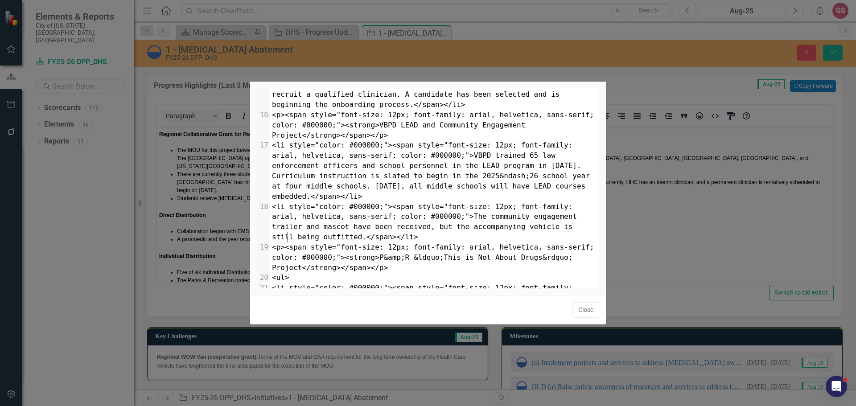
type textarea "<ul>"
drag, startPoint x: 294, startPoint y: 239, endPoint x: 269, endPoint y: 239, distance: 25.0
click at [270, 273] on div "20 <ul>" at bounding box center [434, 278] width 329 height 10
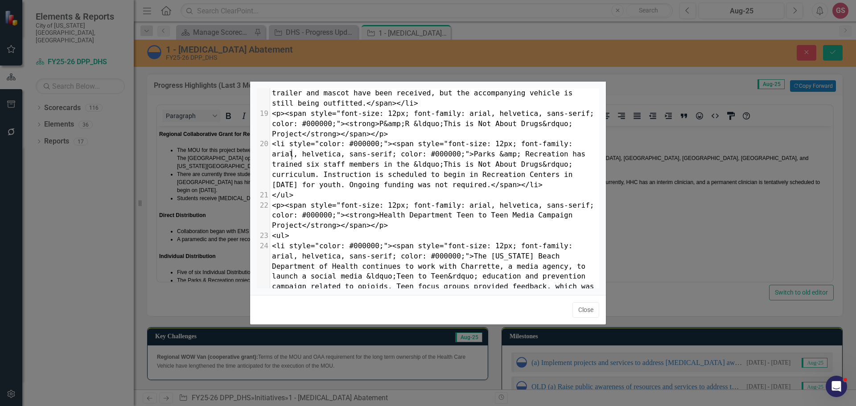
type textarea "</ul>"
drag, startPoint x: 293, startPoint y: 154, endPoint x: 256, endPoint y: 154, distance: 36.6
click at [256, 154] on div "</ul> x </ul> 1 <p><span style="font-size: 12px; font-family: arial, helvetica,…" at bounding box center [428, 189] width 356 height 214
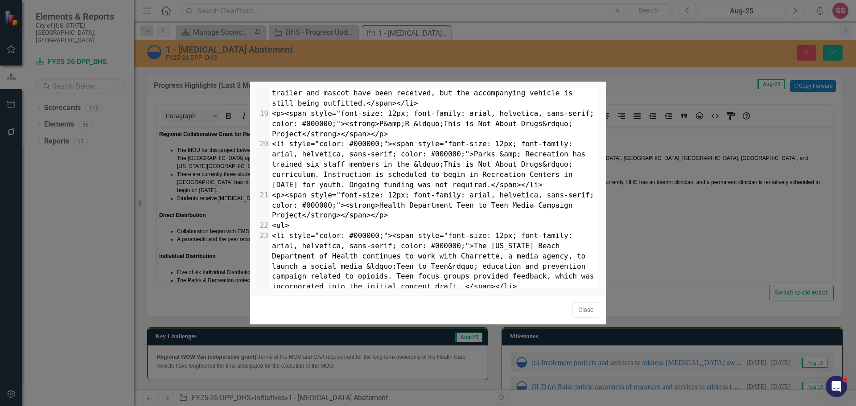
type textarea "<ul>"
drag, startPoint x: 272, startPoint y: 185, endPoint x: 264, endPoint y: 185, distance: 7.1
click at [270, 221] on div "22 <ul>" at bounding box center [434, 226] width 329 height 10
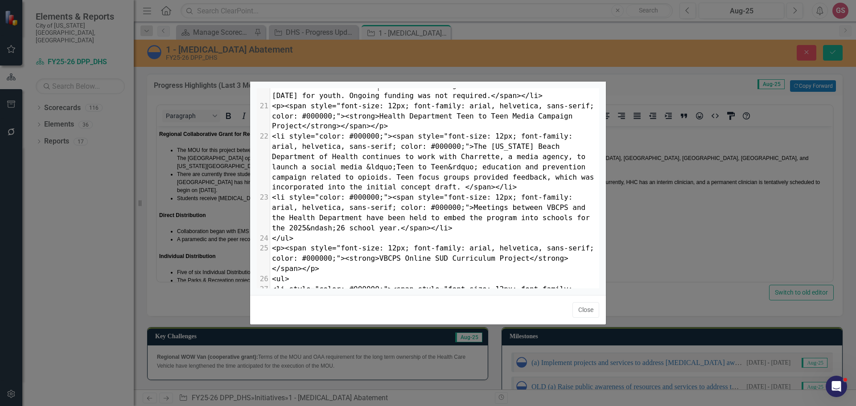
type textarea "</ul>"
drag, startPoint x: 281, startPoint y: 199, endPoint x: 260, endPoint y: 198, distance: 20.6
click at [270, 234] on div "24 </ul>" at bounding box center [434, 239] width 329 height 10
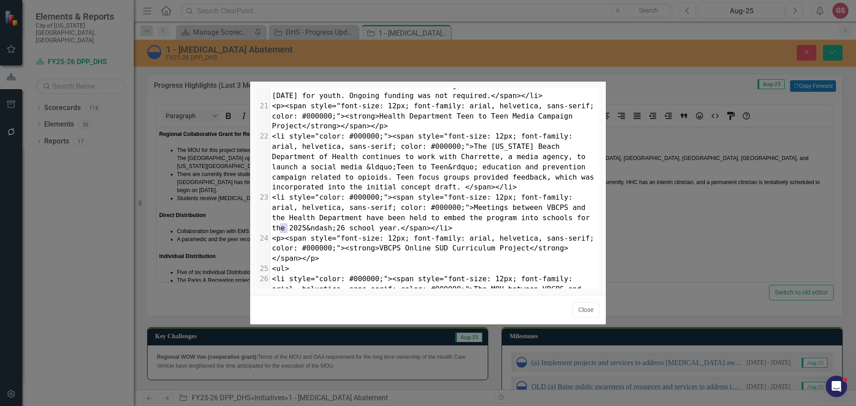
type textarea "<ul>"
drag, startPoint x: 292, startPoint y: 226, endPoint x: 262, endPoint y: 225, distance: 29.9
click at [270, 264] on div "25 <ul>" at bounding box center [434, 269] width 329 height 10
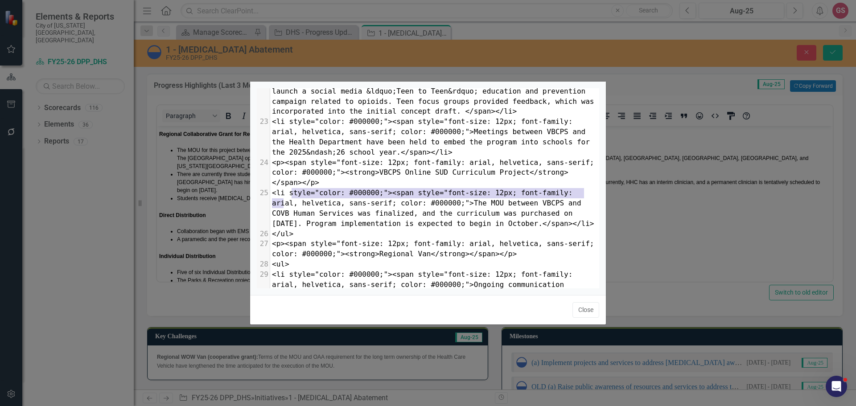
type textarea "<"
type textarea "</ul>"
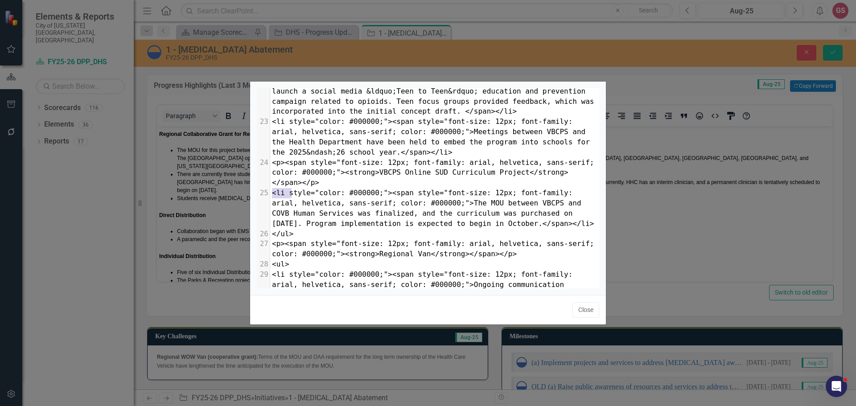
drag, startPoint x: 298, startPoint y: 197, endPoint x: 266, endPoint y: 195, distance: 32.2
click at [270, 229] on div "26 </ul>" at bounding box center [434, 234] width 329 height 10
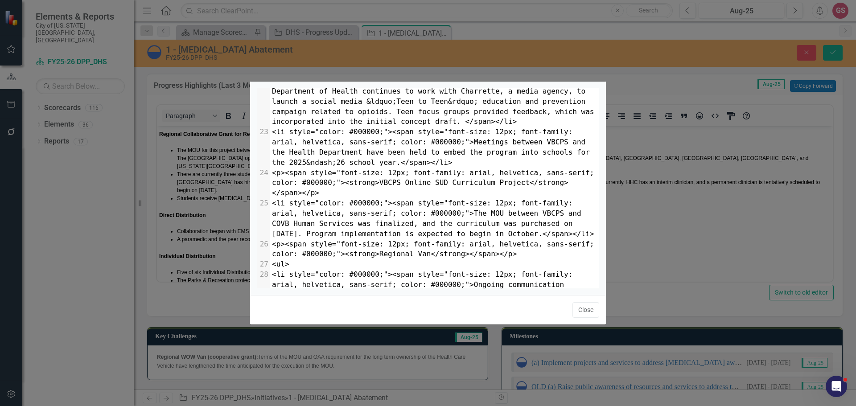
type textarea "<ul>"
drag, startPoint x: 292, startPoint y: 226, endPoint x: 254, endPoint y: 225, distance: 37.9
click at [254, 225] on div "<ul> x 1 <p><span style="font-size: 12px; font-family: arial, helvetica, sans-s…" at bounding box center [428, 189] width 356 height 214
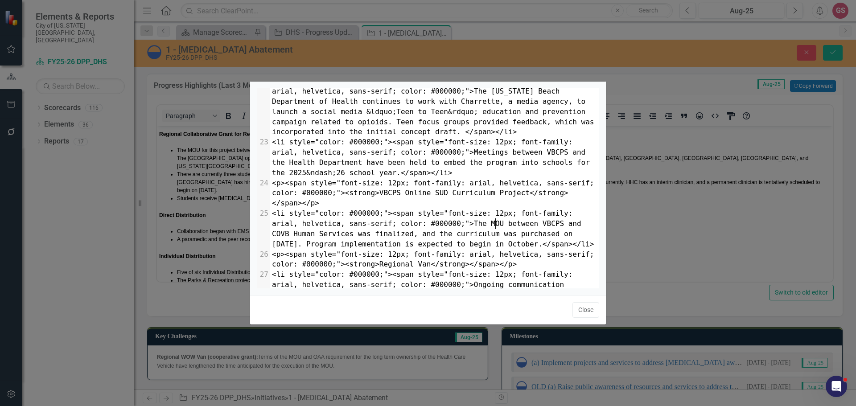
type textarea "</ul>"
drag, startPoint x: 298, startPoint y: 275, endPoint x: 237, endPoint y: 276, distance: 60.7
click at [237, 276] on div "</ul> x 1 <p><span style="font-size: 12px; font-family: arial, helvetica, sans-…" at bounding box center [428, 203] width 856 height 406
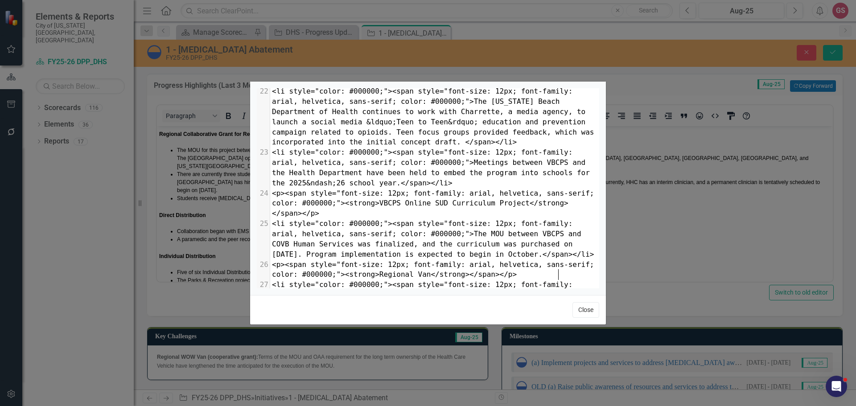
click at [584, 307] on button "Close" at bounding box center [586, 310] width 27 height 16
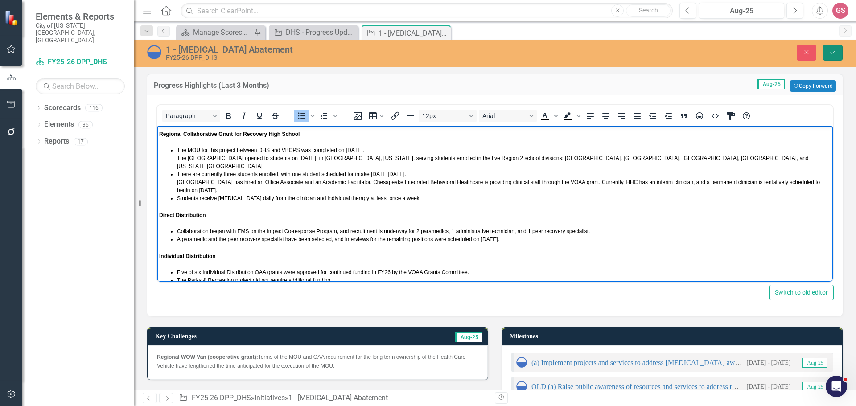
click at [833, 49] on icon "Save" at bounding box center [833, 52] width 8 height 6
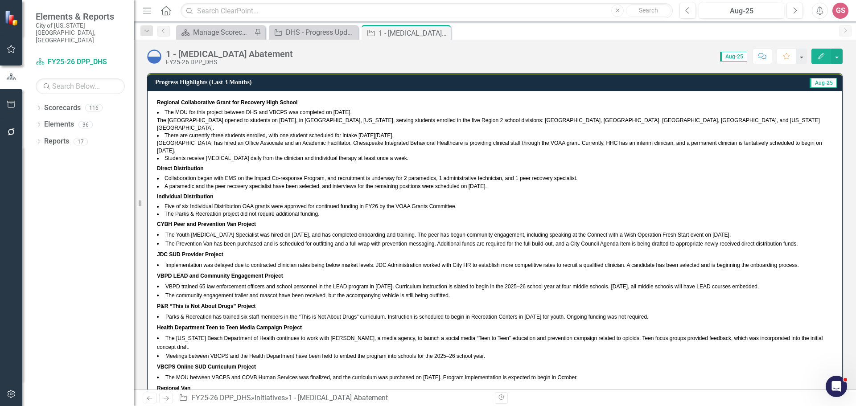
click at [367, 155] on span "Students receive [MEDICAL_DATA] daily from the clinician and individual therapy…" at bounding box center [287, 158] width 244 height 6
click at [394, 155] on li "Students receive [MEDICAL_DATA] daily from the clinician and individual therapy…" at bounding box center [495, 159] width 676 height 8
click at [401, 162] on p "Direct Distribution" at bounding box center [495, 168] width 676 height 12
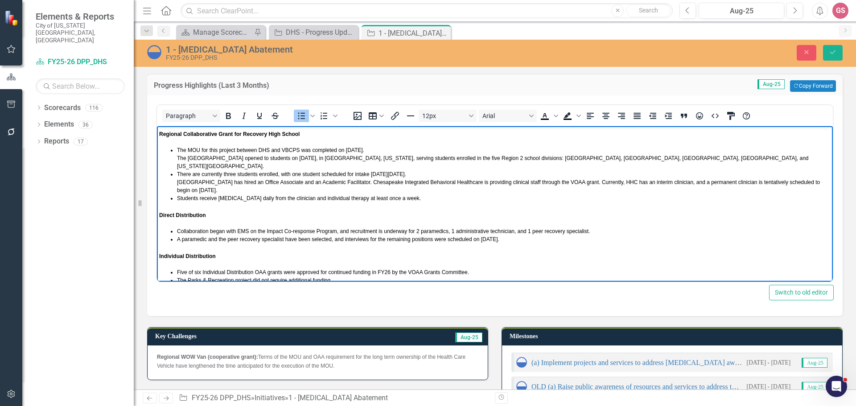
click at [419, 194] on li "Students receive [MEDICAL_DATA] daily from the clinician and individual therapy…" at bounding box center [504, 198] width 654 height 8
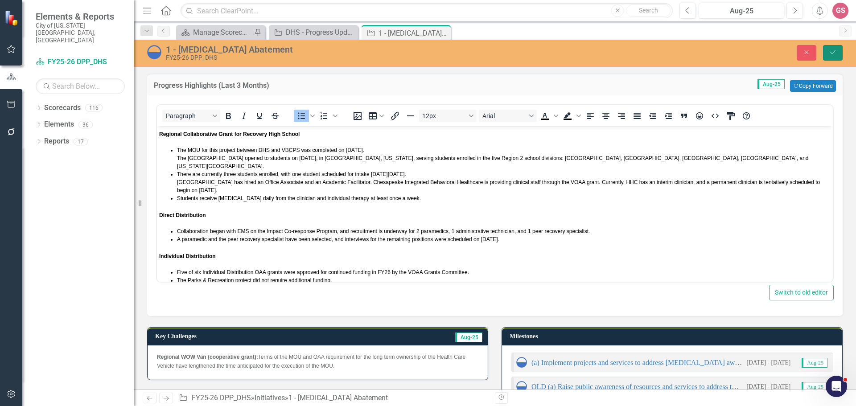
click at [839, 48] on button "Save" at bounding box center [833, 53] width 20 height 16
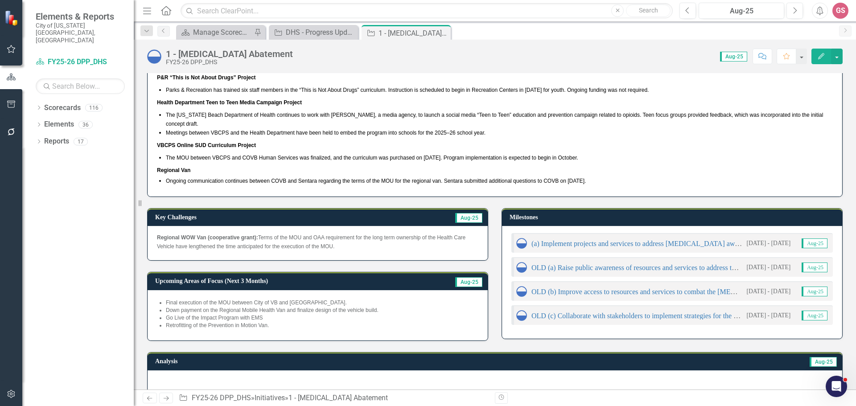
scroll to position [268, 0]
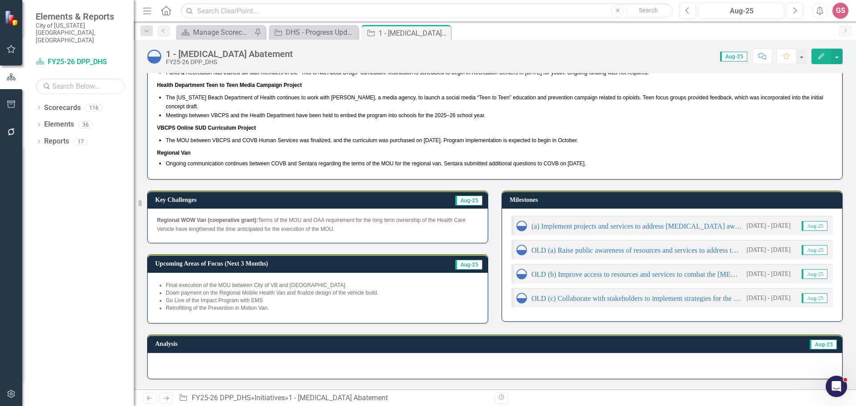
click at [331, 217] on span "Terms of the MOU and OAA requirement for the long term ownership of the Health …" at bounding box center [311, 224] width 309 height 15
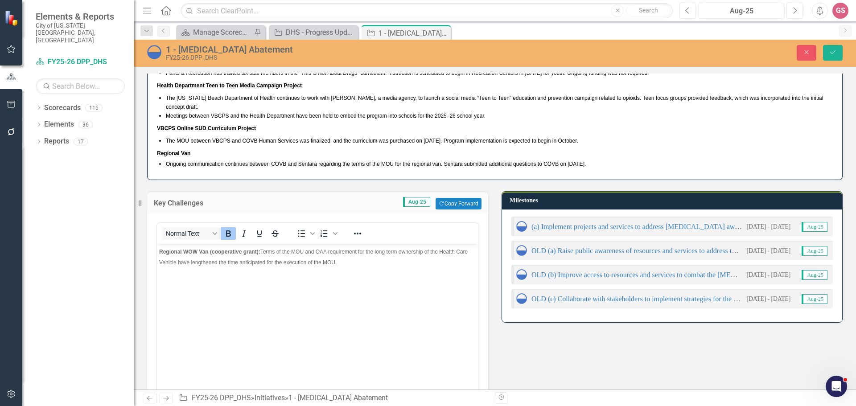
scroll to position [0, 0]
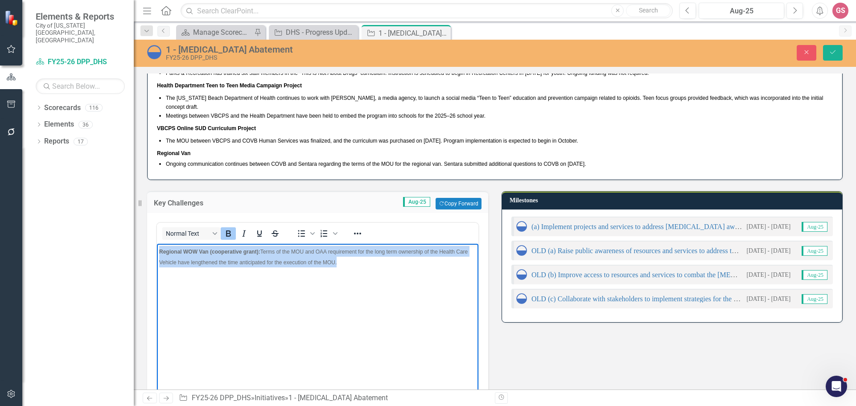
drag, startPoint x: 333, startPoint y: 265, endPoint x: 140, endPoint y: 252, distance: 193.1
click at [157, 252] on html "Regional WOW Van (cooperative grant): Terms of the MOU and OAA requirement for …" at bounding box center [318, 311] width 322 height 134
click at [356, 228] on icon "Reveal or hide additional toolbar items" at bounding box center [357, 233] width 11 height 11
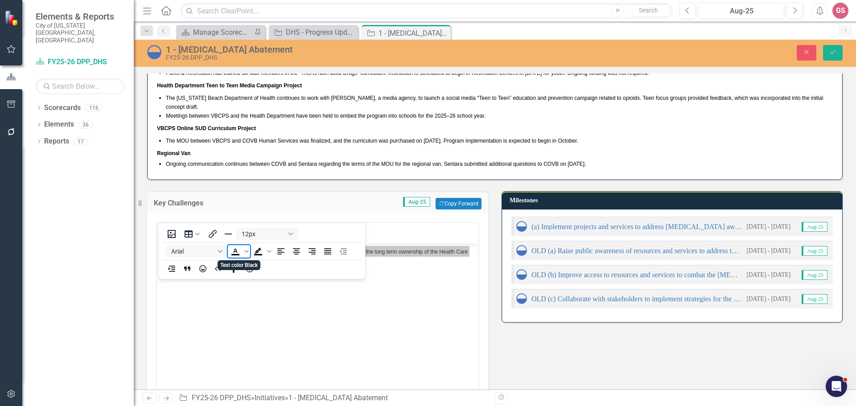
click at [234, 251] on icon "Text color Black" at bounding box center [235, 251] width 11 height 11
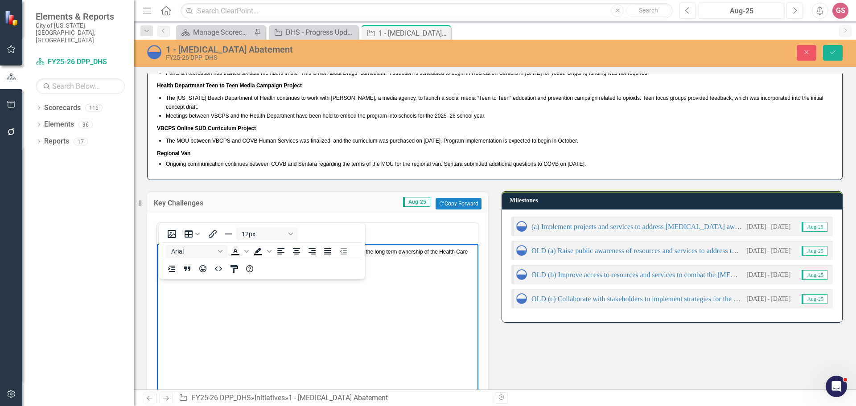
click at [414, 301] on body "Regional WOW Van (cooperative grant): Terms of the MOU and OAA requirement for …" at bounding box center [318, 311] width 322 height 134
click at [361, 228] on icon "Reveal or hide additional toolbar items" at bounding box center [357, 233] width 11 height 11
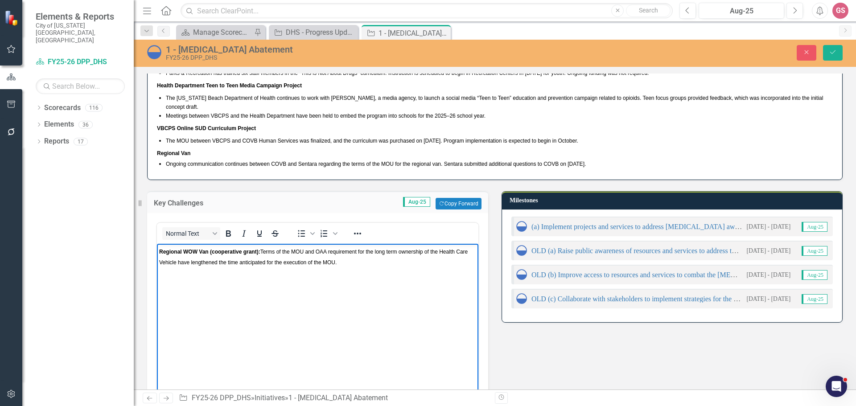
click at [339, 298] on body "Regional WOW Van (cooperative grant): Terms of the MOU and OAA requirement for …" at bounding box center [318, 311] width 322 height 134
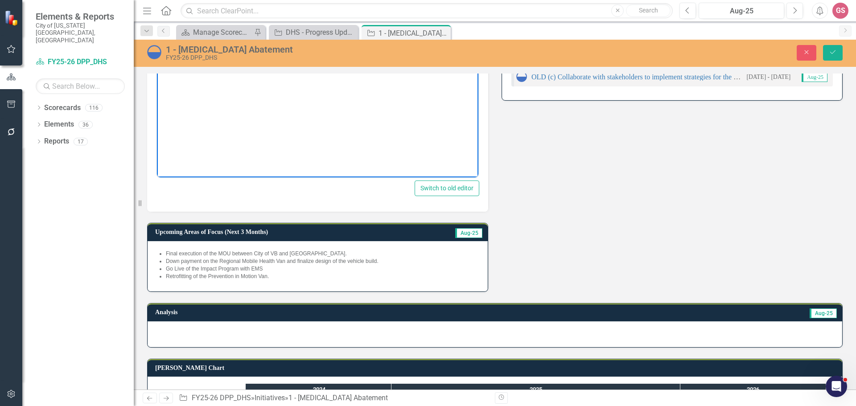
scroll to position [491, 0]
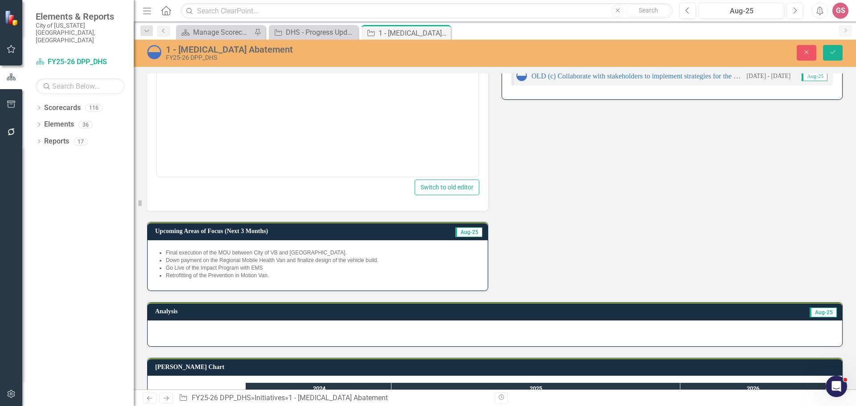
click at [297, 267] on div "Final execution of the MOU between City of VB and [GEOGRAPHIC_DATA]. Down payme…" at bounding box center [318, 265] width 340 height 51
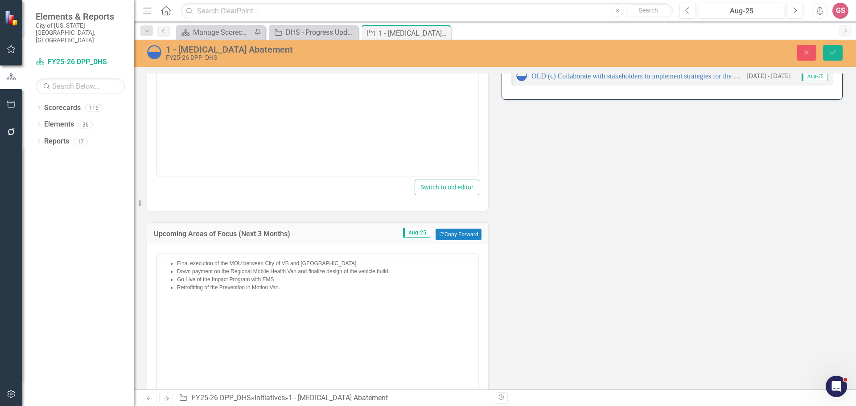
scroll to position [0, 0]
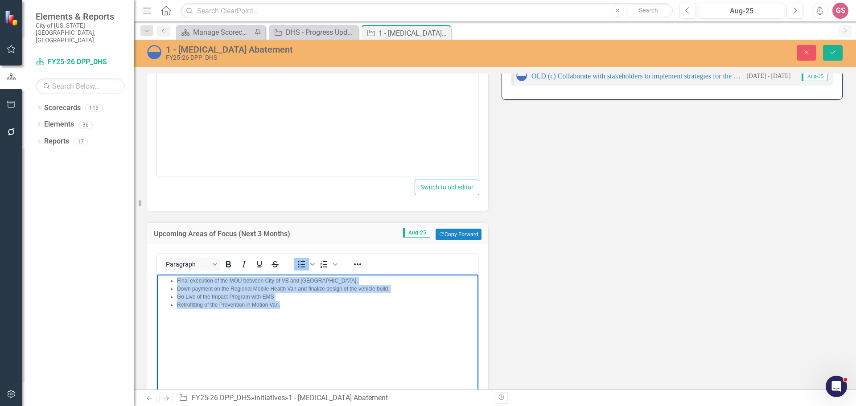
drag, startPoint x: 283, startPoint y: 303, endPoint x: 331, endPoint y: 531, distance: 232.9
click at [157, 276] on html "Final execution of the MOU between City of VB and [GEOGRAPHIC_DATA]. Down payme…" at bounding box center [318, 342] width 322 height 134
click at [354, 259] on icon "Reveal or hide additional toolbar items" at bounding box center [357, 264] width 11 height 11
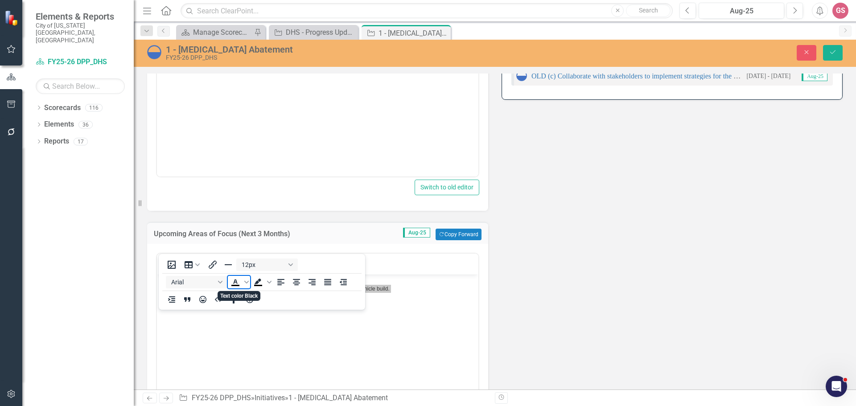
click at [237, 285] on icon "Text color Black" at bounding box center [235, 282] width 11 height 11
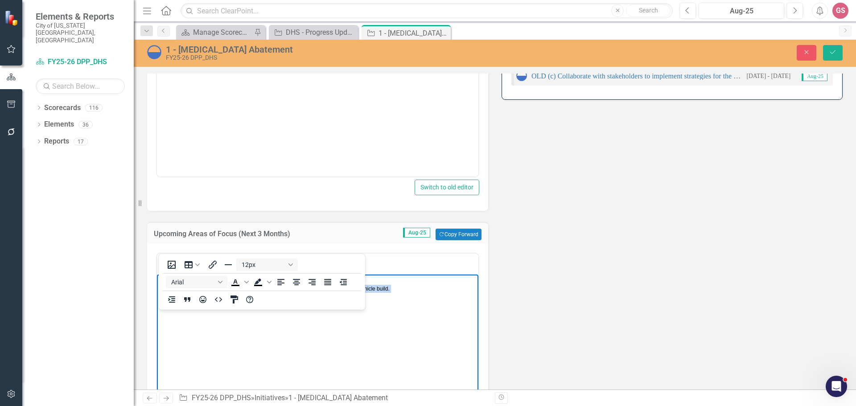
click at [351, 334] on body "Final execution of the MOU between City of VB and [GEOGRAPHIC_DATA]. Down payme…" at bounding box center [318, 342] width 322 height 134
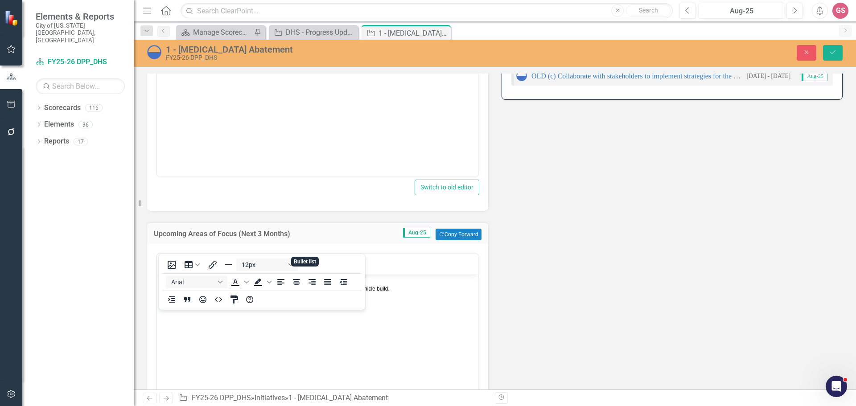
click at [300, 259] on icon "Bullet list" at bounding box center [301, 264] width 11 height 11
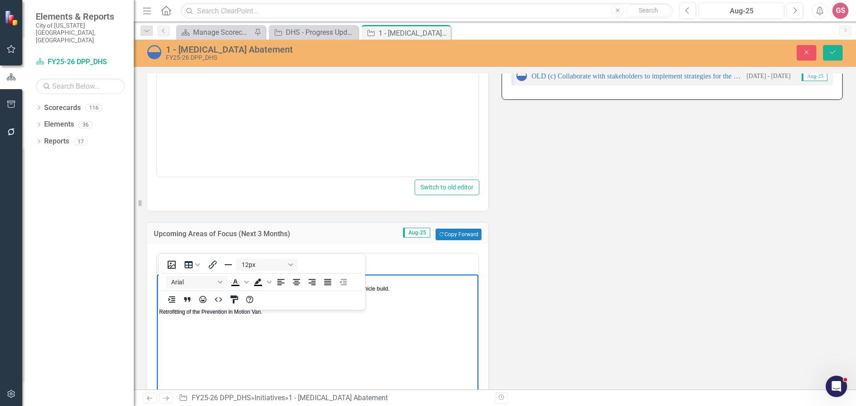
click at [357, 264] on icon "Reveal or hide additional toolbar items" at bounding box center [357, 265] width 7 height 2
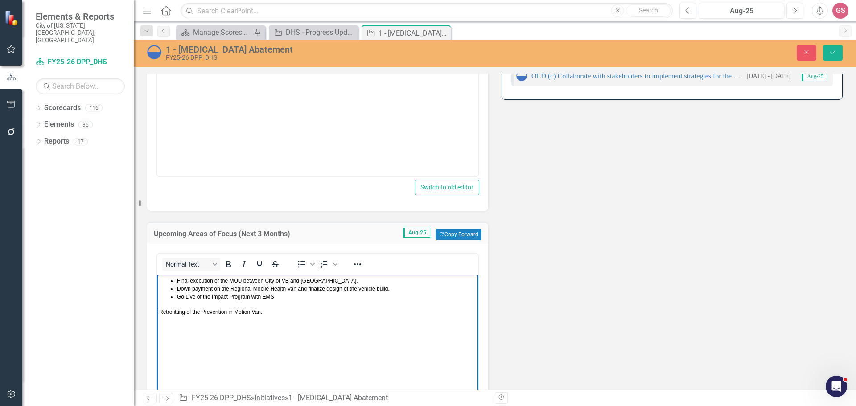
click at [157, 313] on body "Final execution of the MOU between City of VB and [GEOGRAPHIC_DATA]. Down payme…" at bounding box center [318, 342] width 322 height 134
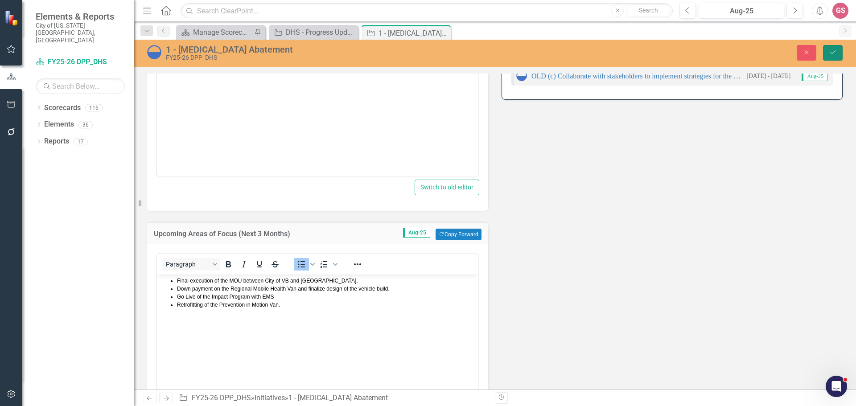
click at [830, 49] on icon "Save" at bounding box center [833, 52] width 8 height 6
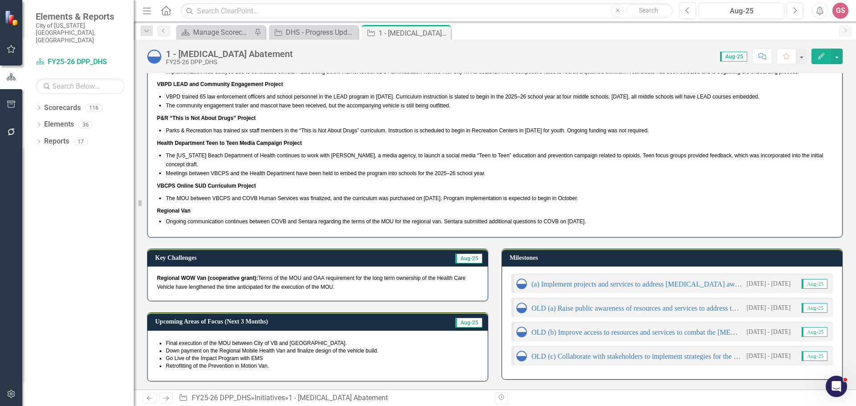
scroll to position [135, 0]
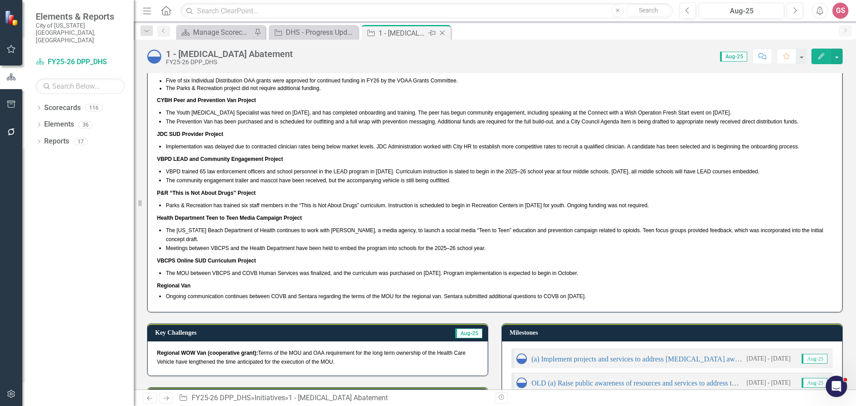
click at [443, 34] on icon "Close" at bounding box center [442, 32] width 9 height 7
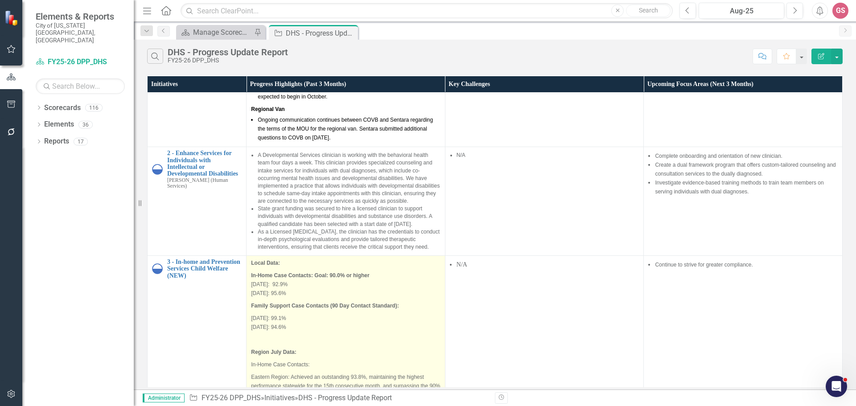
scroll to position [580, 0]
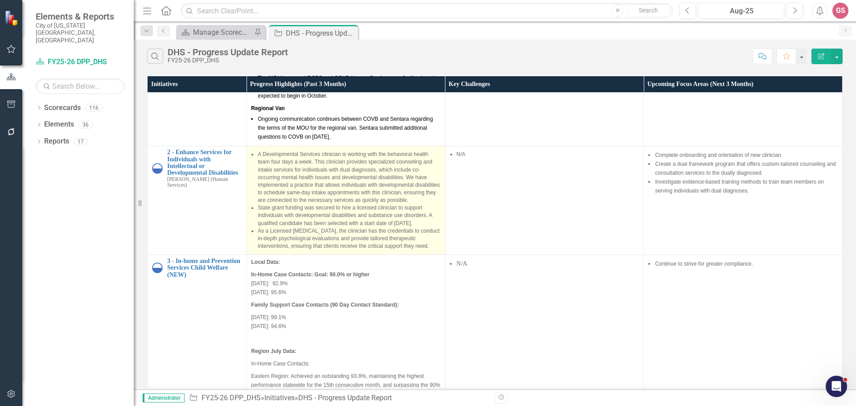
click at [353, 228] on span "As a Licensed [MEDICAL_DATA], the clinician has the credentials to conduct in-d…" at bounding box center [349, 238] width 182 height 21
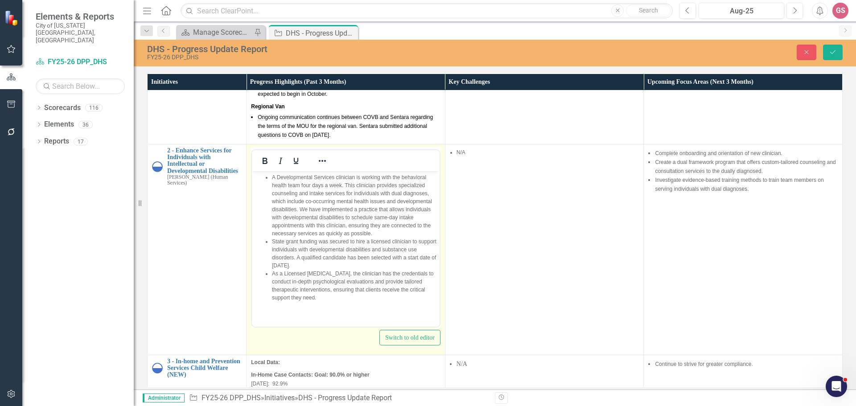
scroll to position [0, 0]
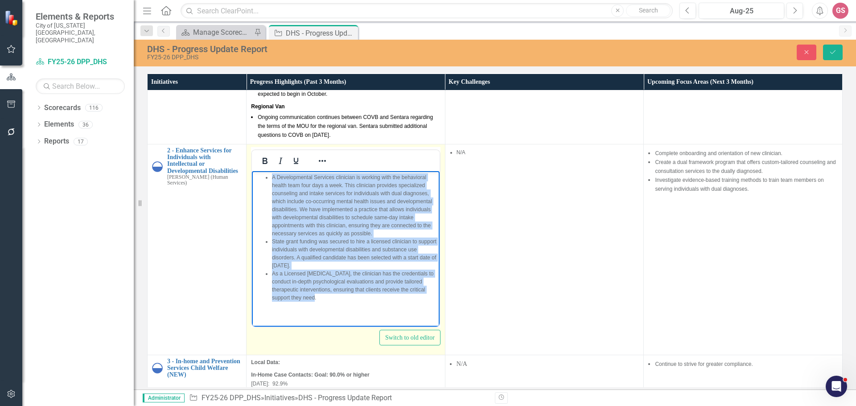
drag, startPoint x: 348, startPoint y: 308, endPoint x: 256, endPoint y: 176, distance: 160.8
click at [256, 176] on body "A Developmental Services clinician is working with the behavioral health team f…" at bounding box center [346, 241] width 188 height 140
copy ul "A Developmental Services clinician is working with the behavioral health team f…"
click at [320, 301] on body "A Developmental Services clinician is working with the behavioral health team f…" at bounding box center [346, 241] width 188 height 140
drag, startPoint x: 319, startPoint y: 299, endPoint x: 267, endPoint y: 167, distance: 142.0
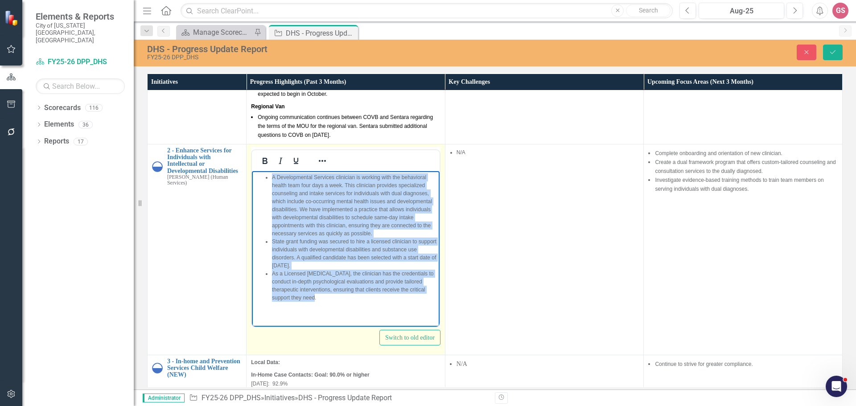
click at [267, 171] on html "A Developmental Services clinician is working with the behavioral health team f…" at bounding box center [346, 241] width 188 height 140
paste body "Rich Text Area. Press ALT-0 for help."
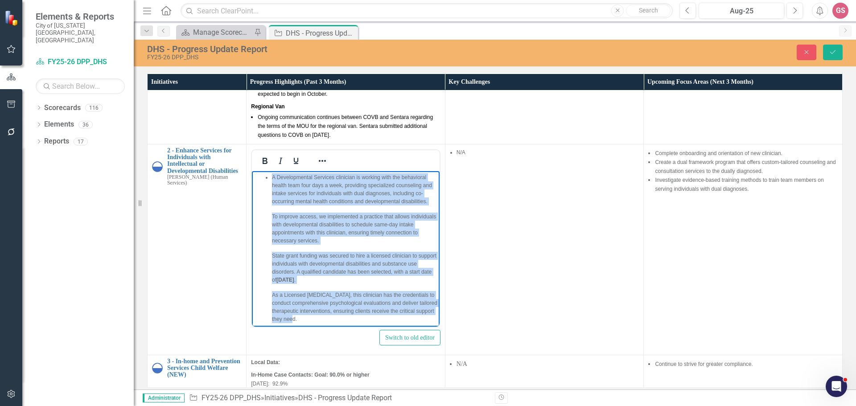
drag, startPoint x: 335, startPoint y: 311, endPoint x: 526, endPoint y: 326, distance: 191.5
click at [252, 171] on html "A Developmental Services clinician is working with the behavioral health team f…" at bounding box center [346, 251] width 188 height 161
click at [322, 156] on icon "Reveal or hide additional toolbar items" at bounding box center [322, 161] width 11 height 11
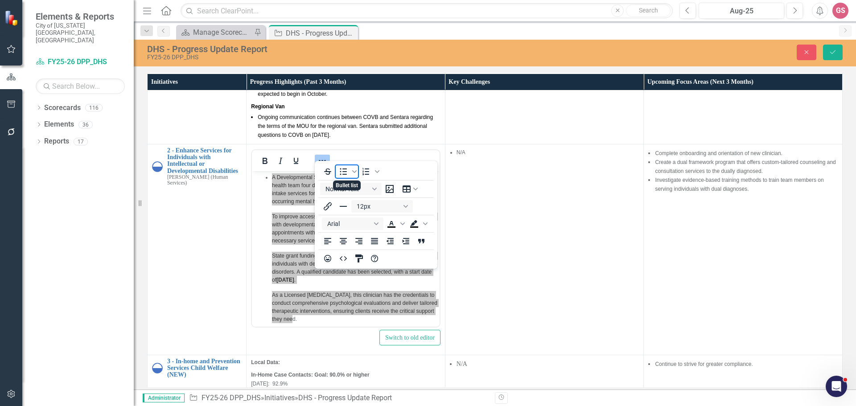
click at [342, 171] on icon "Bullet list" at bounding box center [343, 171] width 11 height 11
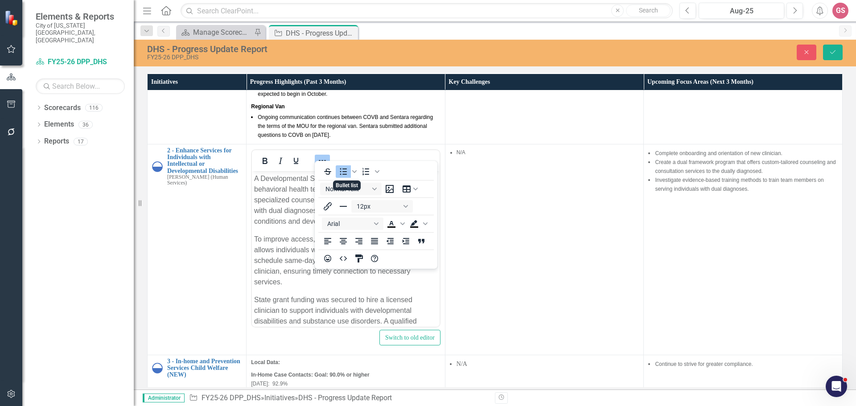
scroll to position [2, 0]
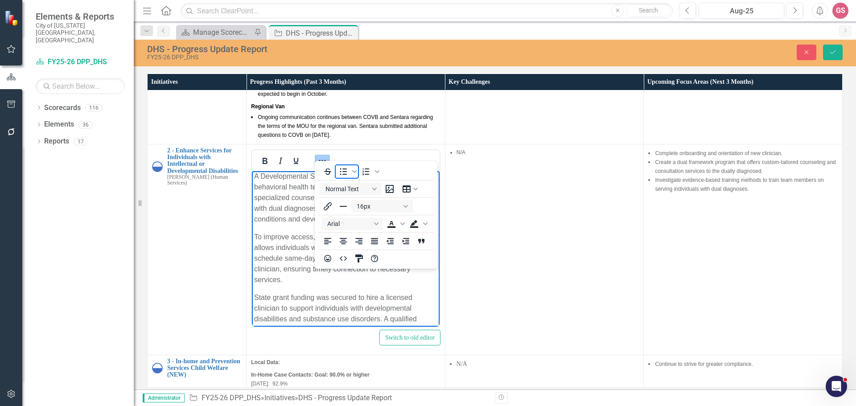
click at [342, 171] on icon "Bullet list" at bounding box center [343, 171] width 11 height 11
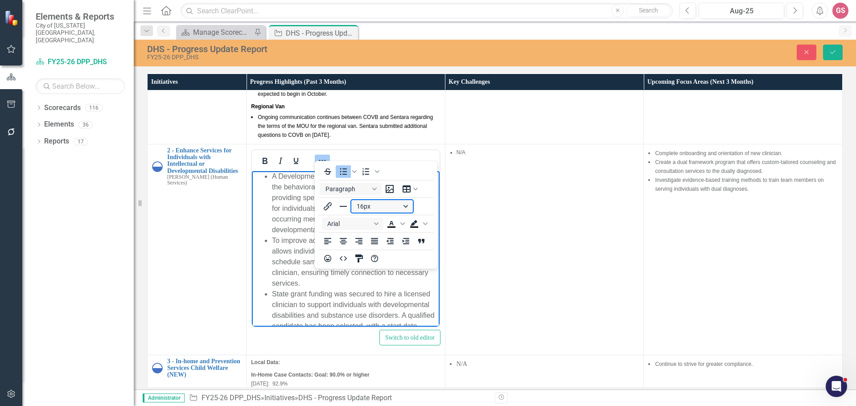
click at [380, 209] on button "16px" at bounding box center [382, 206] width 62 height 12
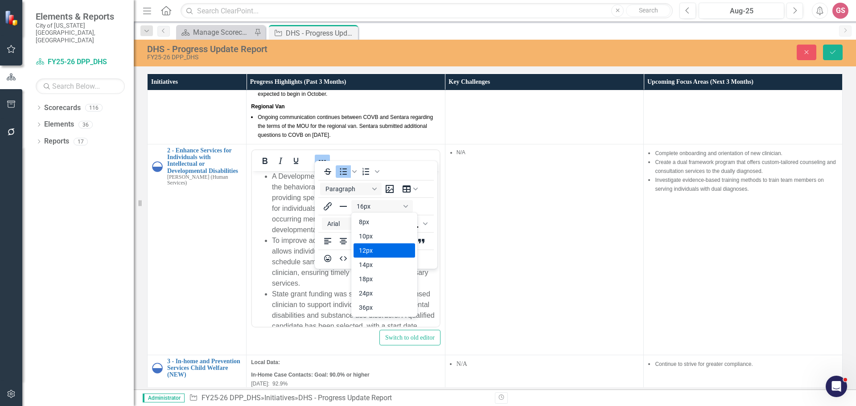
click at [377, 247] on div "12px" at bounding box center [378, 250] width 38 height 11
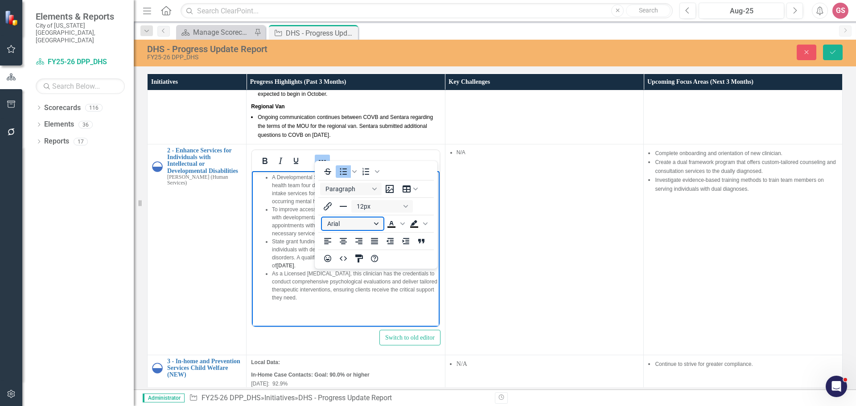
click at [348, 221] on button "Arial" at bounding box center [353, 224] width 62 height 12
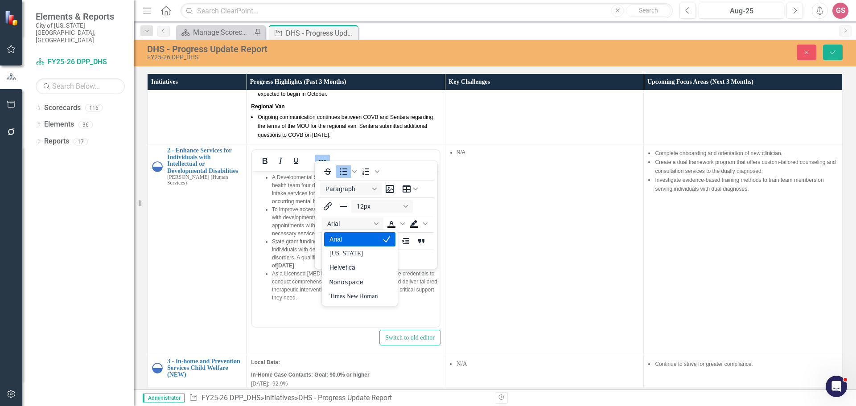
click at [348, 240] on div "Arial" at bounding box center [354, 239] width 48 height 11
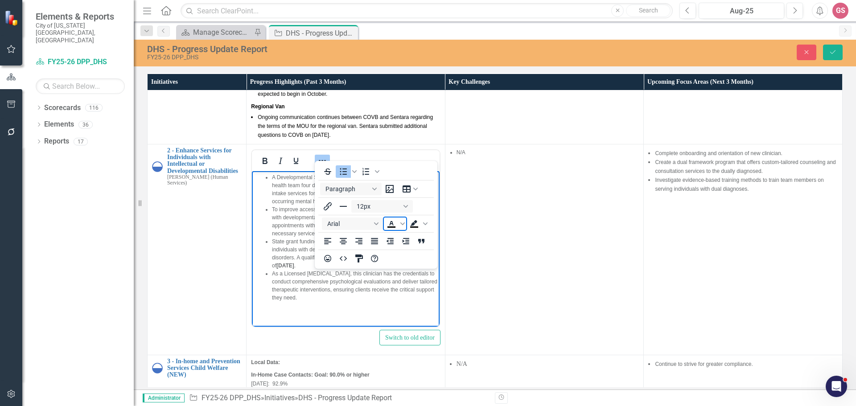
click at [393, 223] on icon "Text color Black" at bounding box center [391, 223] width 4 height 4
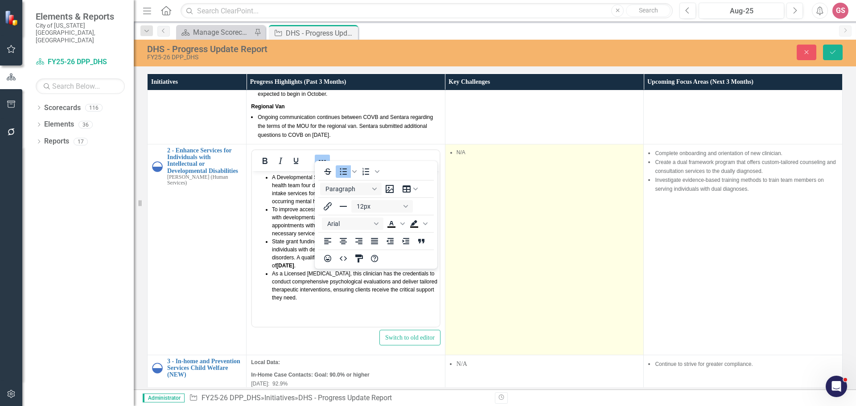
click at [507, 233] on td "N/A" at bounding box center [544, 249] width 199 height 211
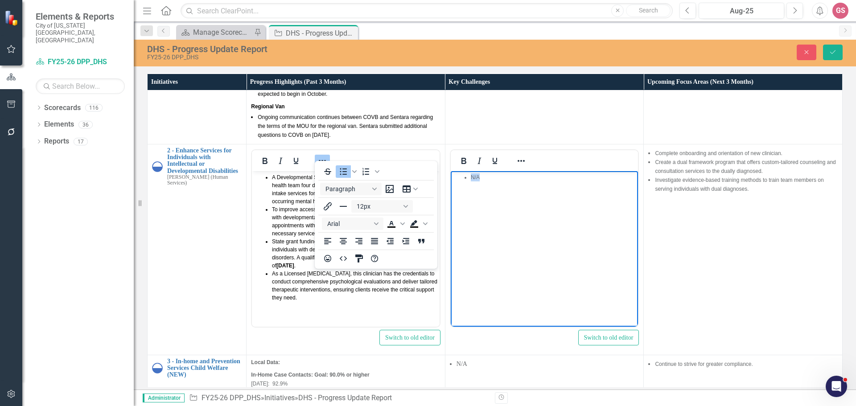
drag, startPoint x: 492, startPoint y: 180, endPoint x: 438, endPoint y: 173, distance: 54.4
click at [450, 173] on html "N/A" at bounding box center [544, 238] width 188 height 134
click at [519, 156] on icon "Reveal or hide additional toolbar items" at bounding box center [521, 161] width 11 height 11
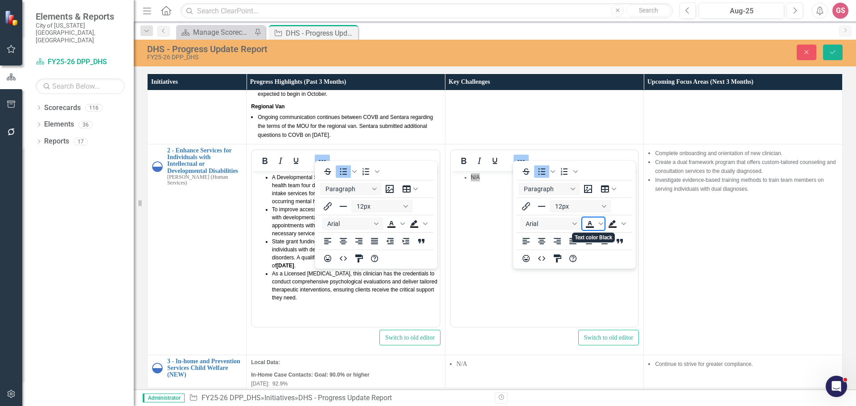
click at [592, 226] on icon "Text color Black" at bounding box center [590, 224] width 11 height 11
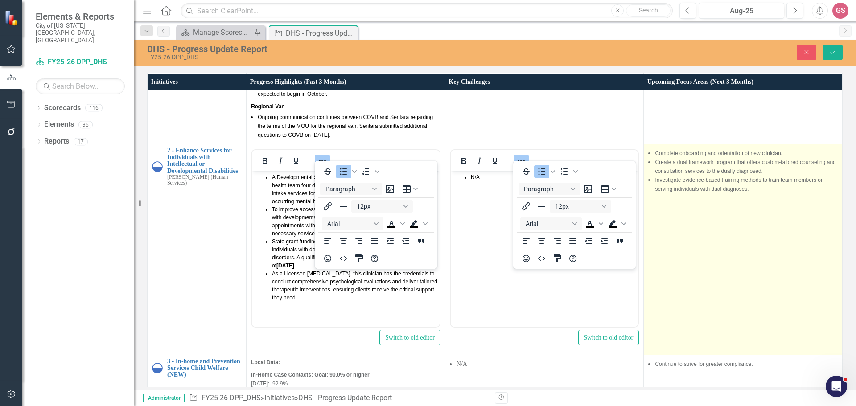
click at [723, 227] on td "Complete onboarding and orientation of new clinician. Create a dual framework p…" at bounding box center [743, 249] width 199 height 211
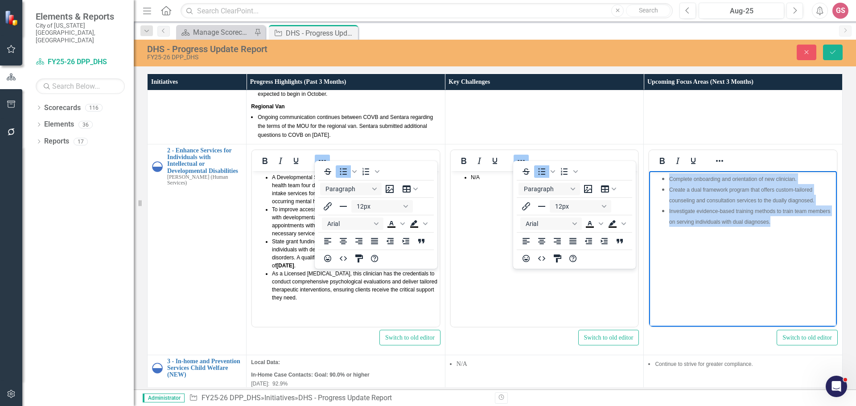
drag, startPoint x: 777, startPoint y: 222, endPoint x: 1313, endPoint y: 334, distance: 548.0
click at [656, 172] on body "Complete onboarding and orientation of new clinician. Create a dual framework p…" at bounding box center [743, 238] width 188 height 134
click at [715, 156] on icon "Reveal or hide additional toolbar items" at bounding box center [719, 161] width 11 height 11
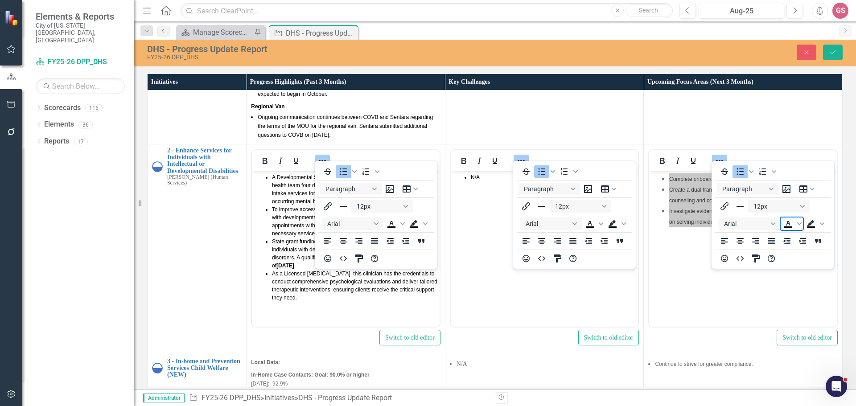
click at [785, 225] on icon "Text color Black" at bounding box center [788, 224] width 11 height 11
click at [829, 52] on button "Save" at bounding box center [833, 53] width 20 height 16
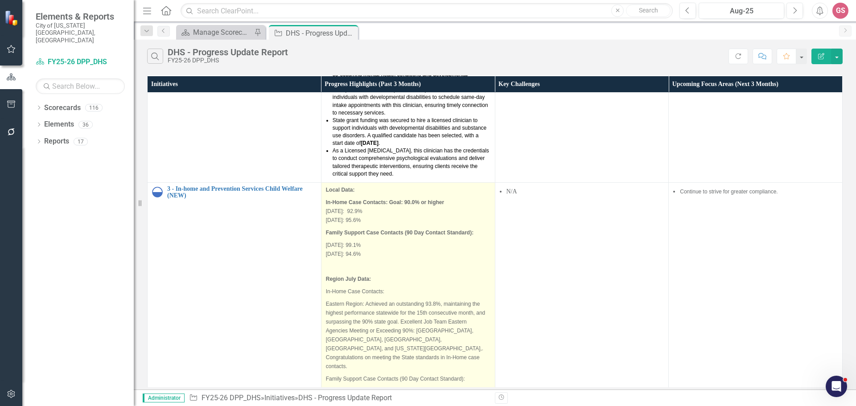
scroll to position [758, 0]
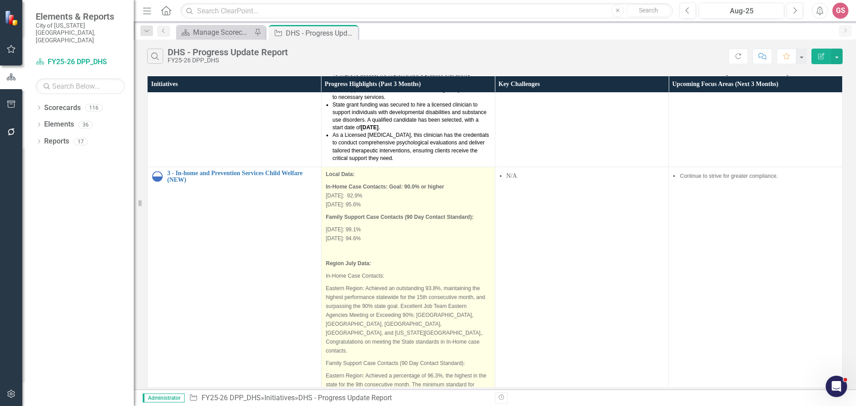
click at [362, 334] on td "Local Data: In-Home Case Contacts: Goal: 90.0% or higher [DATE]: 92.9% [DATE]: …" at bounding box center [408, 306] width 174 height 279
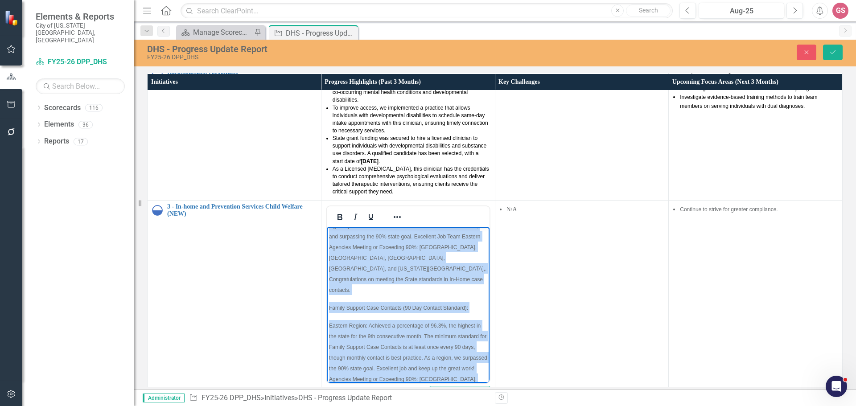
scroll to position [0, 0]
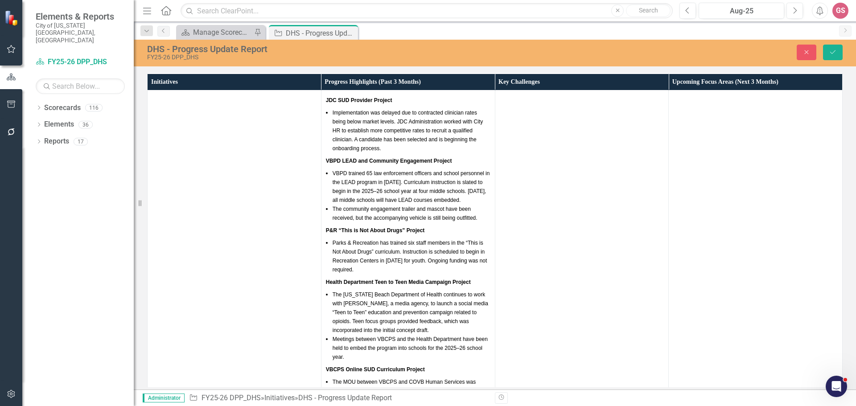
drag, startPoint x: 411, startPoint y: 763, endPoint x: 267, endPoint y: 85, distance: 693.1
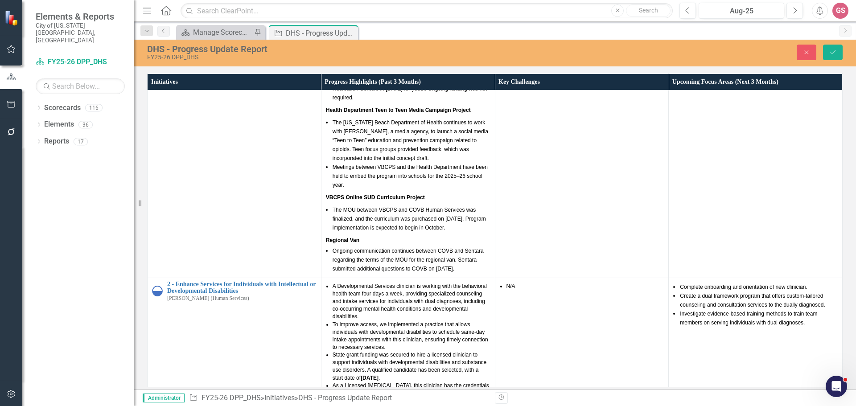
scroll to position [647, 0]
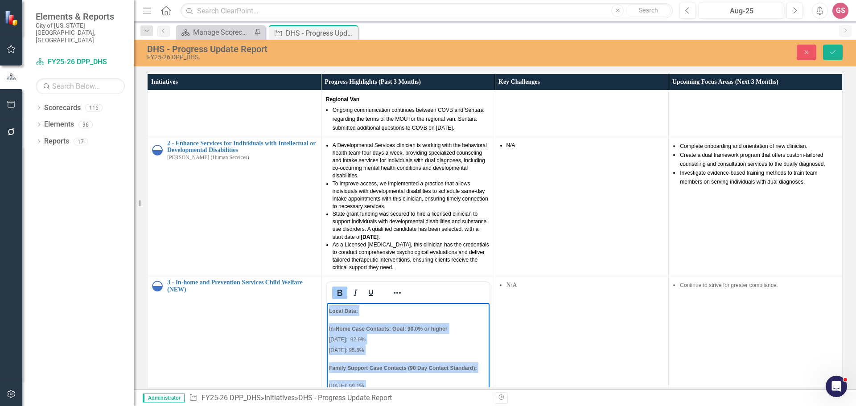
copy body "Lorem Ipsu: Do-Sita Cons Adipisci: Elit: 15.7% se doeius Temp 7654: 58.2% Incid…"
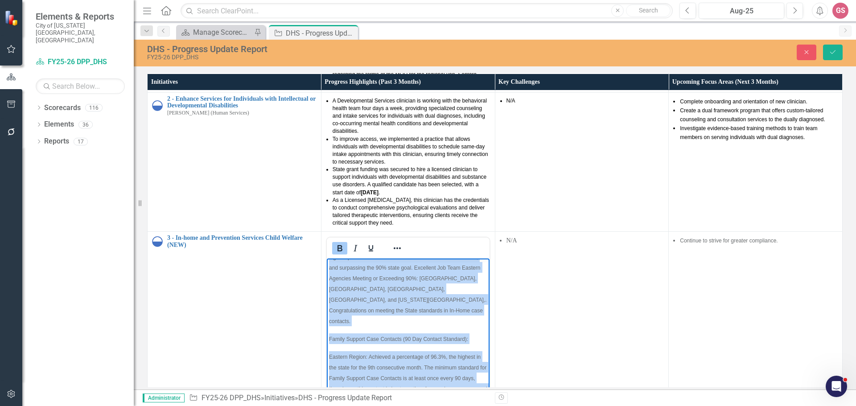
scroll to position [0, 0]
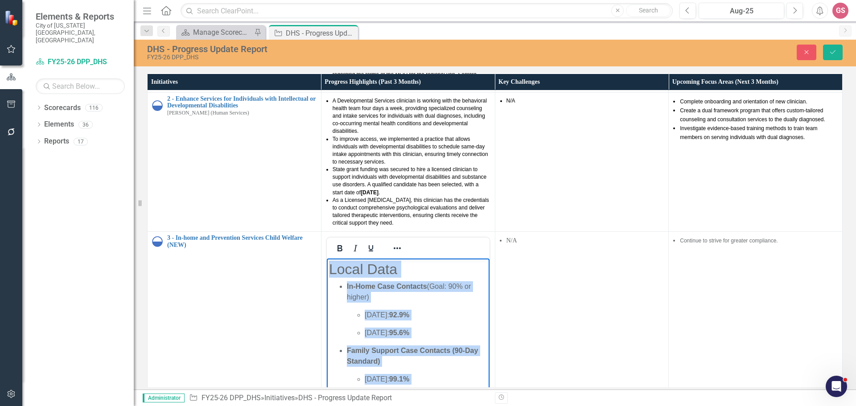
drag, startPoint x: 440, startPoint y: 389, endPoint x: 320, endPoint y: 260, distance: 175.8
click at [326, 260] on html "Local Data In-Home Case Contacts (Goal: 90% or higher) [DATE]: 92.9% [DATE]: 95…" at bounding box center [407, 335] width 163 height 153
click at [394, 248] on icon "Reveal or hide additional toolbar items" at bounding box center [397, 249] width 7 height 2
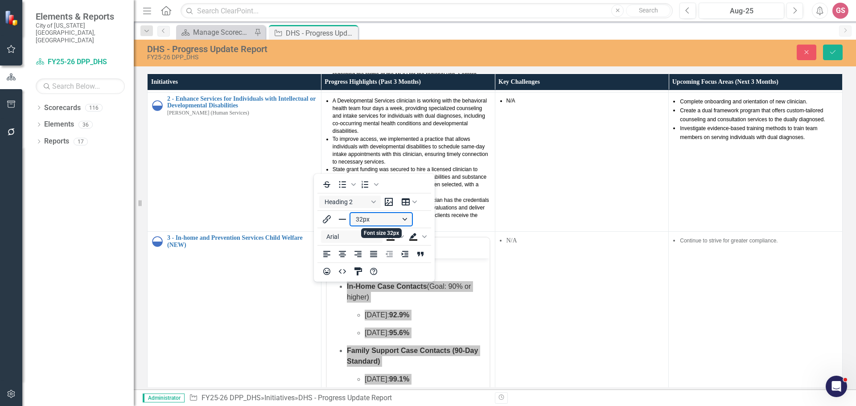
click at [367, 219] on button "32px" at bounding box center [382, 219] width 62 height 12
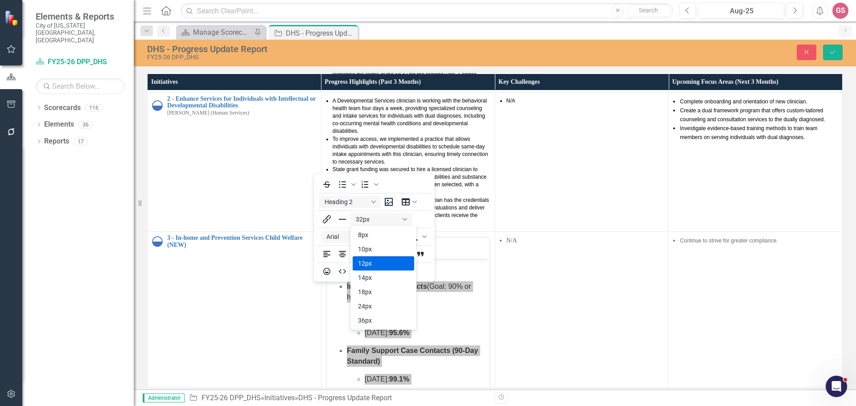
click at [365, 263] on div "12px" at bounding box center [377, 263] width 38 height 11
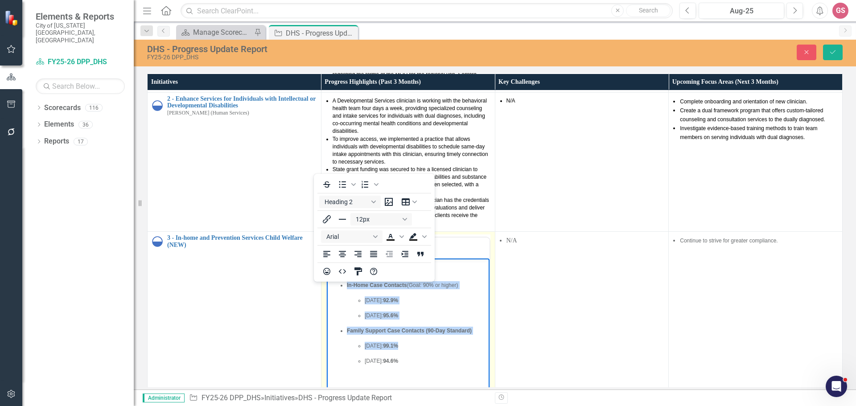
click at [349, 367] on body "Local Data In-Home Case Contacts (Goal: 90% or higher) [DATE]: 92.9% [DATE]: 95…" at bounding box center [407, 326] width 163 height 134
click at [416, 386] on body "Local Data In-Home Case Contacts (Goal: 90% or higher) [DATE]: 92.9% [DATE]: 95…" at bounding box center [407, 326] width 163 height 134
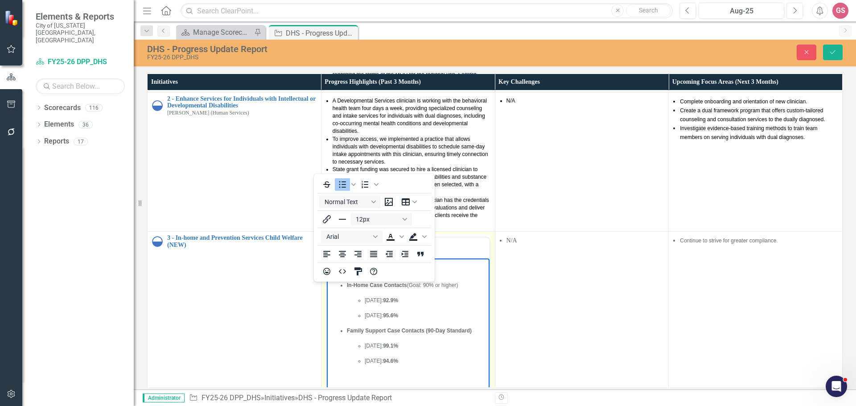
click at [392, 243] on icon "Reveal or hide additional toolbar items" at bounding box center [397, 248] width 11 height 11
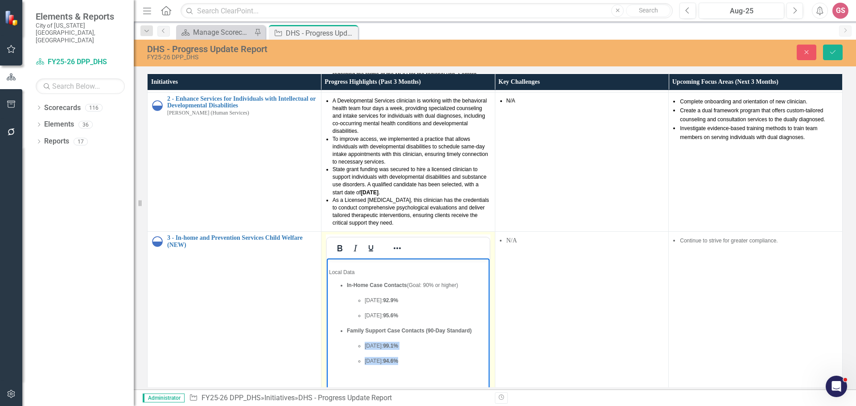
drag, startPoint x: 425, startPoint y: 367, endPoint x: 355, endPoint y: 345, distance: 73.8
click at [355, 345] on body "Local Data In-Home Case Contacts (Goal: 90% or higher) [DATE]: 92.9% [DATE]: 95…" at bounding box center [407, 326] width 163 height 134
click at [337, 380] on body "Local Data In-Home Case Contacts (Goal: 90% or higher) [DATE]: 92.9% [DATE]: 95…" at bounding box center [407, 326] width 163 height 134
click at [444, 363] on p "[DATE]: 94.6%" at bounding box center [425, 361] width 123 height 8
click at [392, 243] on icon "Reveal or hide additional toolbar items" at bounding box center [397, 248] width 11 height 11
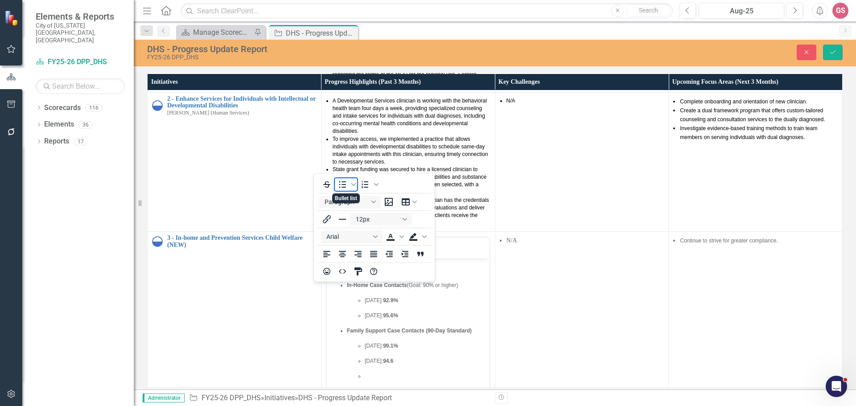
click at [341, 185] on icon "Bullet list" at bounding box center [342, 184] width 11 height 11
click at [332, 379] on p "Rich Text Area. Press ALT-0 for help." at bounding box center [408, 376] width 158 height 8
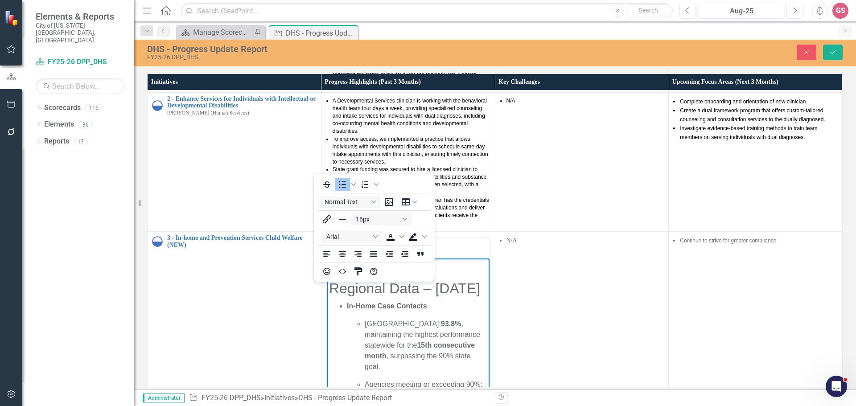
scroll to position [91, 0]
click at [392, 243] on icon "Reveal or hide additional toolbar items" at bounding box center [397, 248] width 11 height 11
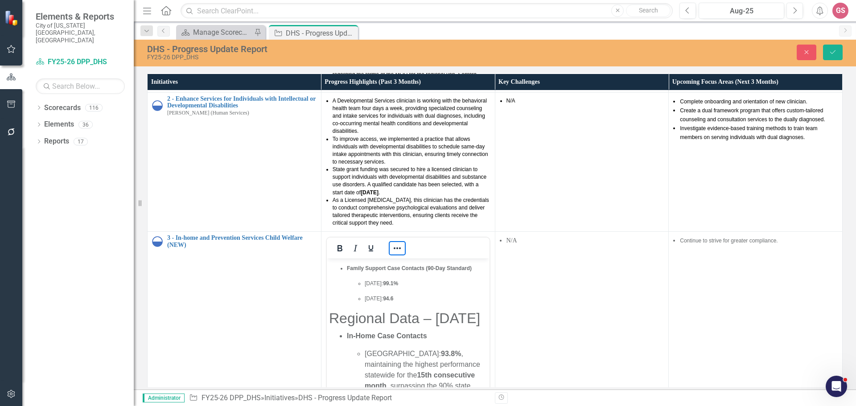
scroll to position [47, 0]
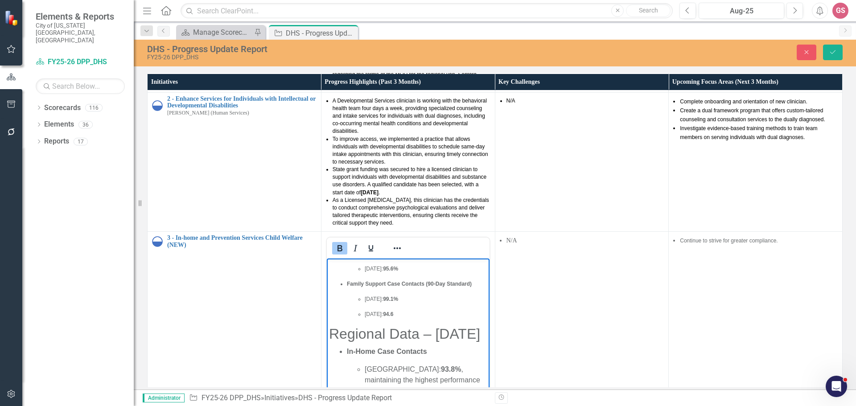
click at [410, 313] on p "[DATE]: 94.6" at bounding box center [425, 314] width 123 height 8
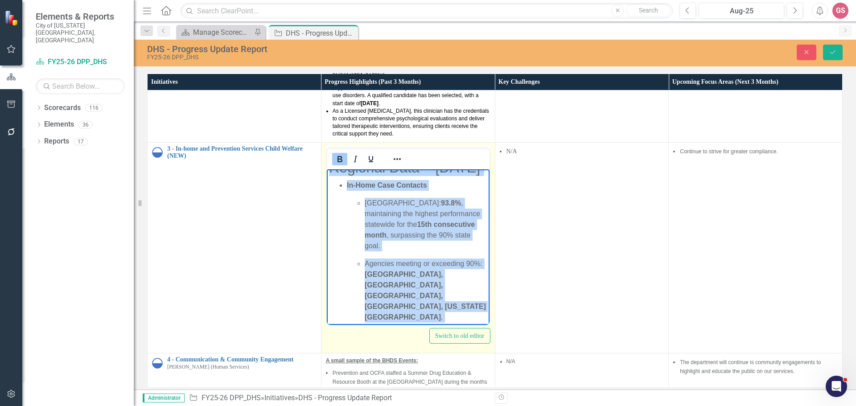
scroll to position [0, 0]
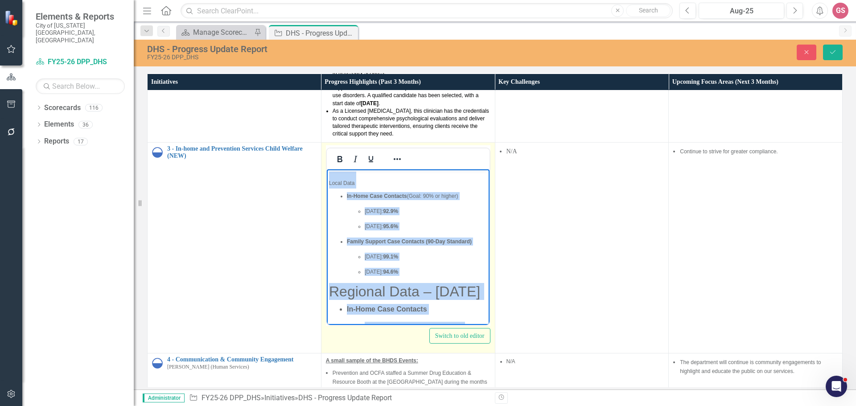
drag, startPoint x: 396, startPoint y: 303, endPoint x: 296, endPoint y: 167, distance: 168.7
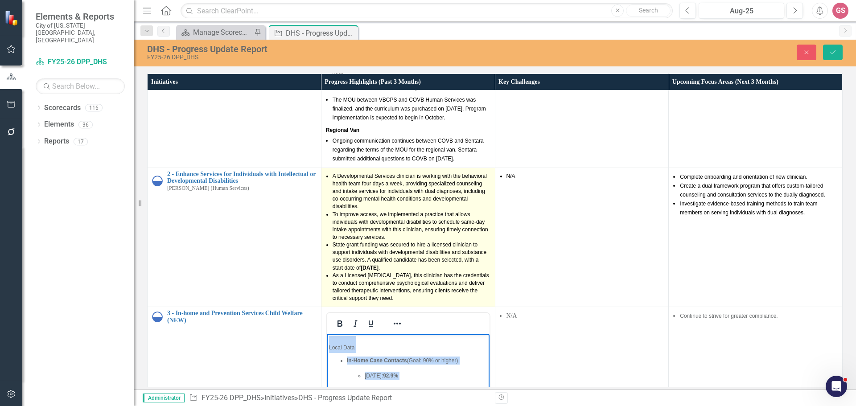
scroll to position [602, 0]
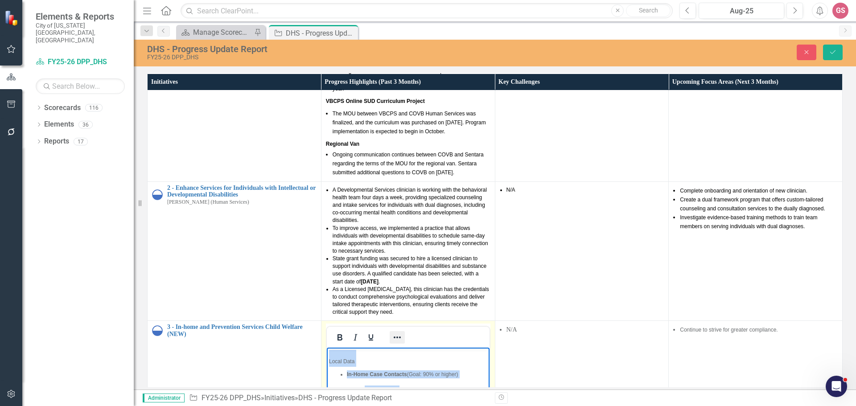
click at [390, 331] on button "Reveal or hide additional toolbar items" at bounding box center [397, 337] width 15 height 12
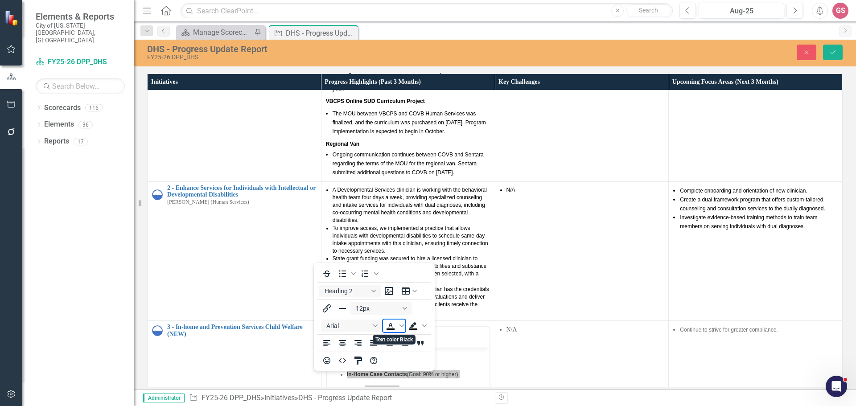
click at [391, 327] on icon "Text color Black" at bounding box center [390, 326] width 11 height 11
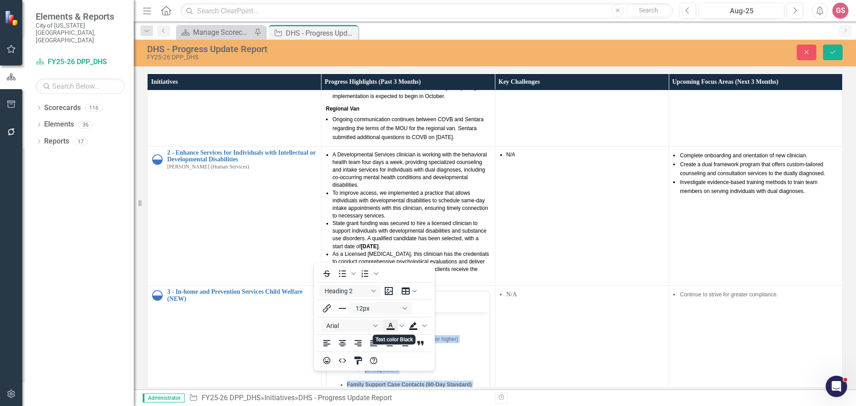
scroll to position [2, 0]
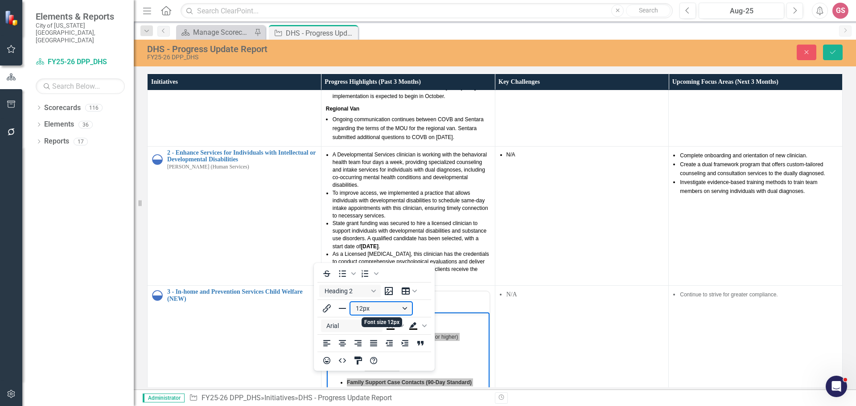
click at [372, 311] on button "12px" at bounding box center [382, 308] width 62 height 12
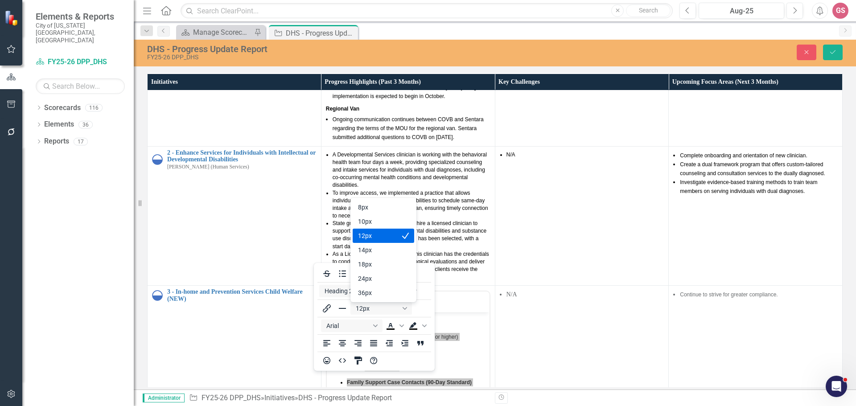
click at [377, 238] on div "12px" at bounding box center [377, 236] width 38 height 11
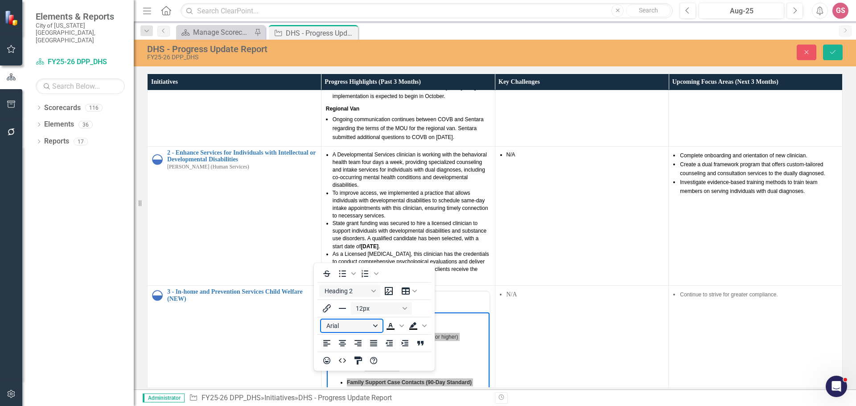
click at [341, 324] on button "Arial" at bounding box center [352, 326] width 62 height 12
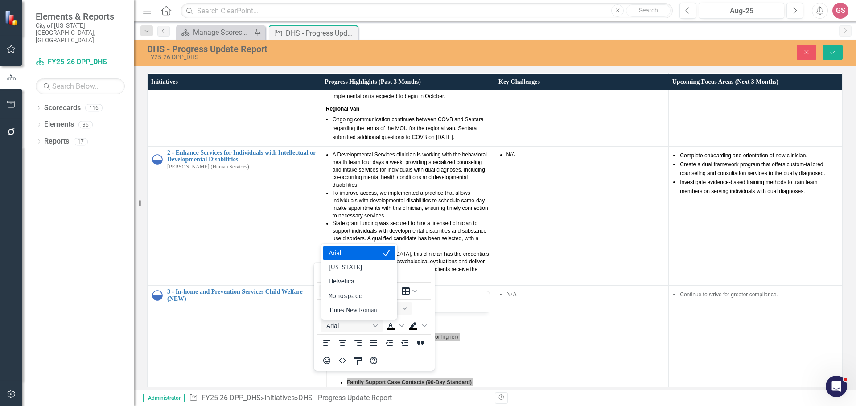
click at [343, 253] on div "Arial" at bounding box center [353, 253] width 48 height 11
click at [835, 50] on icon "Save" at bounding box center [833, 52] width 8 height 6
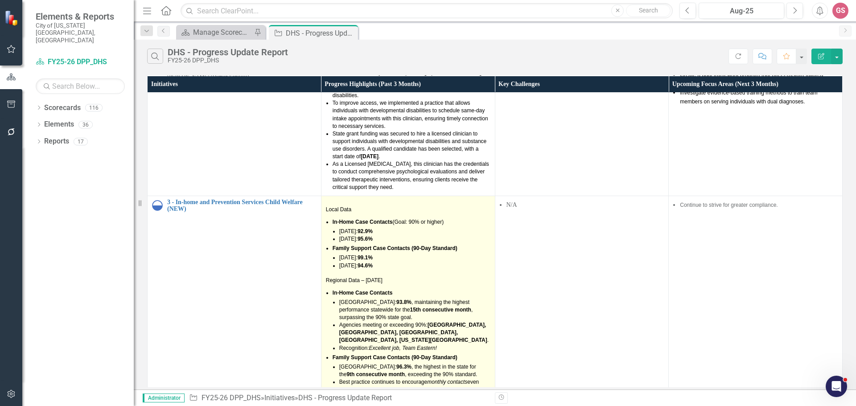
scroll to position [714, 0]
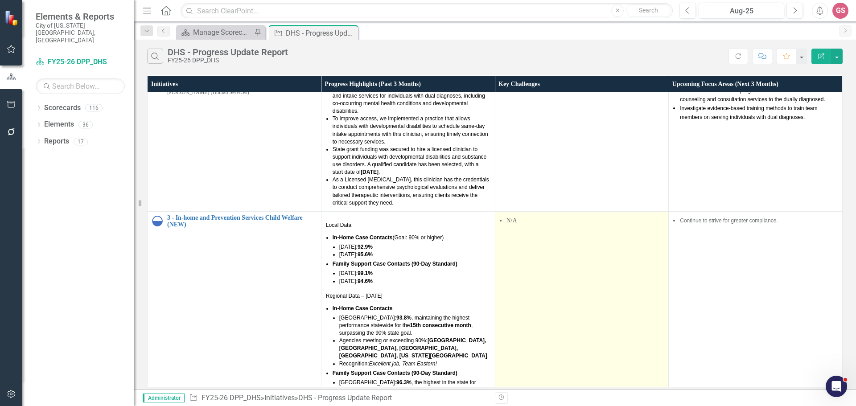
click at [508, 211] on td "N/A" at bounding box center [582, 327] width 174 height 233
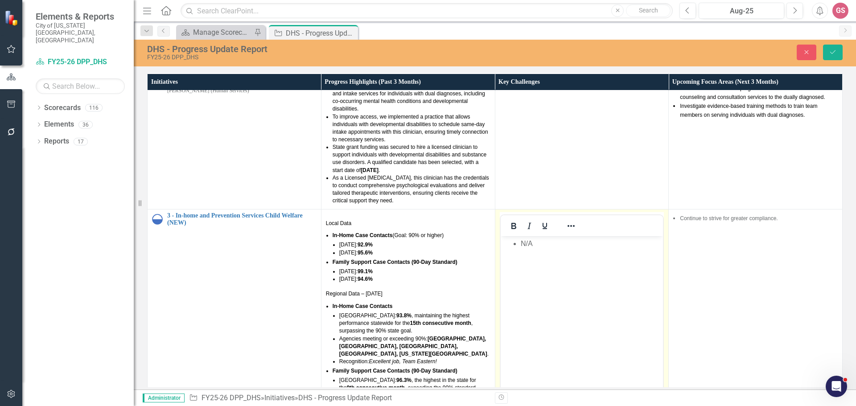
scroll to position [0, 0]
drag, startPoint x: 543, startPoint y: 249, endPoint x: 506, endPoint y: 243, distance: 38.0
click at [506, 243] on ul "N/A" at bounding box center [582, 244] width 158 height 11
click at [566, 221] on icon "Reveal or hide additional toolbar items" at bounding box center [571, 226] width 11 height 11
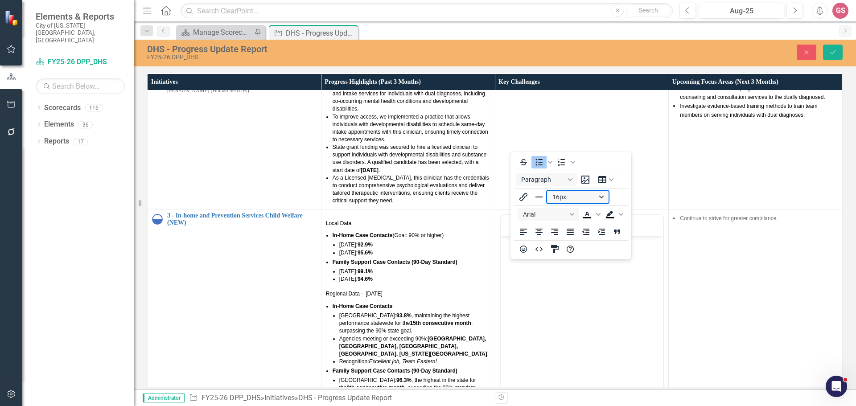
click at [569, 196] on button "16px" at bounding box center [578, 197] width 62 height 12
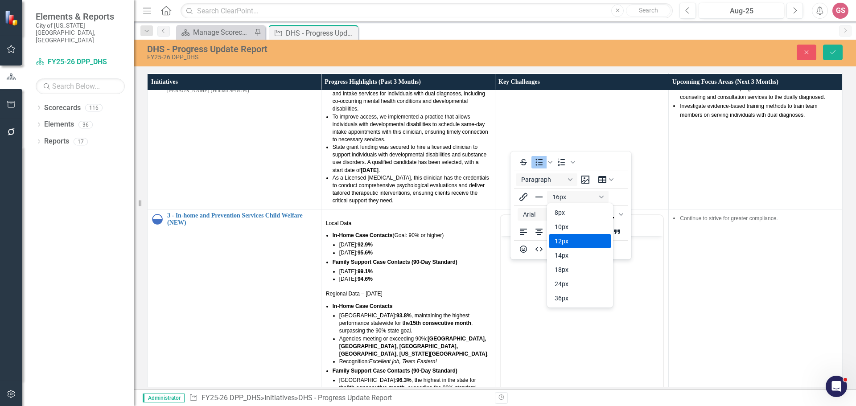
click at [570, 241] on div "12px" at bounding box center [574, 241] width 38 height 11
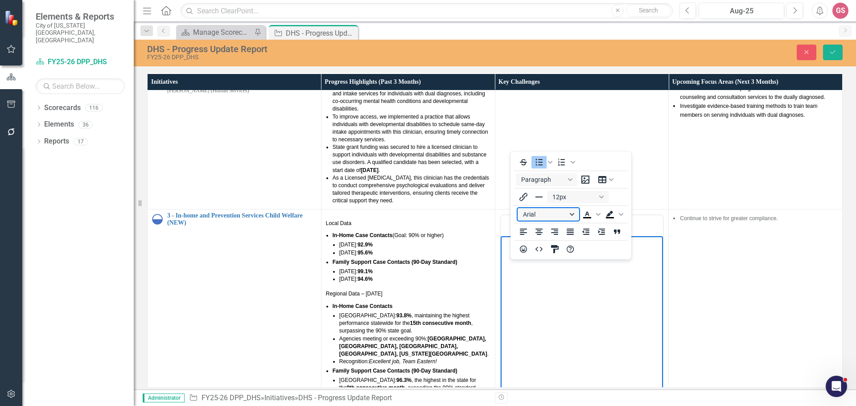
click at [546, 215] on button "Arial" at bounding box center [549, 214] width 62 height 12
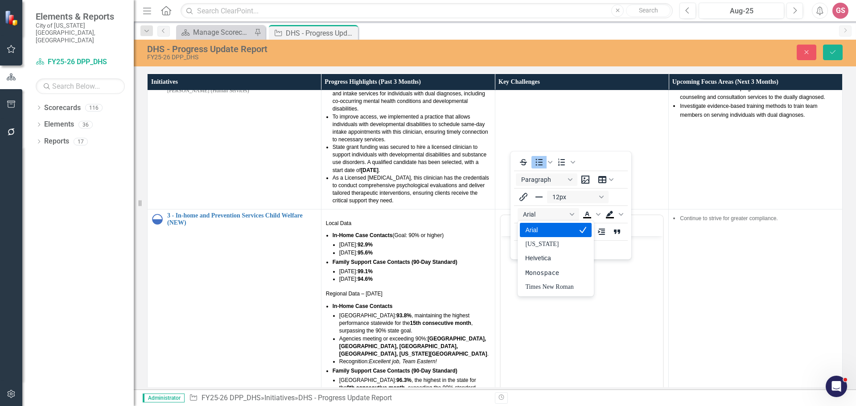
click at [541, 229] on div "Arial" at bounding box center [549, 230] width 48 height 11
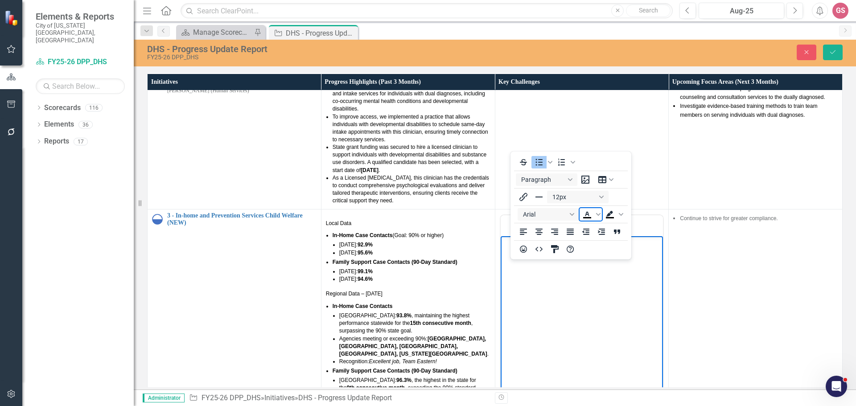
click at [590, 215] on icon "Text color Black" at bounding box center [587, 214] width 11 height 11
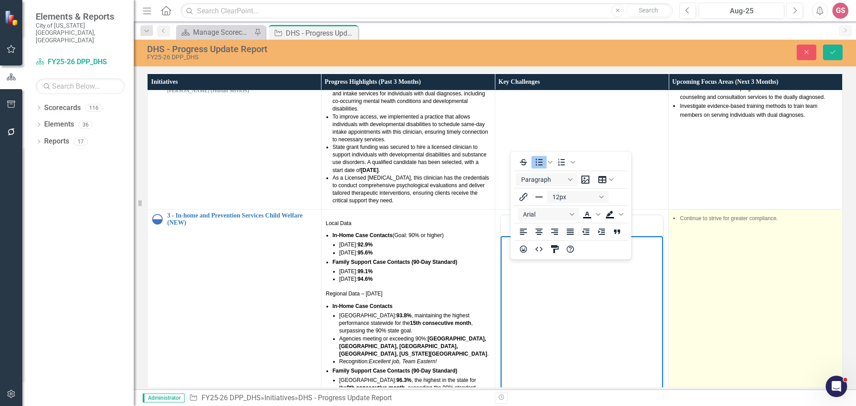
click at [722, 229] on td "Continue to strive for greater compliance." at bounding box center [756, 326] width 174 height 233
click at [722, 230] on td "Continue to strive for greater compliance." at bounding box center [756, 326] width 174 height 233
click at [712, 217] on td "Continue to strive for greater compliance." at bounding box center [756, 326] width 174 height 233
click at [712, 219] on td "Continue to strive for greater compliance." at bounding box center [756, 326] width 174 height 233
click at [712, 217] on td "Continue to strive for greater compliance." at bounding box center [756, 326] width 174 height 233
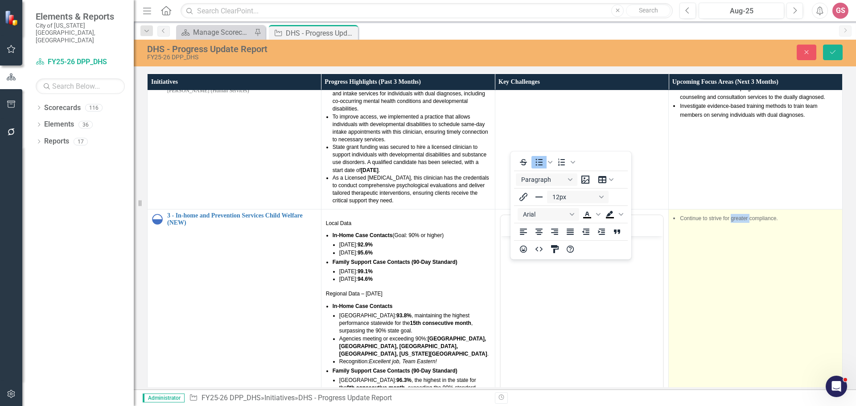
click at [712, 217] on td "Continue to strive for greater compliance." at bounding box center [756, 326] width 174 height 233
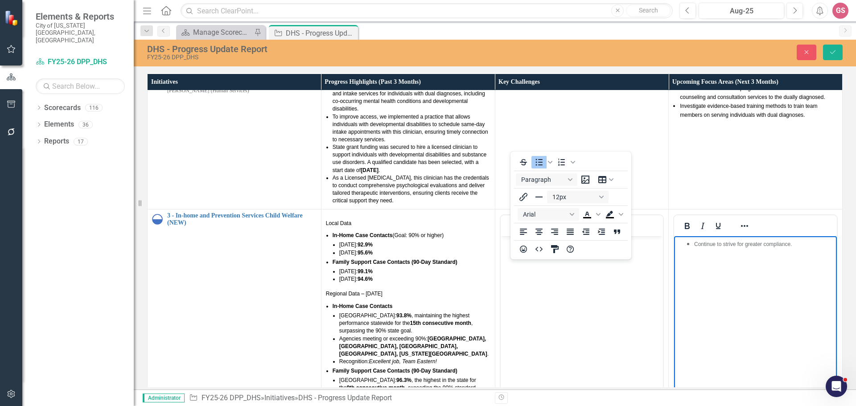
drag, startPoint x: 805, startPoint y: 248, endPoint x: 679, endPoint y: 248, distance: 125.8
click at [679, 248] on ul "Continue to strive for greater compliance." at bounding box center [756, 244] width 158 height 11
click at [739, 221] on icon "Reveal or hide additional toolbar items" at bounding box center [744, 226] width 11 height 11
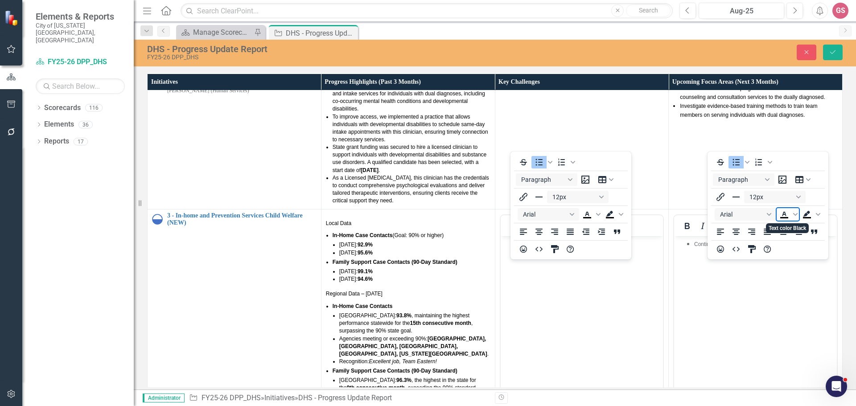
click at [784, 215] on icon "Text color Black" at bounding box center [784, 214] width 11 height 11
click at [827, 53] on button "Save" at bounding box center [833, 53] width 20 height 16
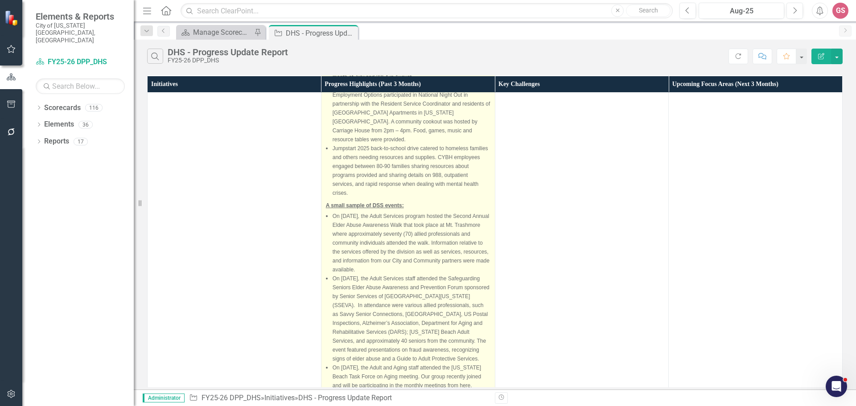
scroll to position [1137, 0]
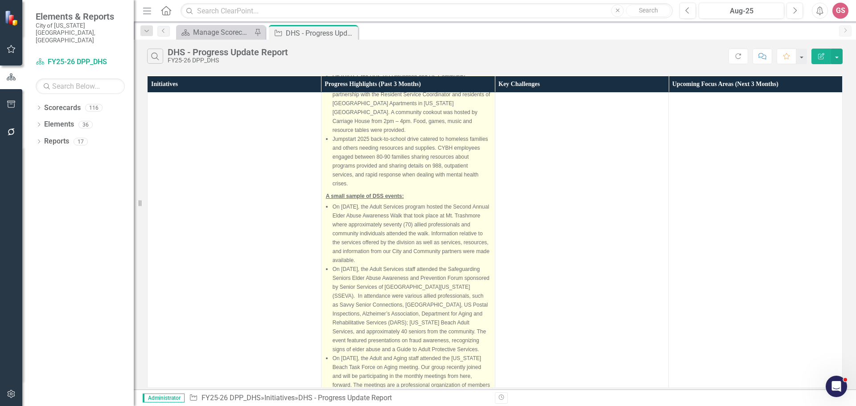
click at [372, 354] on li "On [DATE], the Adult and Aging staff attended the [US_STATE] Beach Task Force o…" at bounding box center [412, 389] width 158 height 71
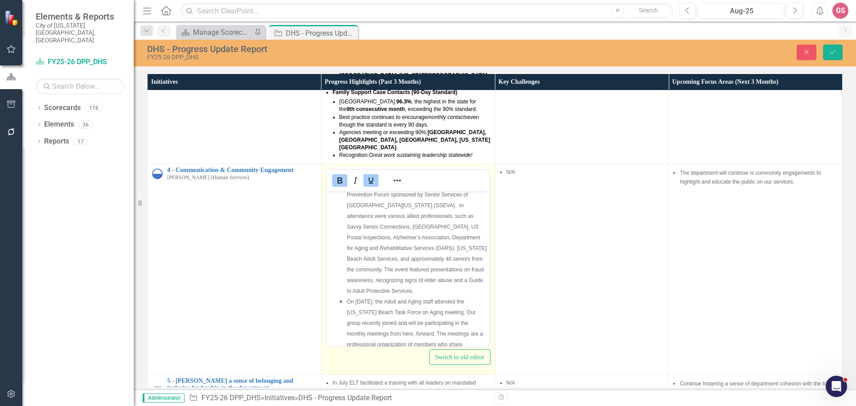
scroll to position [338, 0]
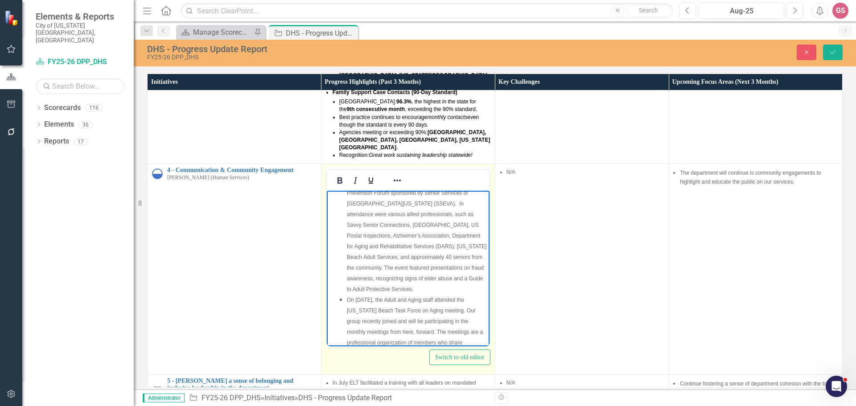
click at [450, 332] on li "On [DATE], the Adult and Aging staff attended the [US_STATE] Beach Task Force o…" at bounding box center [417, 342] width 140 height 96
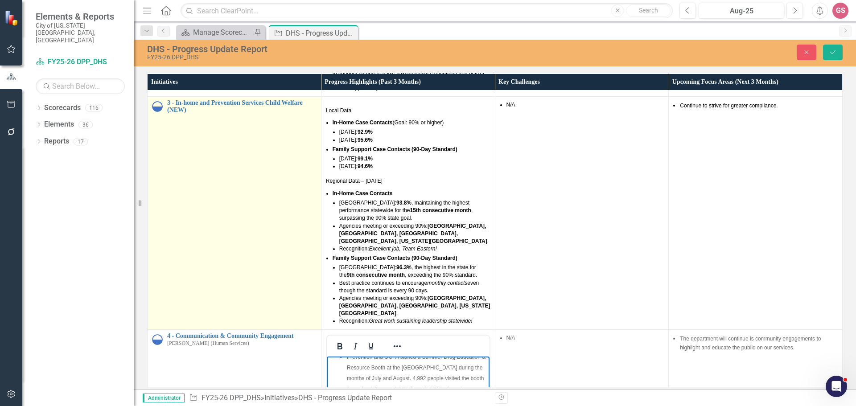
scroll to position [814, 0]
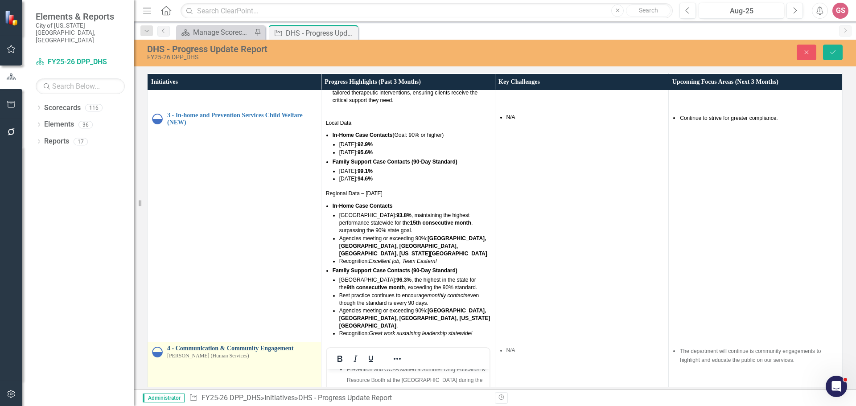
click at [202, 345] on link "4 - Communication & Community Engagement" at bounding box center [241, 348] width 149 height 7
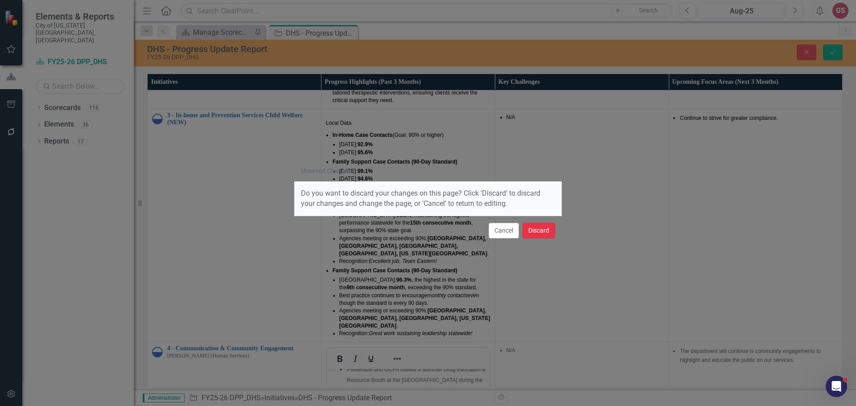
click at [524, 229] on button "Discard" at bounding box center [539, 231] width 33 height 16
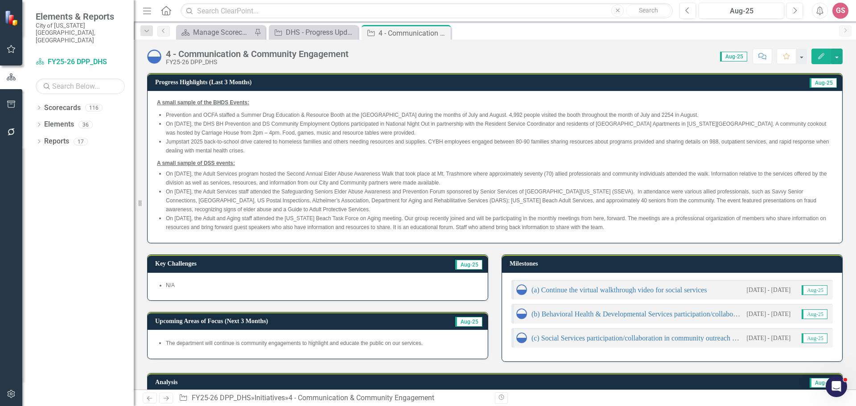
click at [654, 234] on div "A small sample of the BHDS Events: Prevention and OCFA staffed a Summer Drug Ed…" at bounding box center [495, 167] width 695 height 152
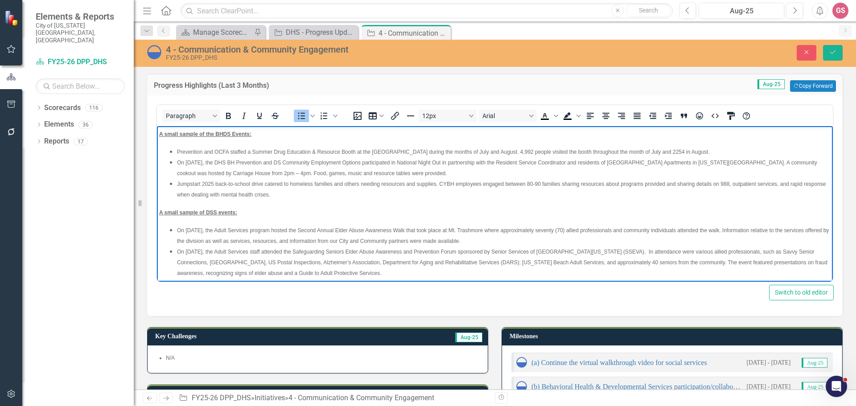
click at [391, 273] on li "On [DATE], the Adult Services staff attended the Safeguarding Seniors Elder Abu…" at bounding box center [504, 262] width 654 height 32
drag, startPoint x: 660, startPoint y: 272, endPoint x: 111, endPoint y: 64, distance: 587.0
click at [157, 126] on html "A small sample of the BHDS Events: Prevention and OCFA staffed a Summer Drug Ed…" at bounding box center [495, 217] width 676 height 183
copy body "L ipsum dolors am con ADIP Elitse: Doeiusmodt inc UTLA etdolor m Aliqua Enim Ad…"
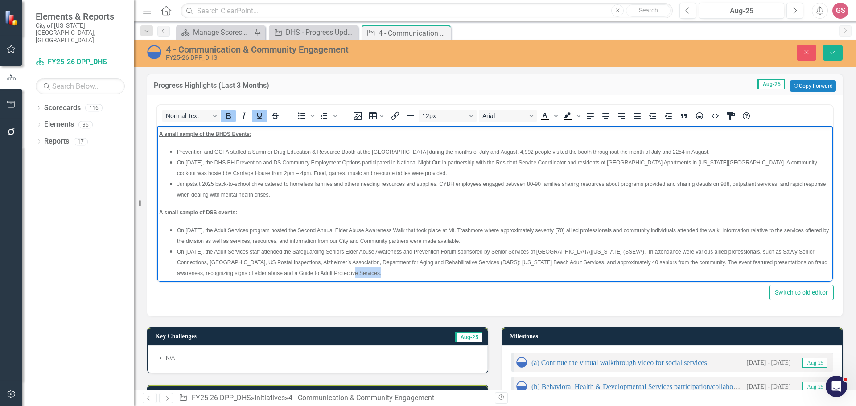
click at [365, 214] on p "A small sample of DSS events:" at bounding box center [495, 212] width 672 height 11
drag, startPoint x: 658, startPoint y: 266, endPoint x: 153, endPoint y: 130, distance: 523.0
click at [157, 130] on html "A small sample of the BHDS Events: Prevention and OCFA staffed a Summer Drug Ed…" at bounding box center [495, 217] width 676 height 183
copy body "L ipsum dolors am con ADIP Elitse: Doeiusmodt inc UTLA etdolor m Aliqua Enim Ad…"
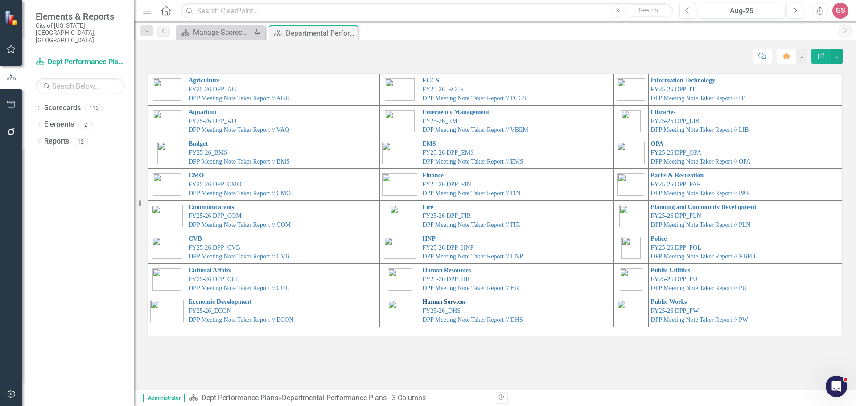
click at [438, 303] on link "Human Services" at bounding box center [444, 302] width 44 height 7
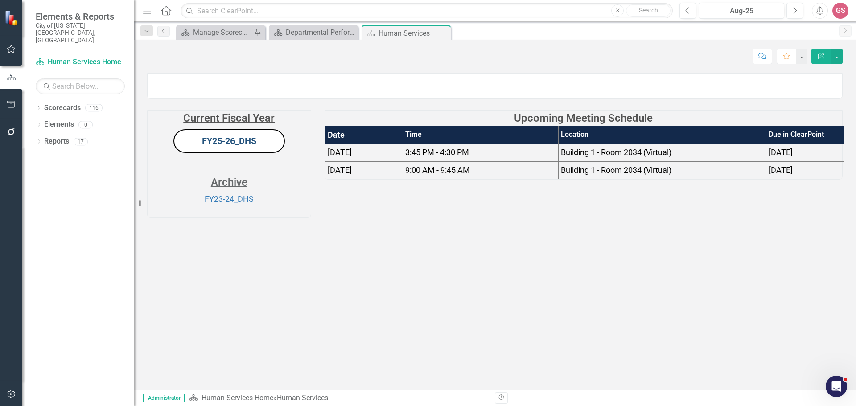
click at [235, 146] on link "FY25-26_DHS" at bounding box center [229, 141] width 54 height 11
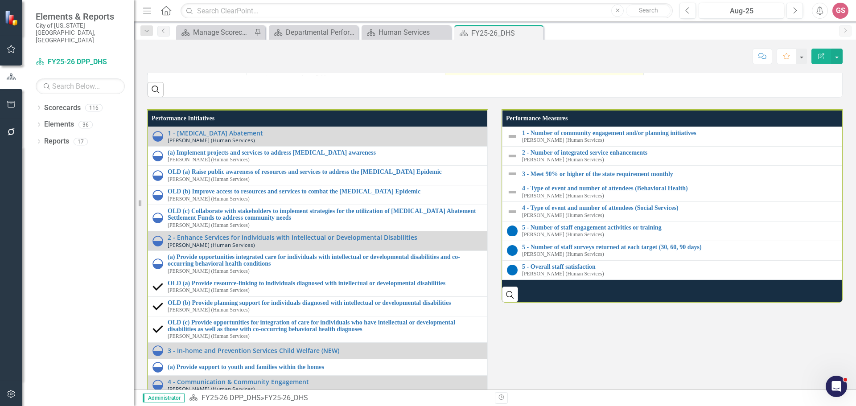
scroll to position [885, 0]
